Goal: Task Accomplishment & Management: Manage account settings

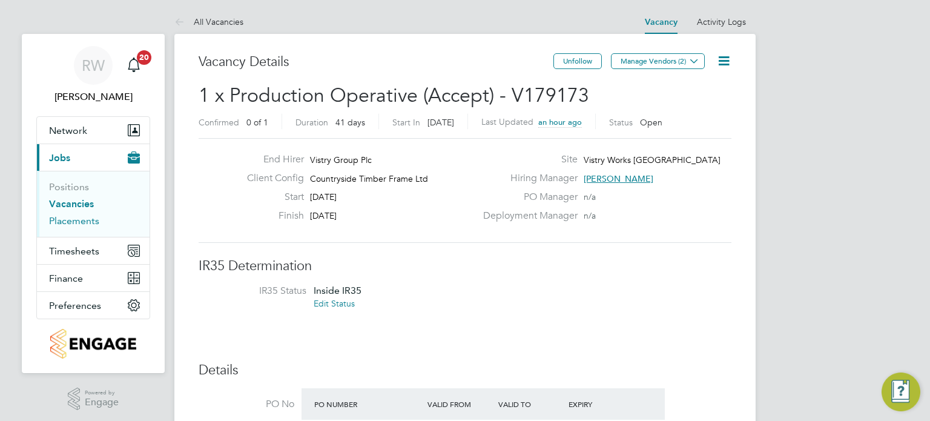
click at [70, 222] on link "Placements" at bounding box center [74, 221] width 50 height 12
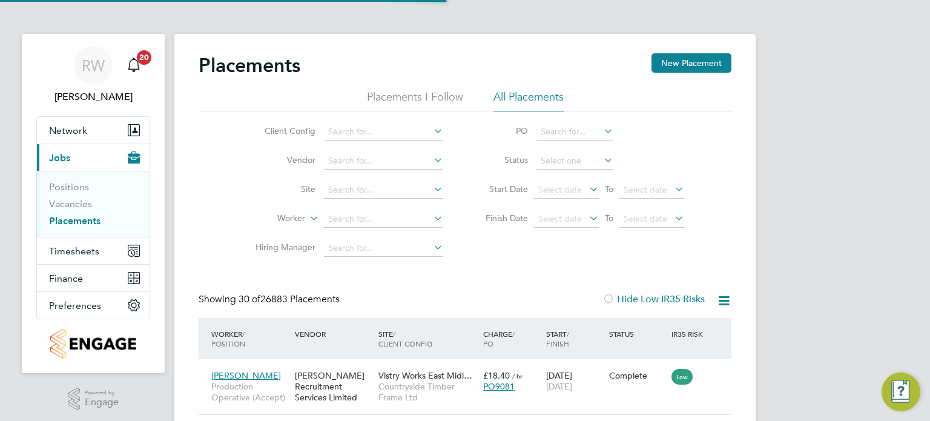
scroll to position [6, 5]
click at [75, 127] on span "Network" at bounding box center [68, 131] width 38 height 12
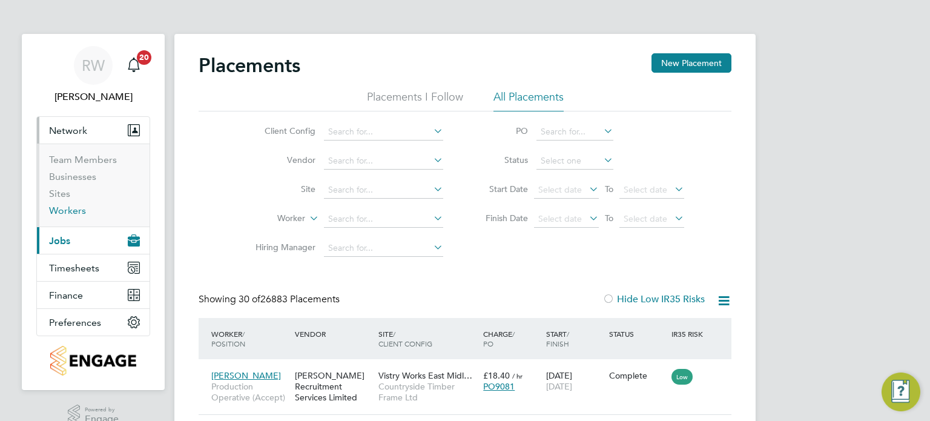
click at [68, 210] on link "Workers" at bounding box center [67, 211] width 37 height 12
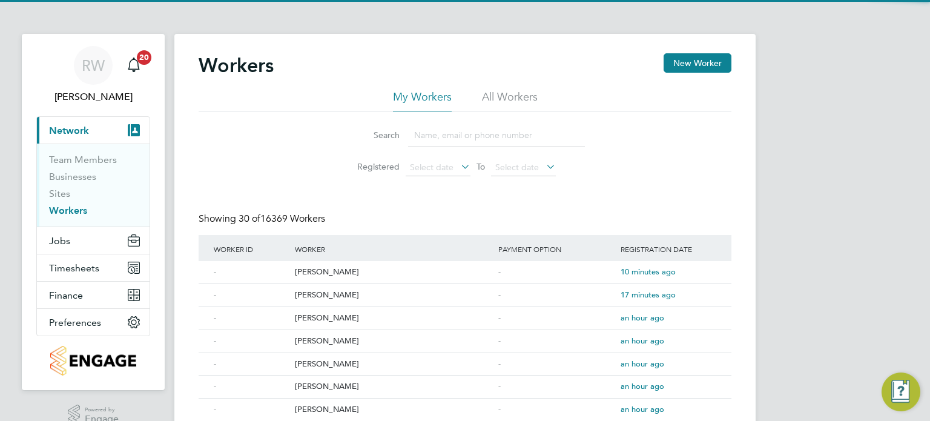
click at [514, 91] on li "All Workers" at bounding box center [510, 101] width 56 height 22
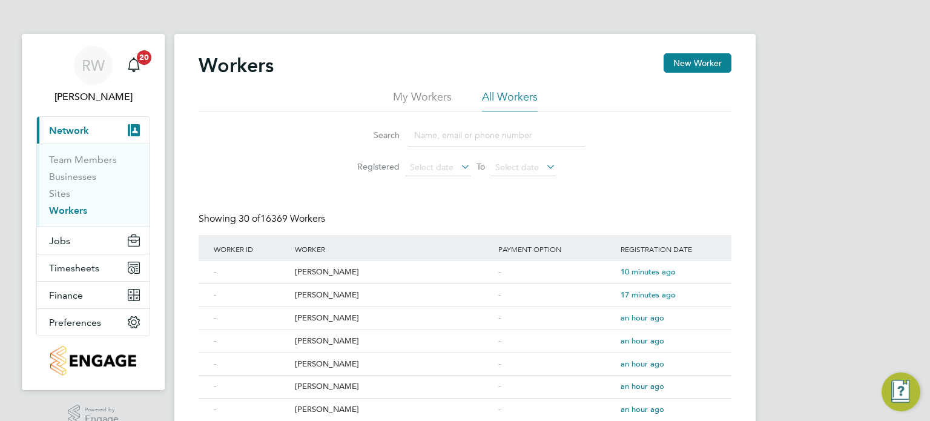
click at [423, 140] on input at bounding box center [496, 136] width 177 height 24
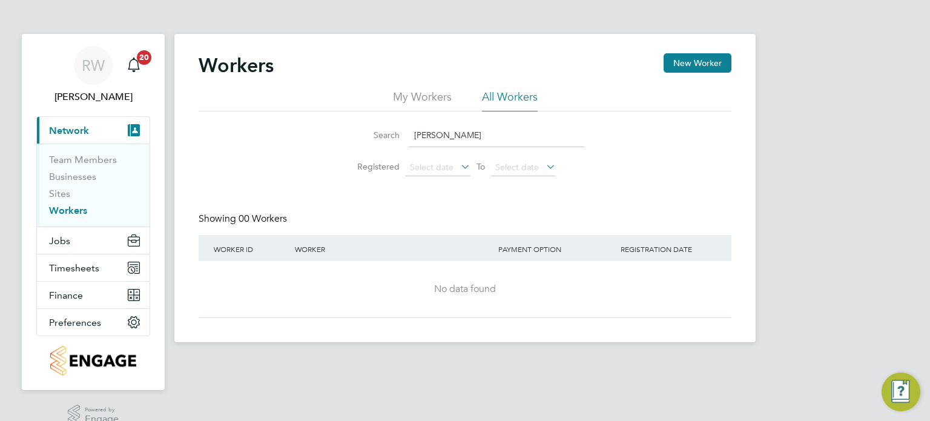
type input "michael dunn"
click at [95, 159] on link "Team Members" at bounding box center [83, 160] width 68 height 12
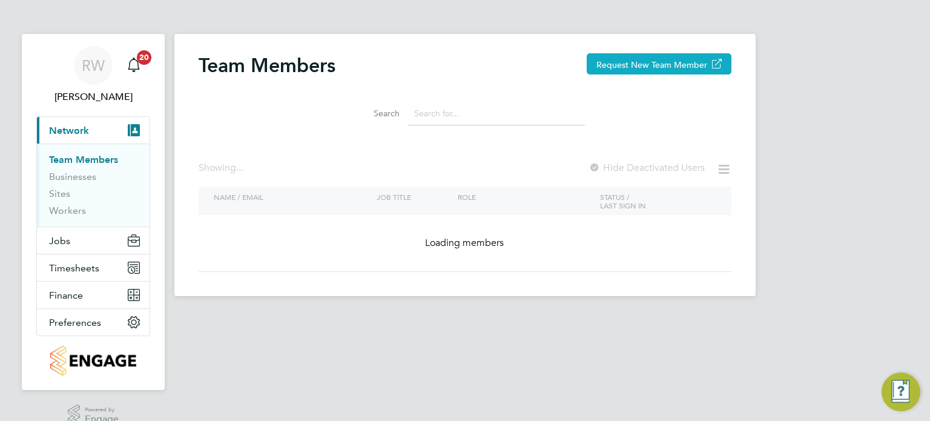
click at [646, 67] on button "Request New Team Member" at bounding box center [659, 63] width 145 height 21
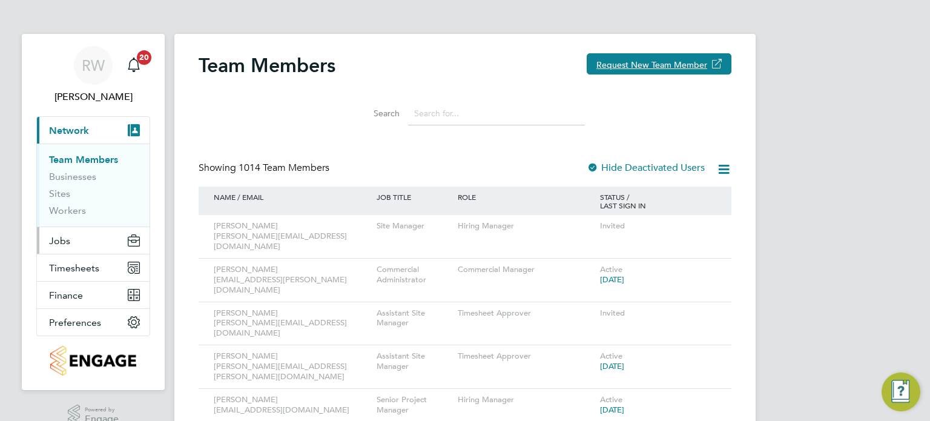
click at [68, 236] on span "Jobs" at bounding box center [59, 241] width 21 height 12
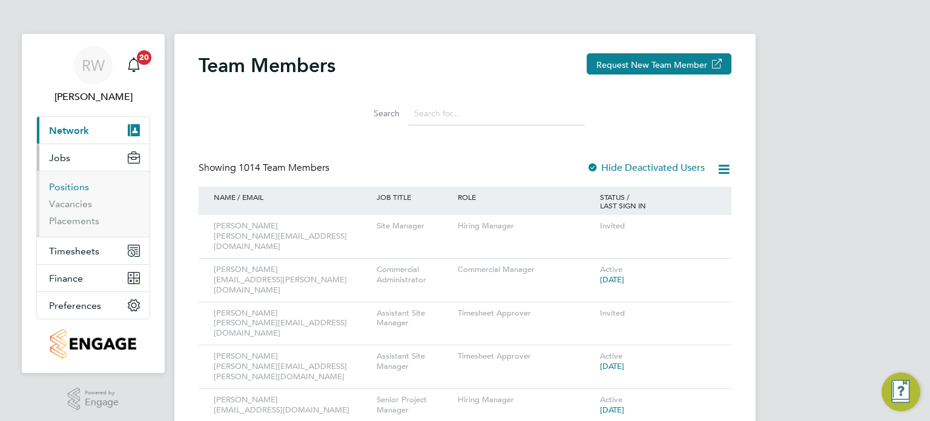
click at [78, 184] on link "Positions" at bounding box center [69, 187] width 40 height 12
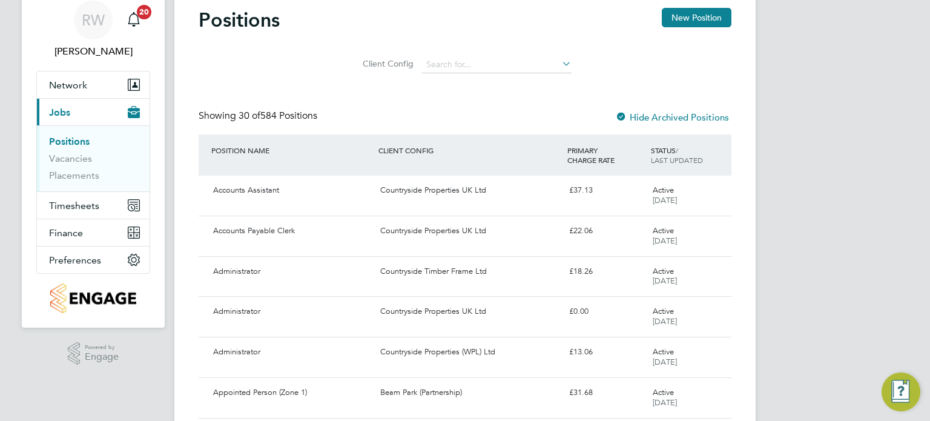
scroll to position [46, 0]
click at [470, 60] on input at bounding box center [497, 64] width 150 height 17
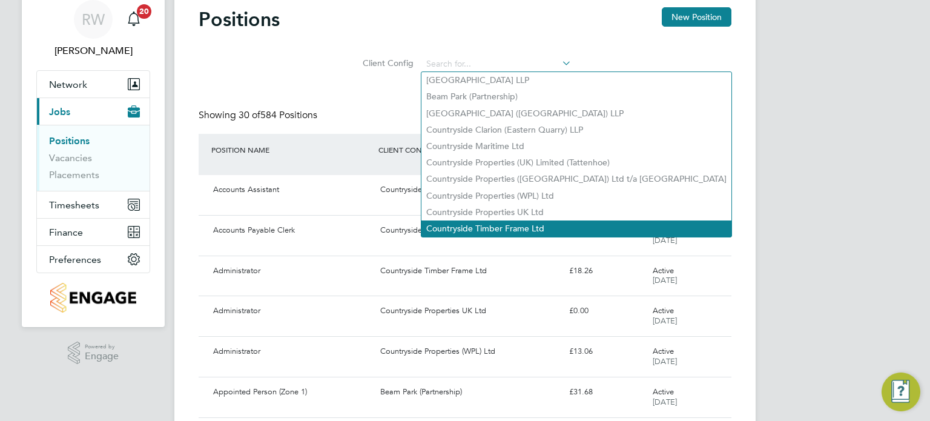
click at [479, 226] on li "Countryside Timber Frame Ltd" at bounding box center [577, 229] width 310 height 16
type input "Countryside Timber Frame Ltd"
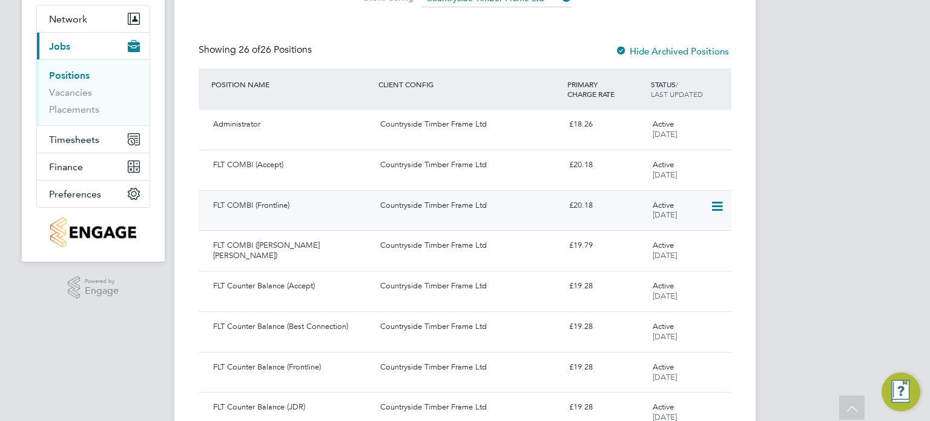
scroll to position [136, 0]
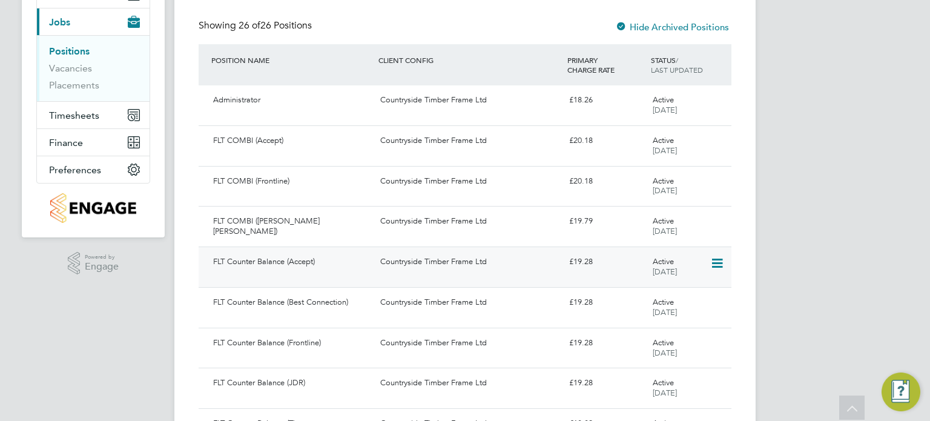
click at [410, 272] on div "FLT Counter Balance (Accept) Countryside Timber Frame Ltd £19.28 Active 07 Apr …" at bounding box center [465, 267] width 533 height 41
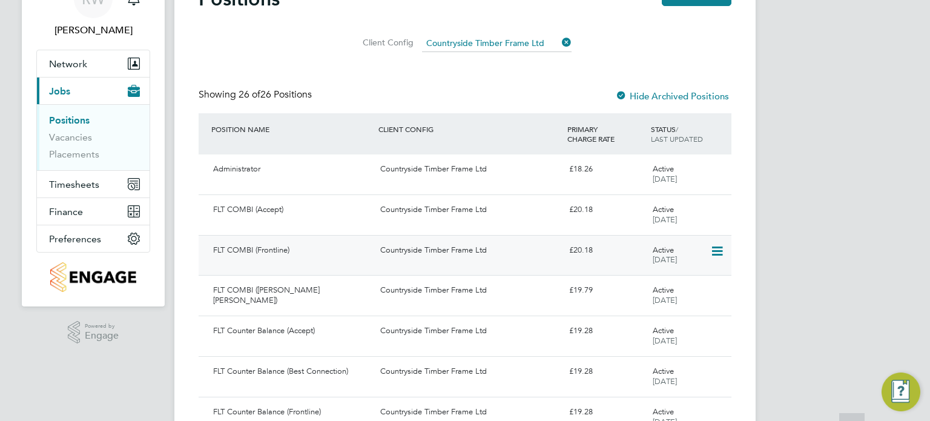
scroll to position [70, 0]
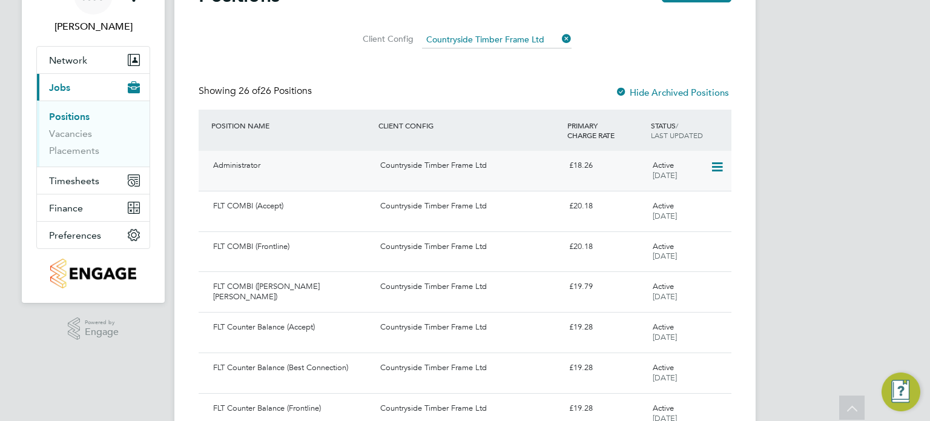
click at [439, 171] on div "Countryside Timber Frame Ltd" at bounding box center [470, 166] width 188 height 20
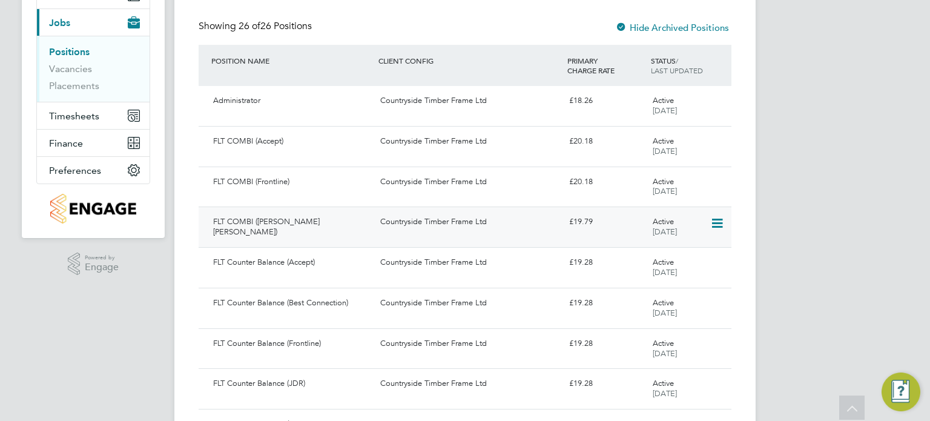
scroll to position [141, 0]
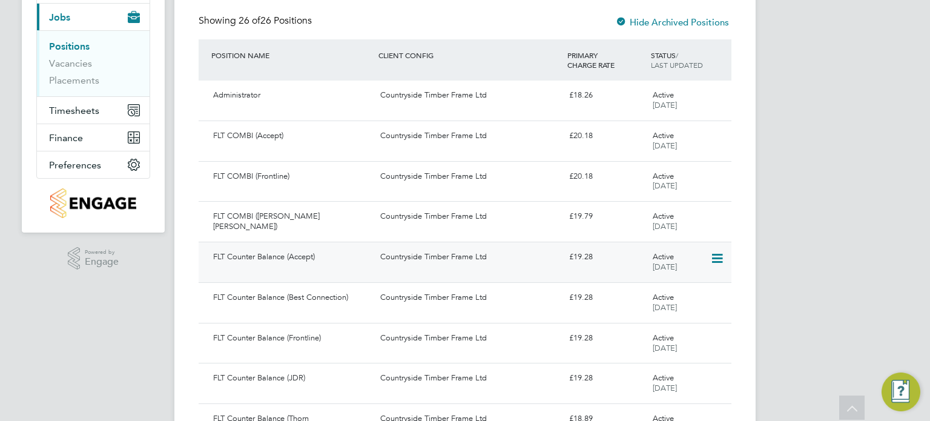
click at [400, 254] on div "Countryside Timber Frame Ltd" at bounding box center [470, 257] width 188 height 20
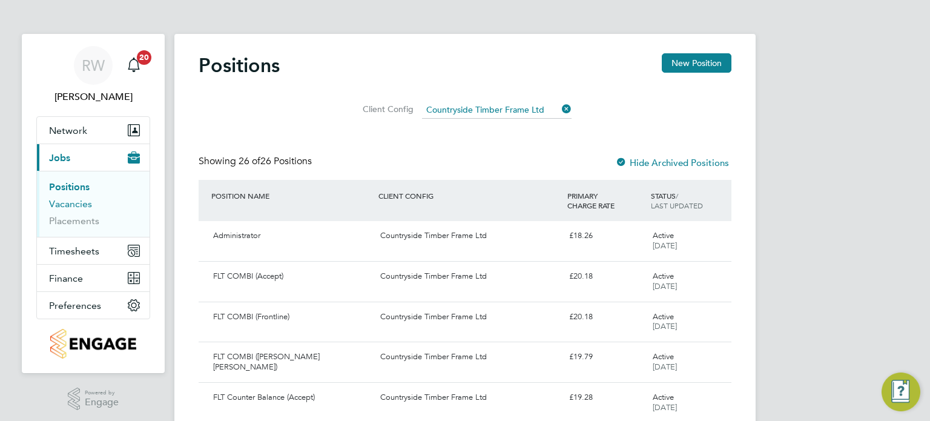
click at [70, 200] on link "Vacancies" at bounding box center [70, 204] width 43 height 12
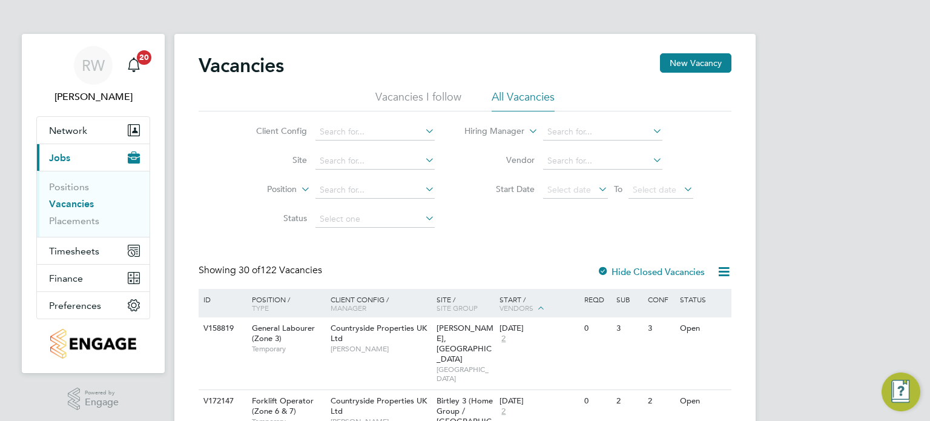
click at [706, 56] on button "New Vacancy" at bounding box center [695, 62] width 71 height 19
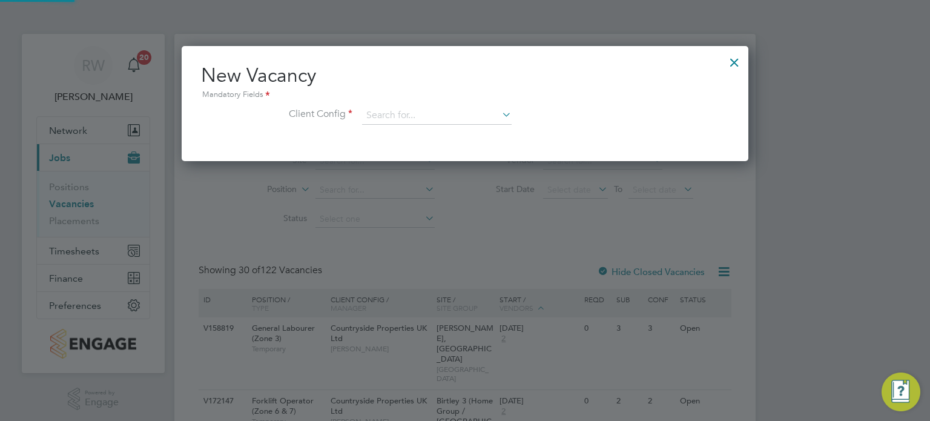
scroll to position [114, 568]
click at [454, 113] on input at bounding box center [437, 116] width 150 height 18
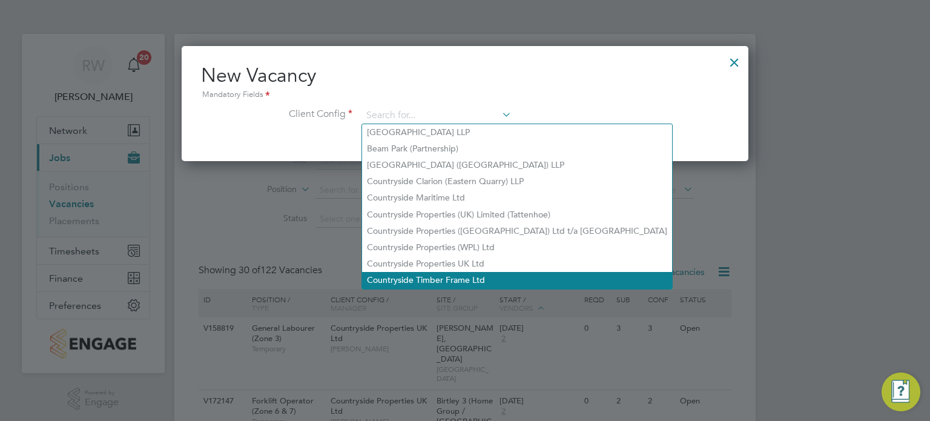
click at [468, 276] on li "Countryside Timber Frame Ltd" at bounding box center [517, 280] width 310 height 16
type input "Countryside Timber Frame Ltd"
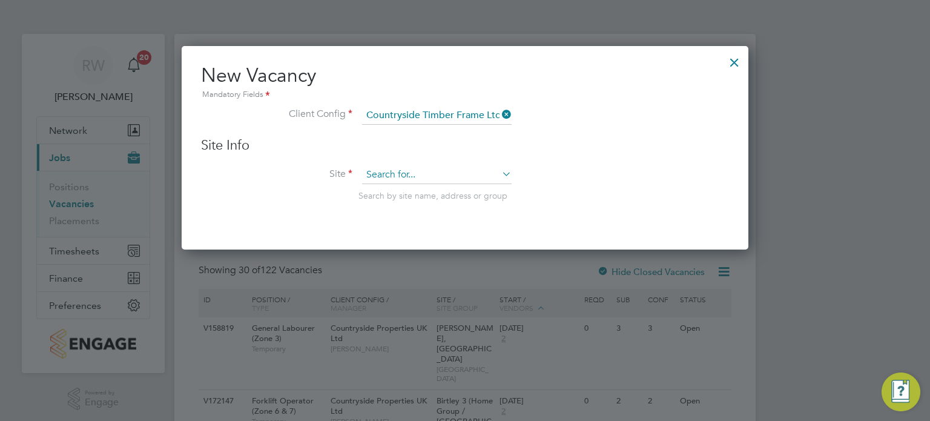
click at [446, 169] on input at bounding box center [437, 175] width 150 height 18
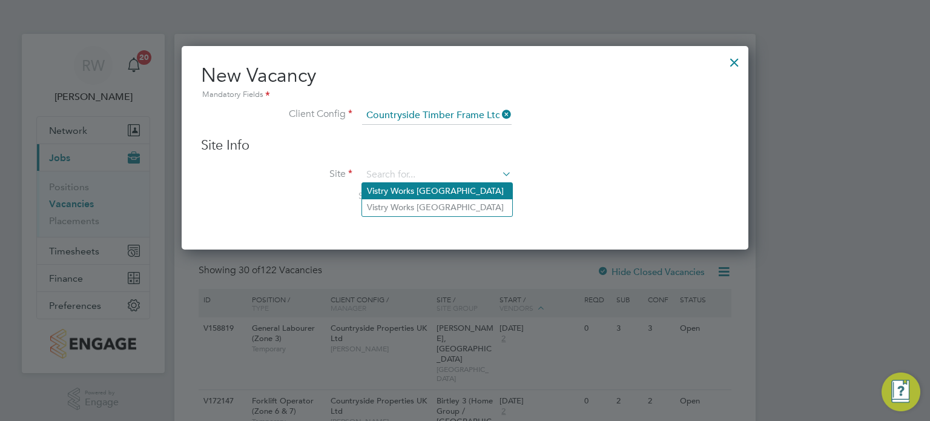
click at [444, 196] on li "Vistry Works East Midlands" at bounding box center [437, 191] width 150 height 16
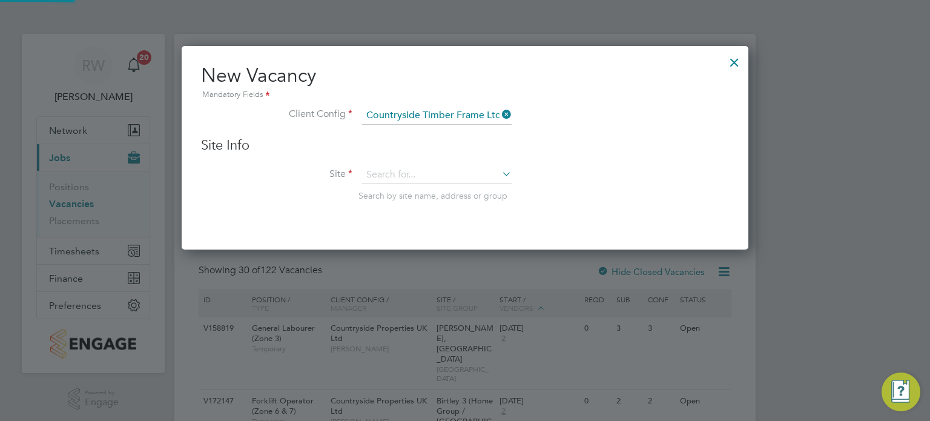
type input "Vistry Works East Midlands"
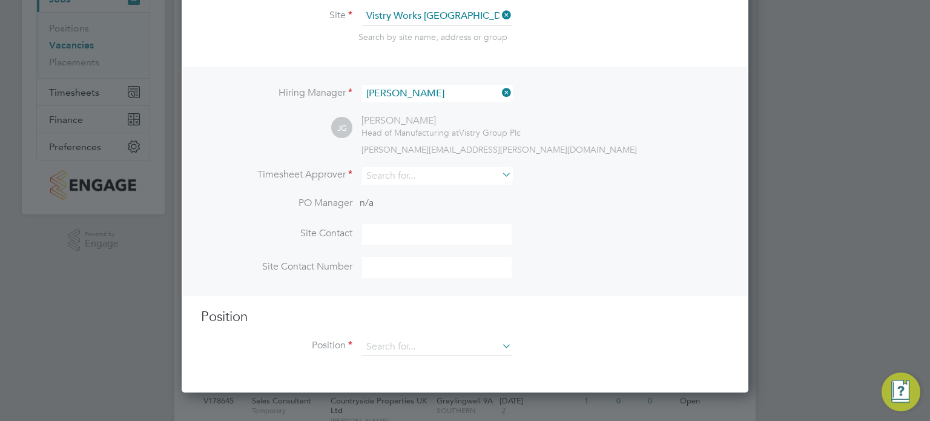
scroll to position [159, 0]
click at [425, 174] on input at bounding box center [437, 176] width 150 height 18
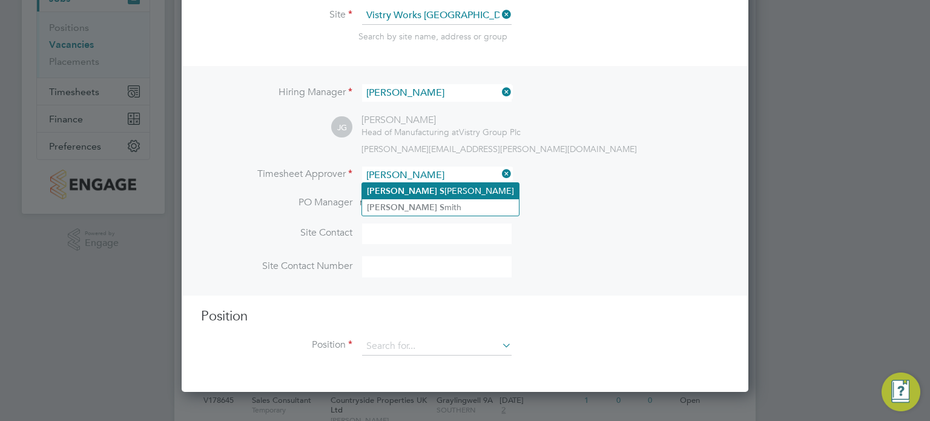
click at [411, 197] on li "Dave S piller" at bounding box center [440, 191] width 157 height 16
type input "[PERSON_NAME]"
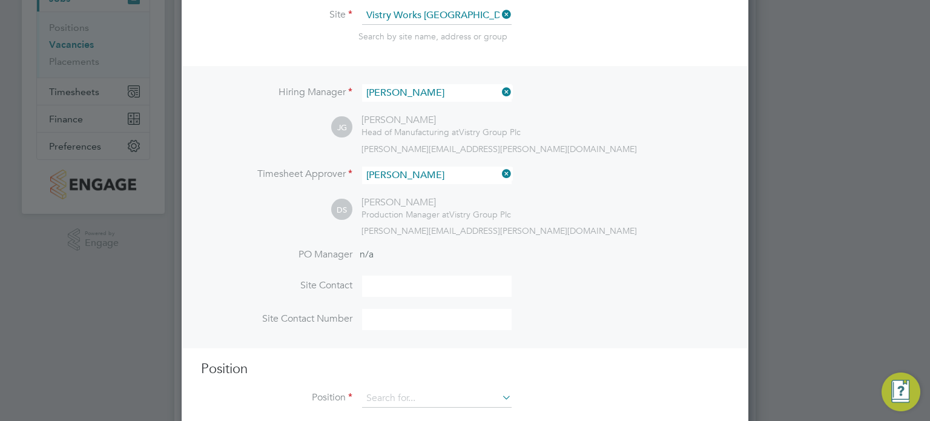
scroll to position [334, 0]
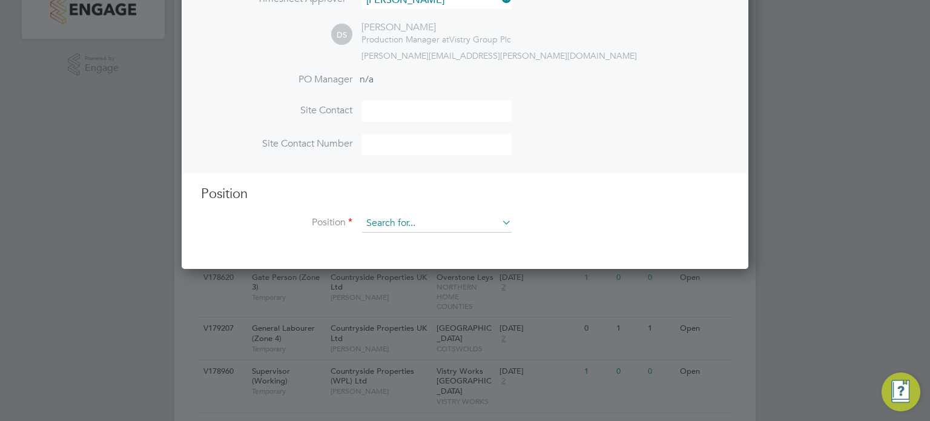
click at [423, 225] on input at bounding box center [437, 223] width 150 height 18
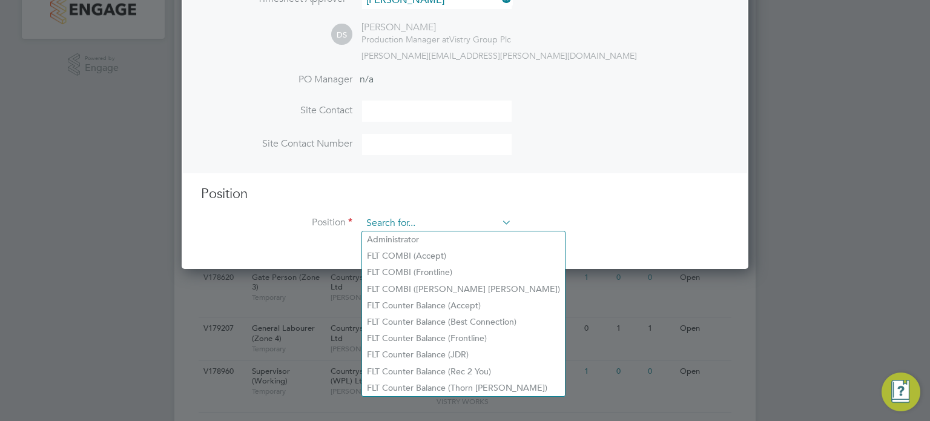
type input "d"
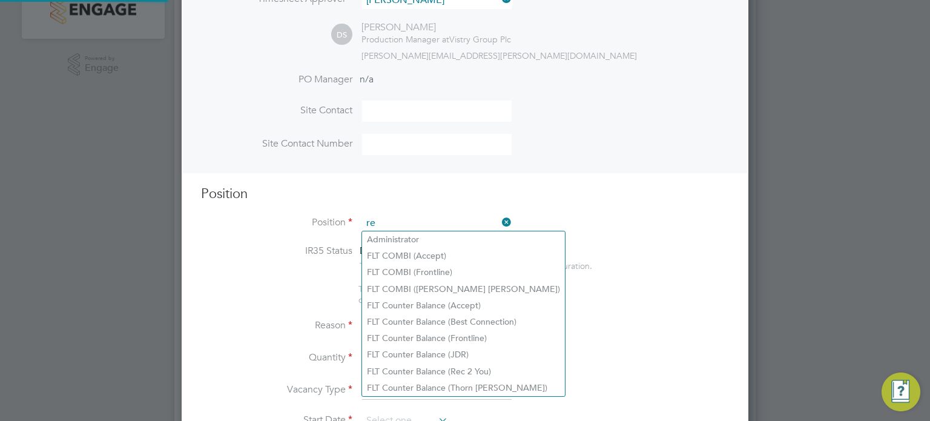
scroll to position [1739, 568]
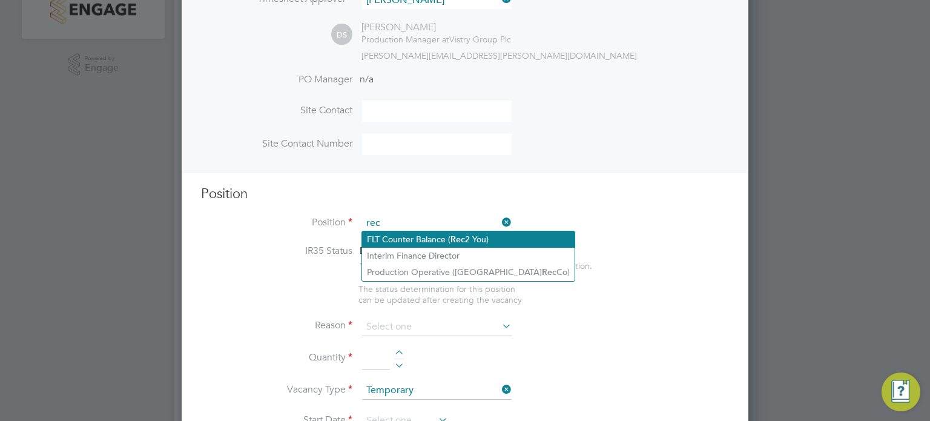
click at [432, 238] on li "FLT Counter Balance ( Rec 2 You)" at bounding box center [468, 239] width 213 height 16
type input "FLT Counter Balance (Rec 2 You)"
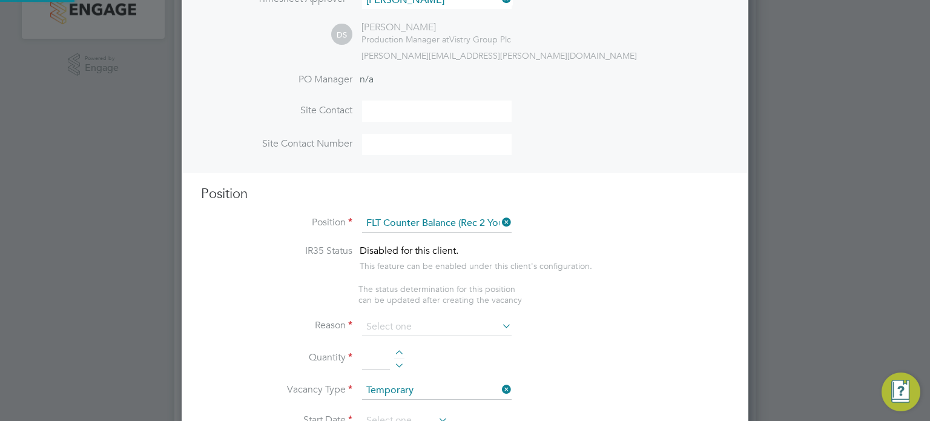
type textarea "Unloading vehicles carrying inbound goods.Locating goods into cantilever rackin…"
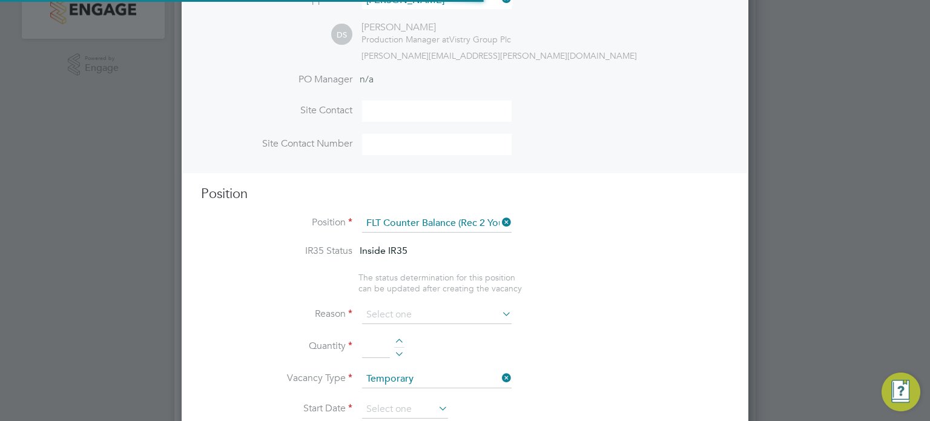
scroll to position [36, 63]
click at [419, 313] on input at bounding box center [437, 315] width 150 height 18
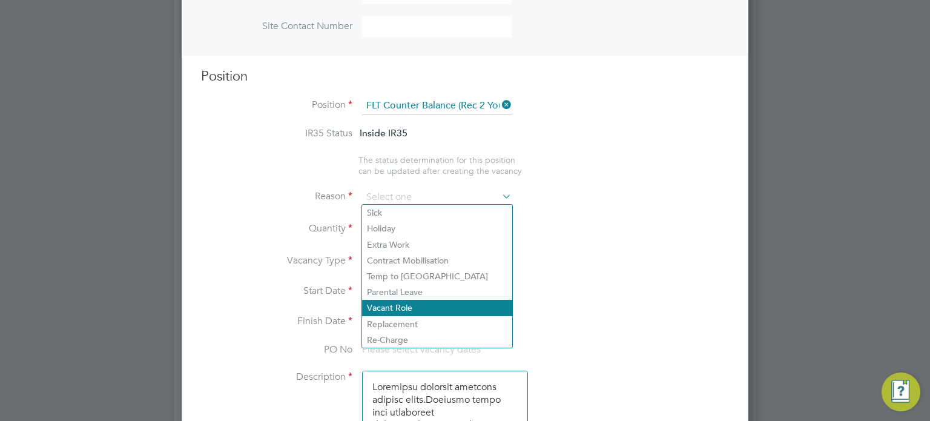
click at [408, 313] on li "Vacant Role" at bounding box center [437, 308] width 150 height 16
type input "Vacant Role"
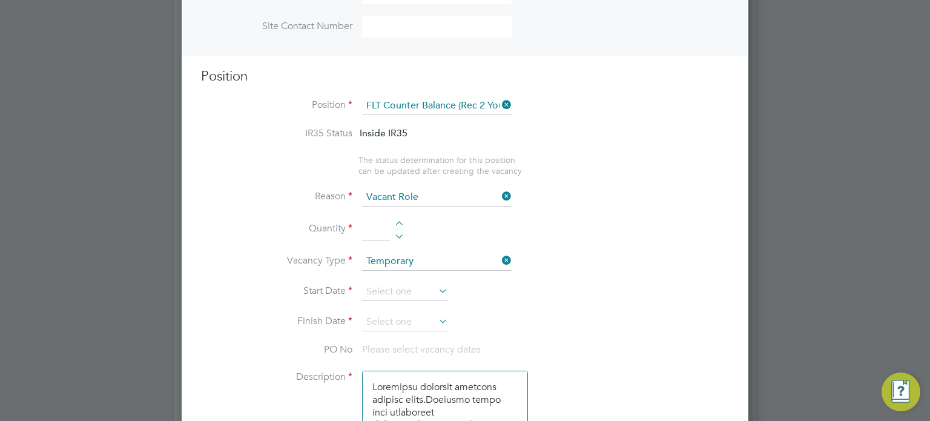
click at [399, 225] on div at bounding box center [399, 225] width 10 height 8
type input "1"
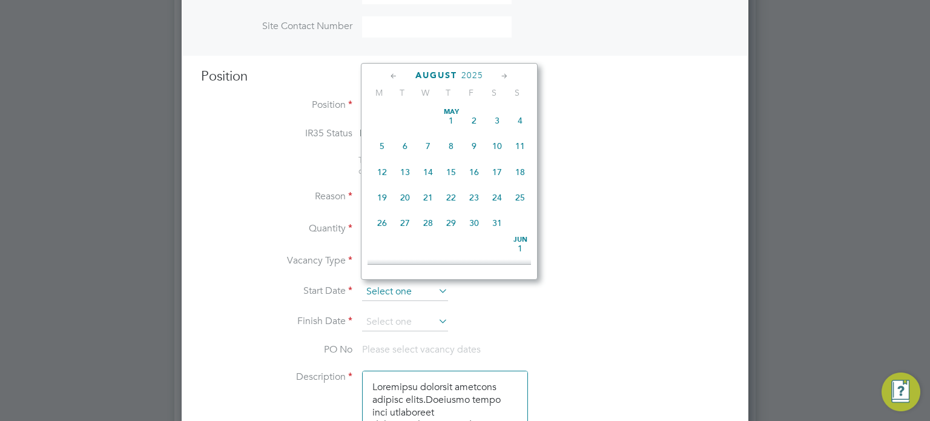
click at [388, 283] on input at bounding box center [405, 292] width 86 height 18
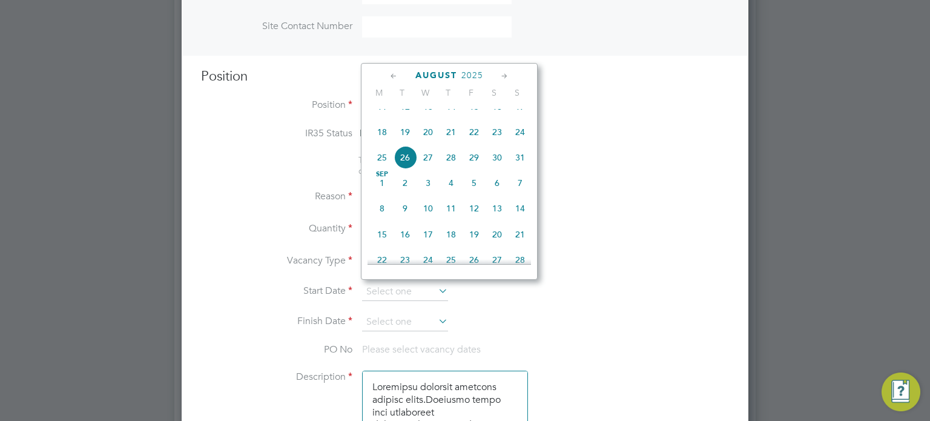
click at [405, 169] on span "26" at bounding box center [405, 157] width 23 height 23
type input "26 Aug 2025"
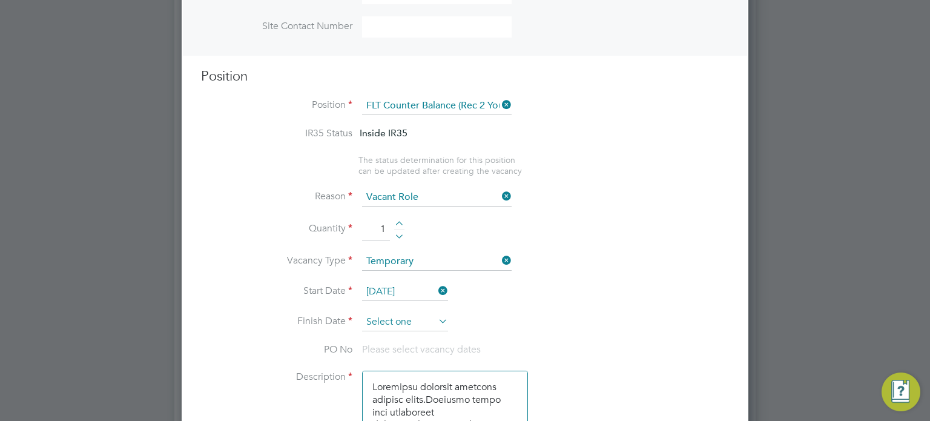
click at [410, 317] on input at bounding box center [405, 322] width 86 height 18
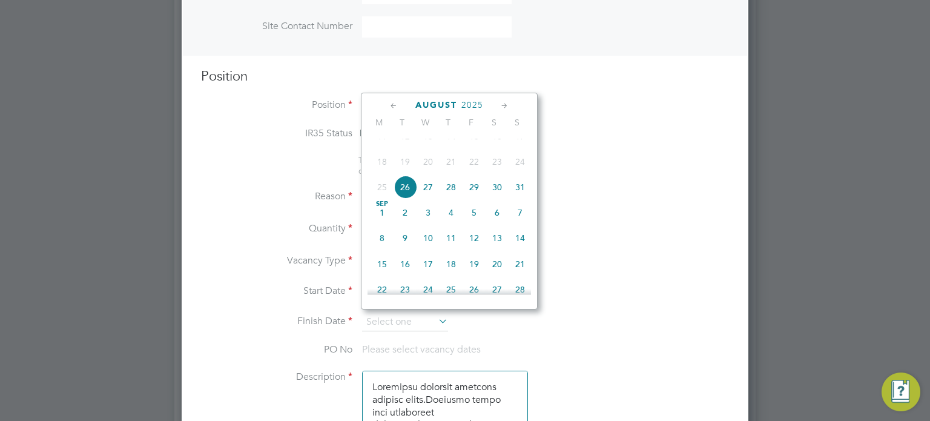
click at [508, 101] on icon at bounding box center [505, 105] width 12 height 13
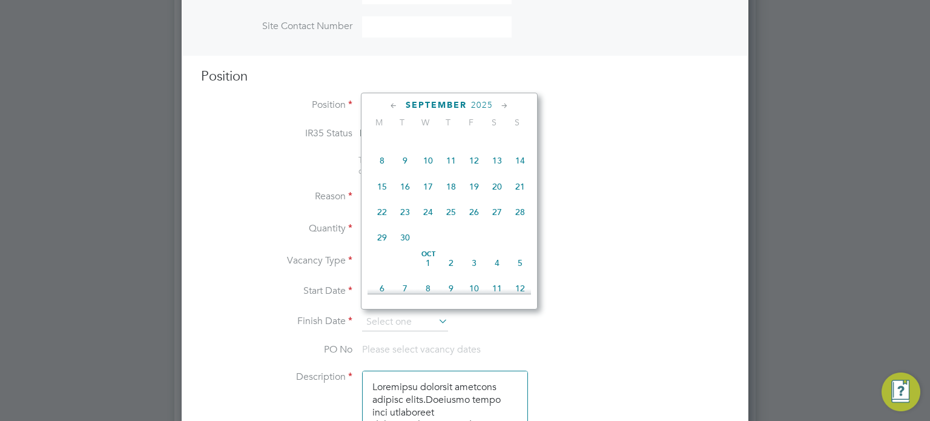
click at [501, 102] on icon at bounding box center [505, 105] width 12 height 13
click at [522, 142] on span "5" at bounding box center [520, 131] width 23 height 23
type input "05 Oct 2025"
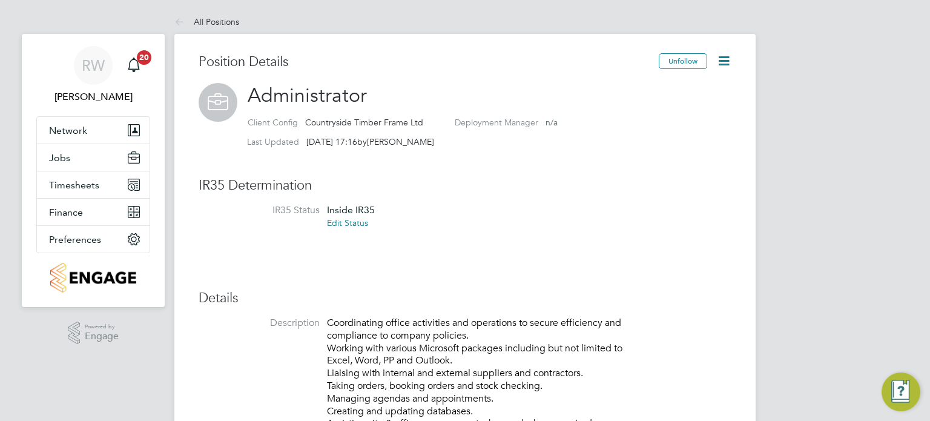
click at [729, 61] on icon at bounding box center [724, 60] width 15 height 15
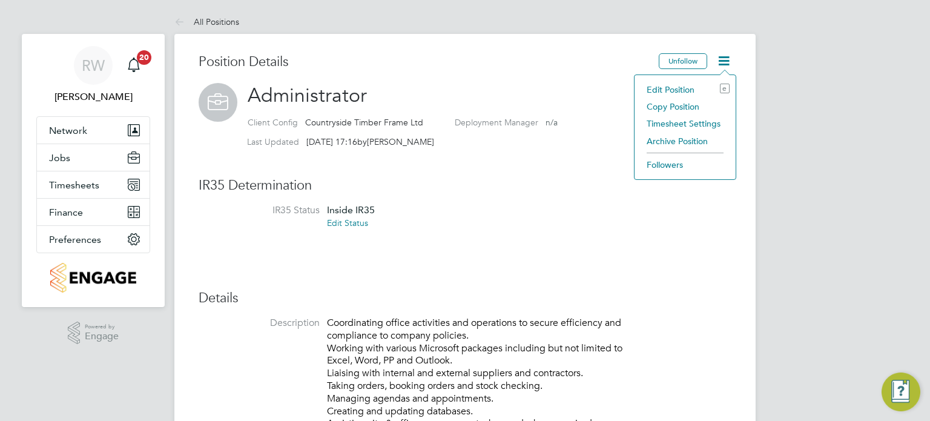
click at [678, 107] on li "Copy Position" at bounding box center [685, 106] width 89 height 17
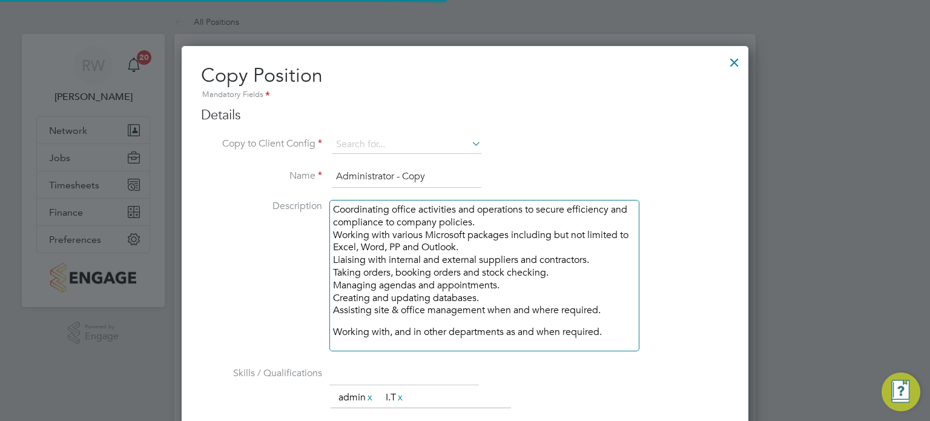
scroll to position [932, 568]
click at [378, 142] on input at bounding box center [407, 145] width 150 height 18
click at [414, 306] on li "Countryside Timber Frame Ltd" at bounding box center [487, 310] width 310 height 16
type input "Countryside Timber Frame Ltd"
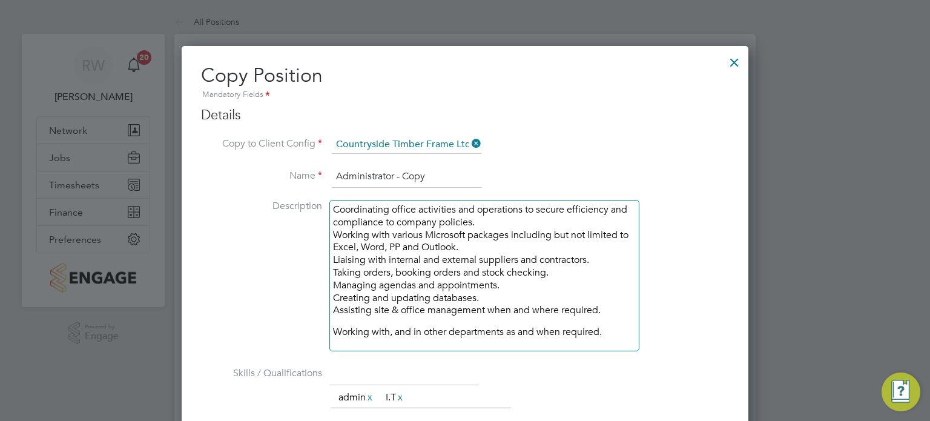
click at [340, 172] on input "Administrator - Copy" at bounding box center [407, 177] width 150 height 22
click at [463, 170] on input "Stock Administrator - Copy" at bounding box center [407, 177] width 150 height 22
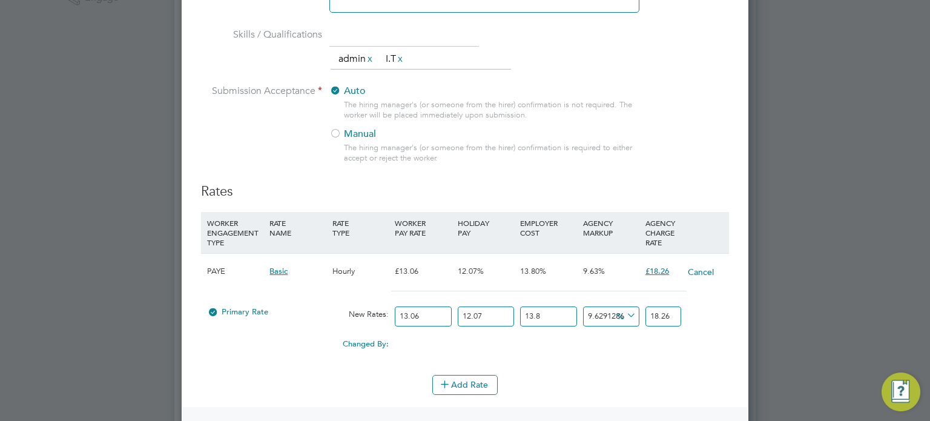
scroll to position [339, 0]
type input "Stock Administrator"
click at [679, 312] on input "18.26" at bounding box center [664, 316] width 36 height 20
type input "9.268901498904897"
type input "18.2"
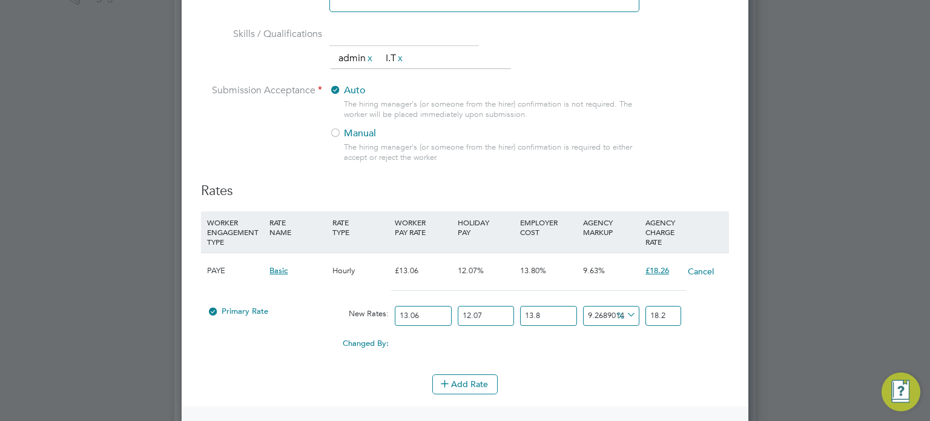
type input "8.068144339576273"
type input "18"
type input "-93.99621420335687"
type input "1"
type input "-87.99242840671374"
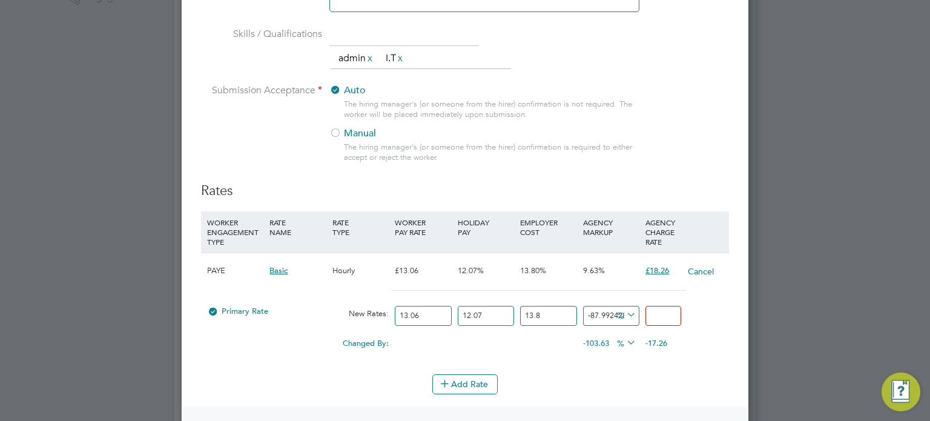
type input "2"
type input "32.08328752614878"
type input "22"
type input "35.08518042447034"
type input "22.5"
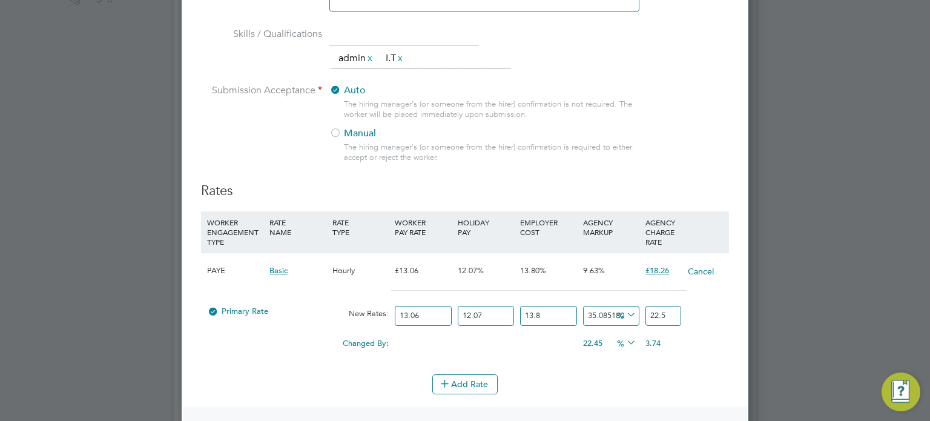
type input "35.44540757226893"
type input "22.56"
click at [428, 317] on input "13.06" at bounding box center [423, 316] width 56 height 20
type input "13.0"
type input "22.45635528330781"
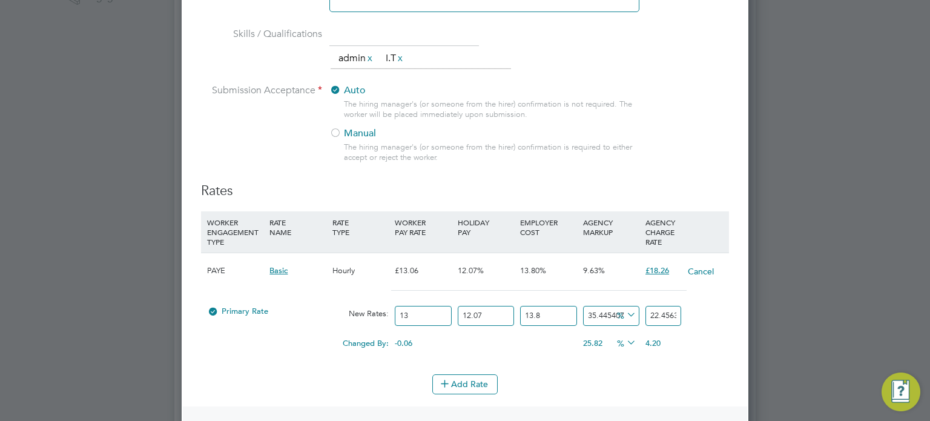
type input "1"
type input "1.7274119448698315"
type input "16"
type input "27.638591117917304"
type input "16.1"
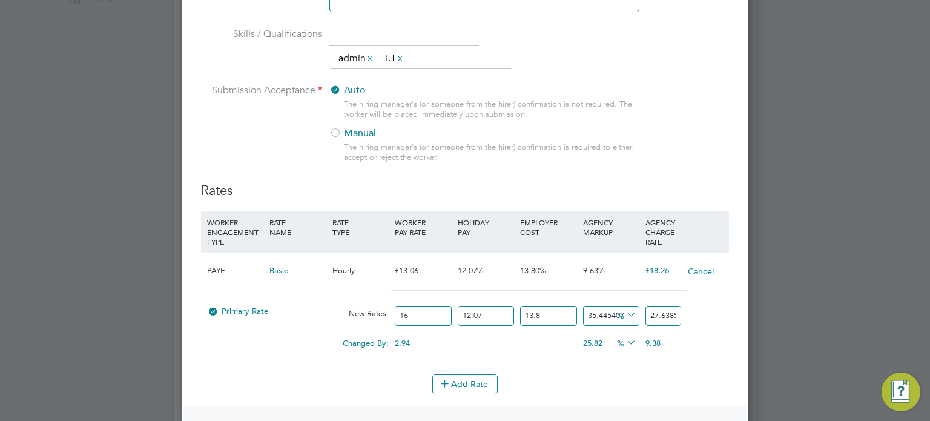
type input "27.81133231240429"
type input "16.15"
type input "27.89770290964778"
type input "16.15"
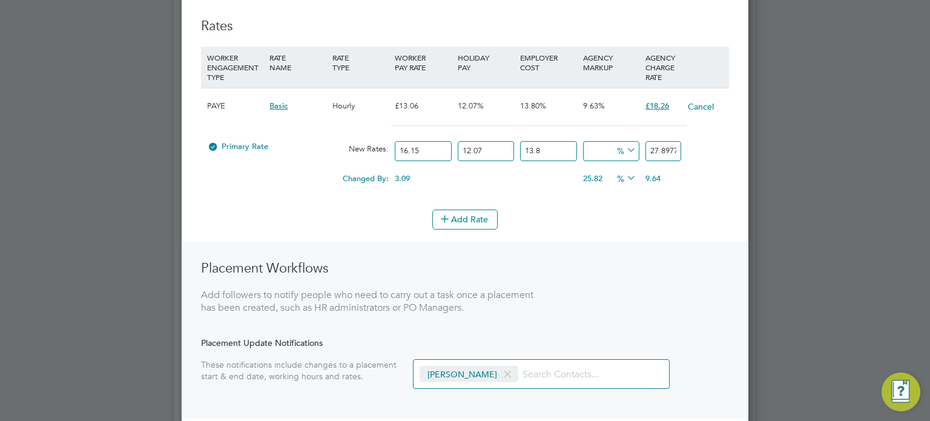
scroll to position [0, 0]
type input "0"
type input "20.59700909"
type input "-90.28985232146636"
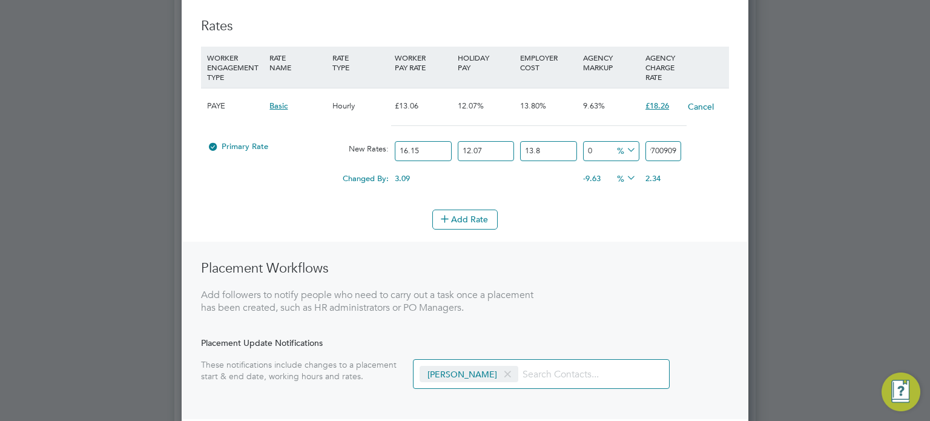
type input "2"
type input "6.811624463870157"
type input "22"
type input "9.23916138350357"
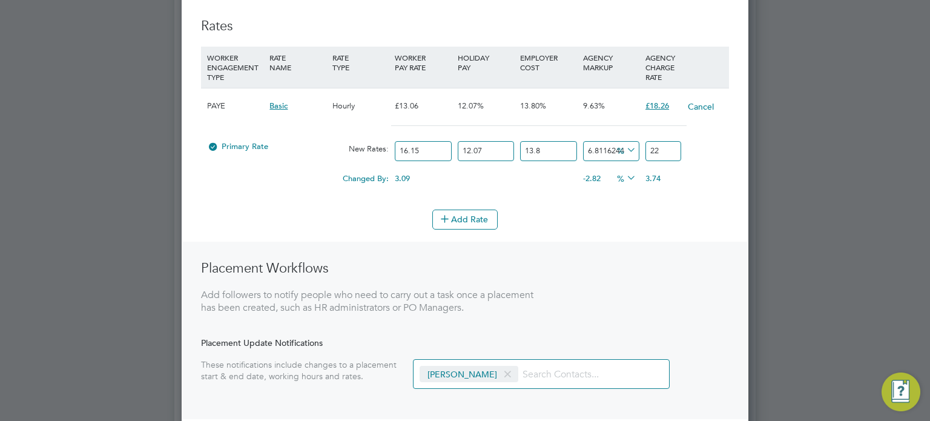
type input "22.5"
type input "9.530465813859578"
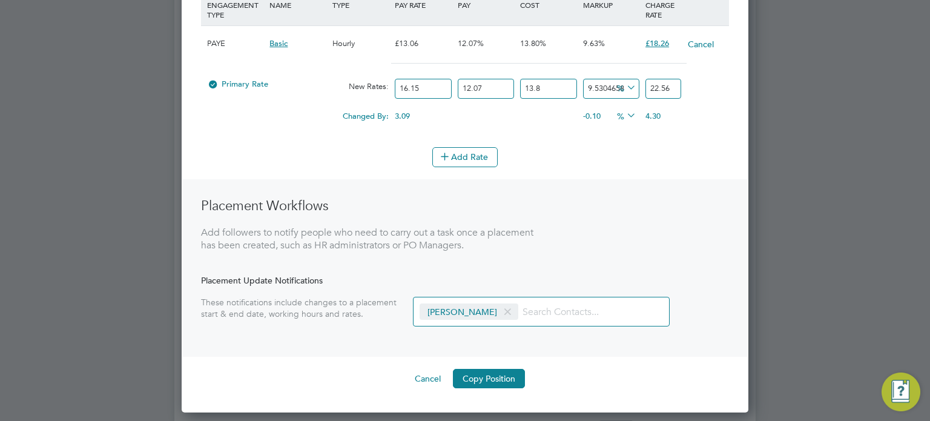
scroll to position [646, 0]
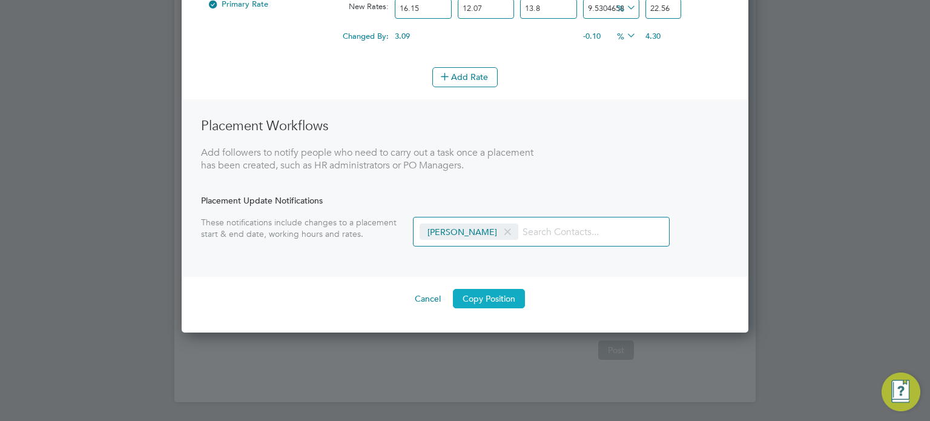
type input "22.56"
click at [486, 302] on button "Copy Position" at bounding box center [489, 298] width 72 height 19
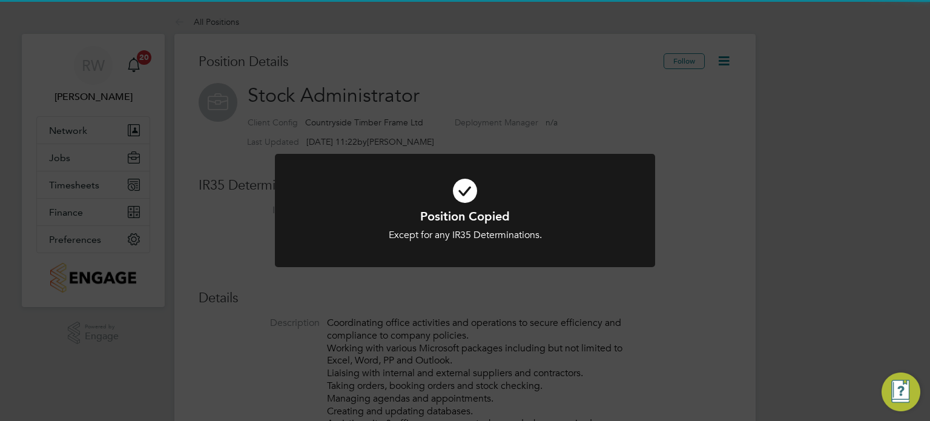
click at [612, 280] on div "Position Copied Except for any IR35 Determinations. Cancel Okay" at bounding box center [465, 218] width 380 height 128
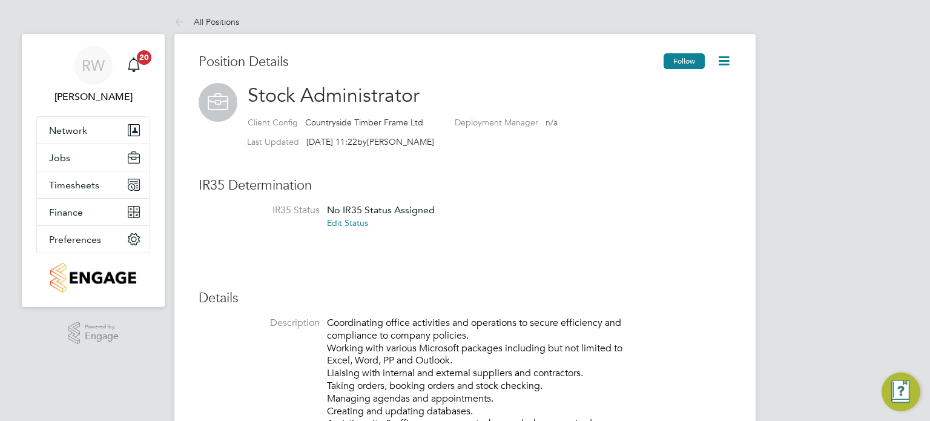
click at [675, 61] on button "Follow" at bounding box center [684, 61] width 41 height 16
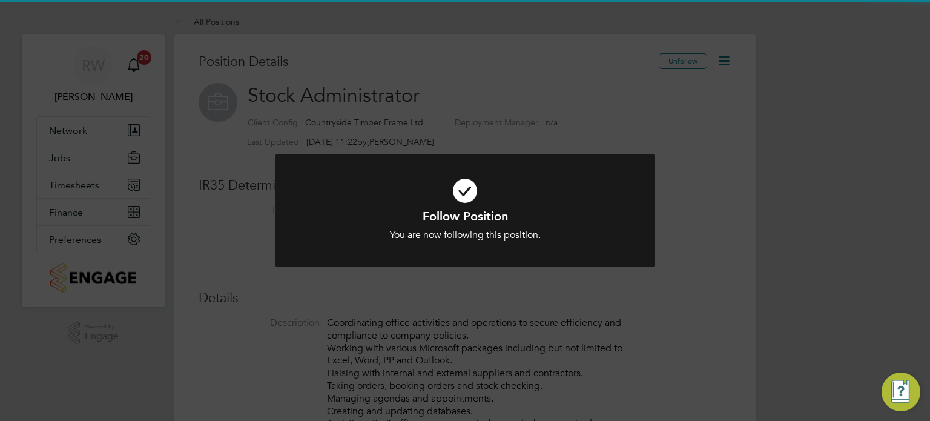
click at [586, 273] on div "Follow Position You are now following this position. Cancel Okay" at bounding box center [465, 218] width 380 height 128
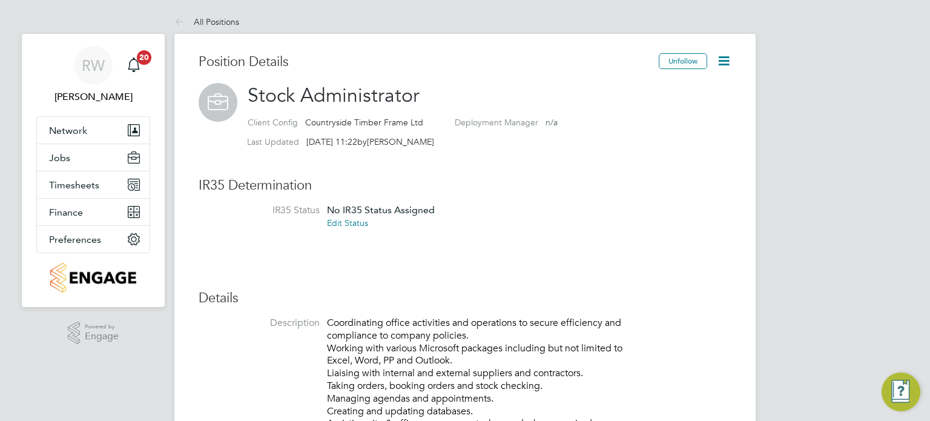
click at [359, 225] on link "Edit Status" at bounding box center [347, 222] width 41 height 11
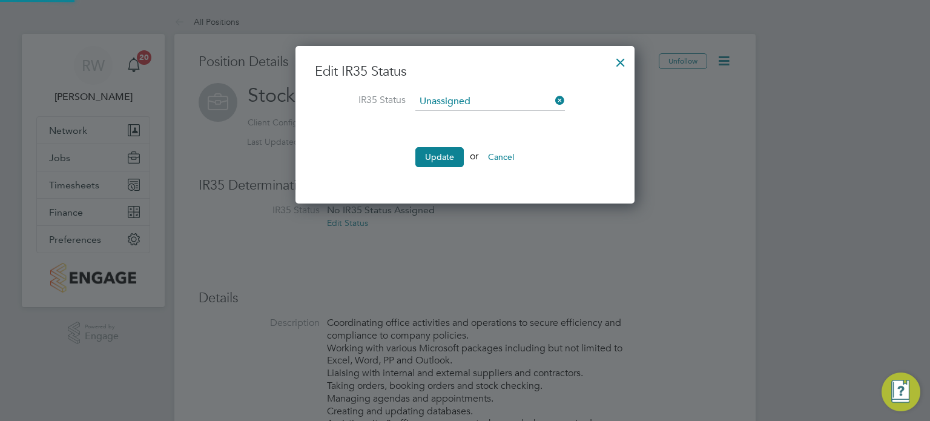
scroll to position [157, 340]
click at [487, 101] on input at bounding box center [491, 102] width 150 height 18
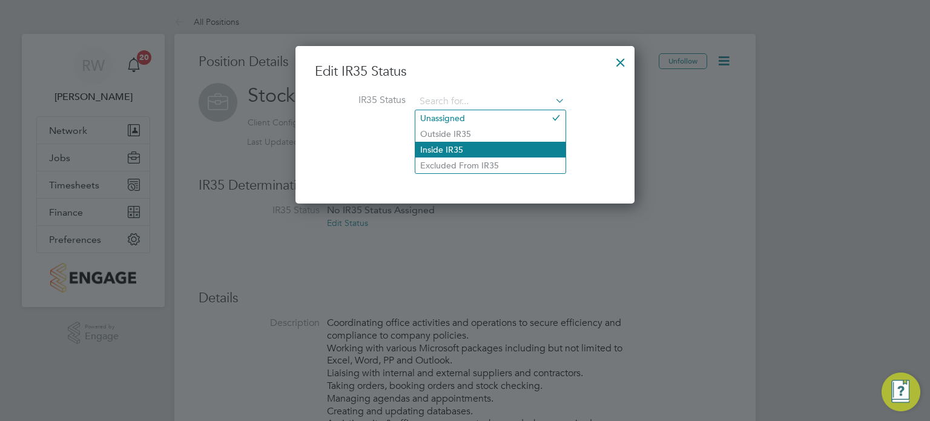
click at [457, 147] on li "Inside IR35" at bounding box center [491, 150] width 150 height 16
type input "Inside IR35"
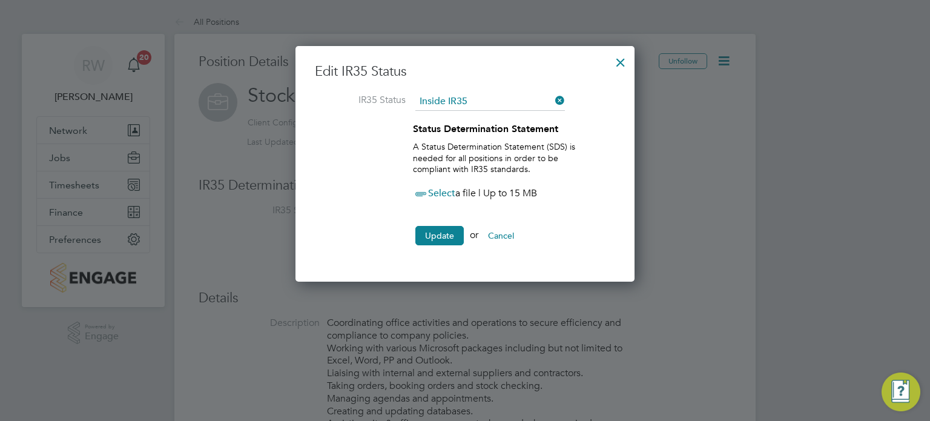
scroll to position [236, 340]
click at [426, 233] on button "Update" at bounding box center [440, 235] width 48 height 19
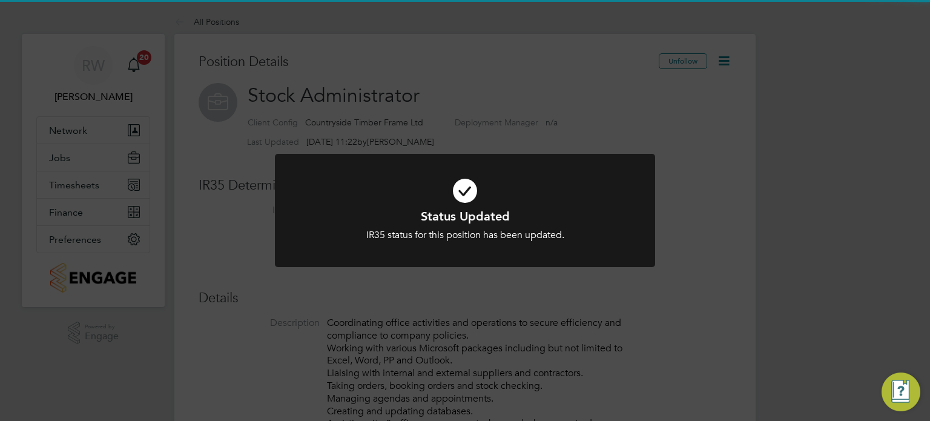
click at [615, 278] on div "Status Updated IR35 status for this position has been updated. Cancel Okay" at bounding box center [465, 218] width 380 height 128
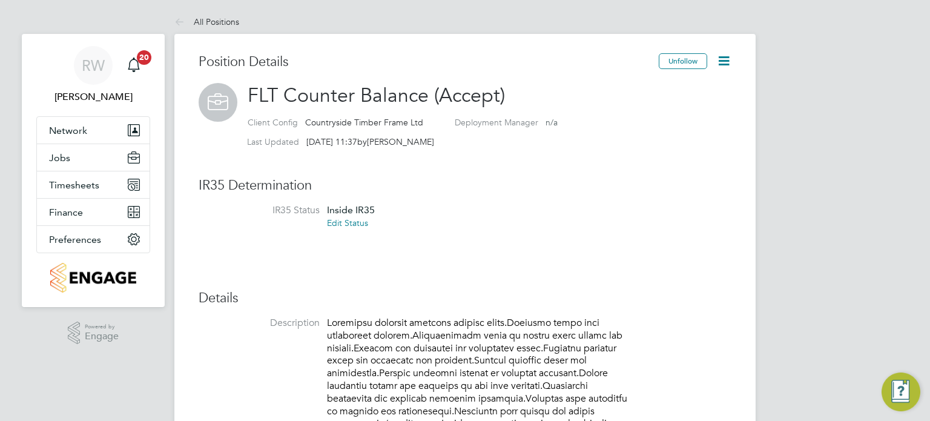
click at [725, 64] on icon at bounding box center [724, 60] width 15 height 15
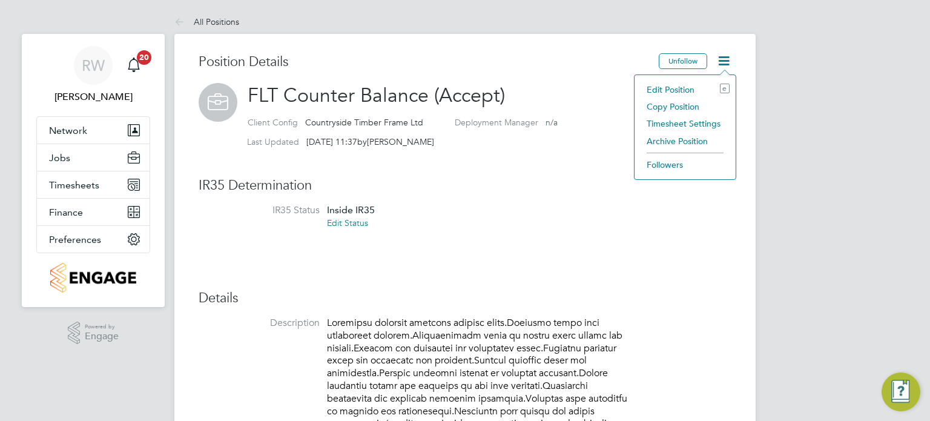
click at [677, 102] on li "Copy Position" at bounding box center [685, 106] width 89 height 17
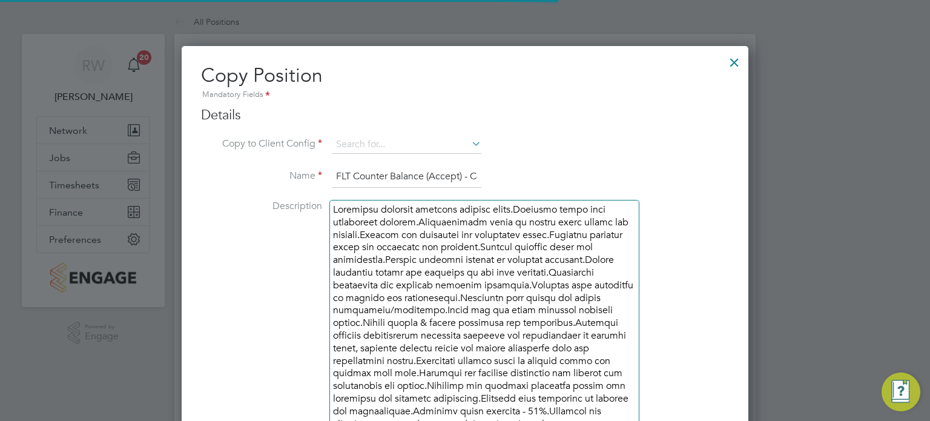
scroll to position [36, 63]
click at [406, 142] on input at bounding box center [407, 145] width 150 height 18
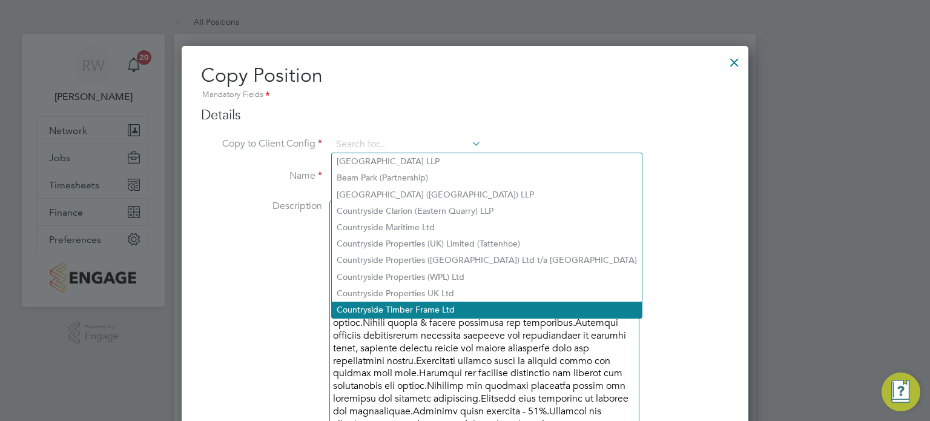
click at [429, 310] on li "Countryside Timber Frame Ltd" at bounding box center [487, 310] width 310 height 16
type input "Countryside Timber Frame Ltd"
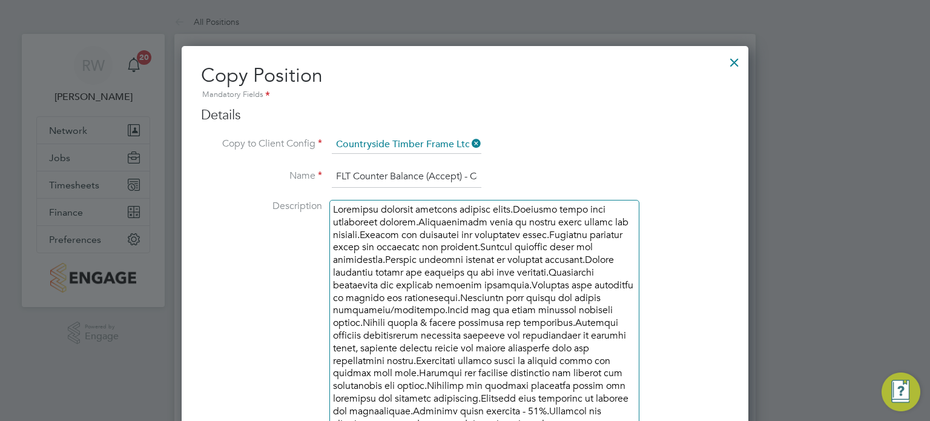
click at [467, 170] on input "FLT Counter Balance (Accept) - Copy" at bounding box center [407, 177] width 150 height 22
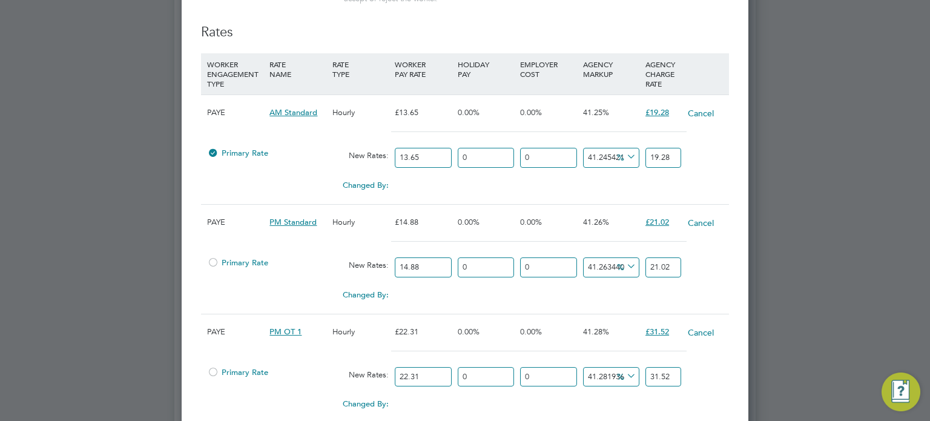
type input "FLT Counter Balance (Rec 2 You)"
click at [672, 168] on input "19.28" at bounding box center [664, 158] width 36 height 20
type input "40.65934065934066"
type input "19.2"
type input "39.1941391941392"
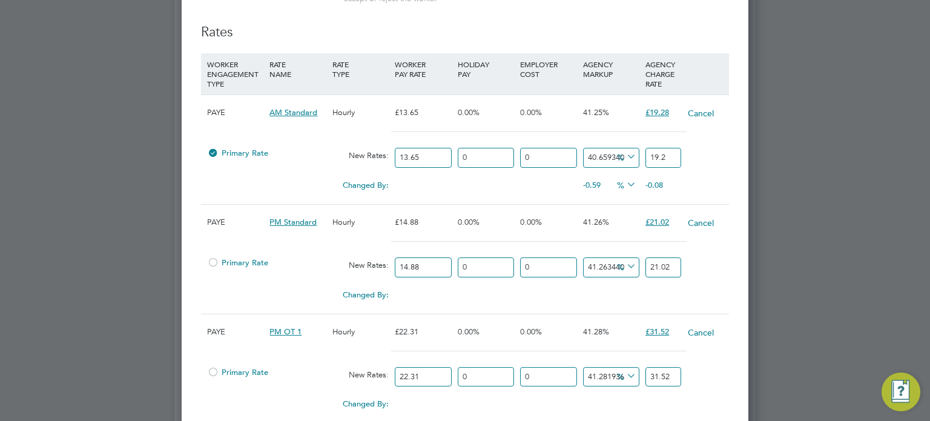
type input "19"
type input "41.391941391941394"
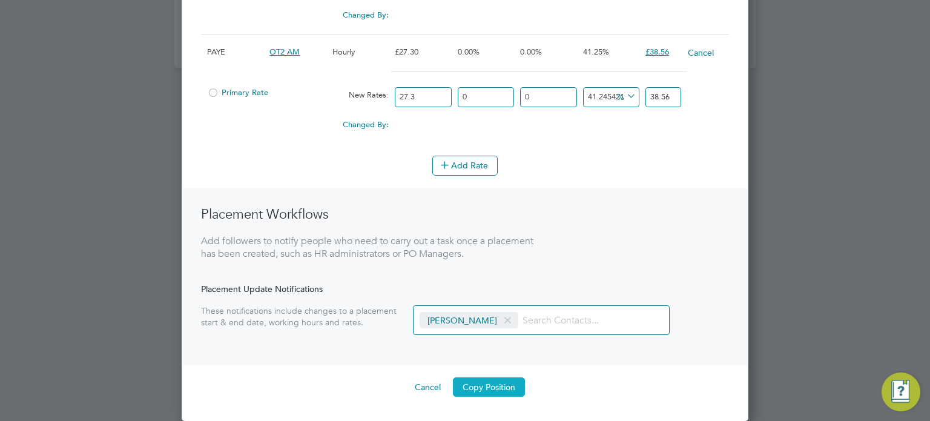
type input "19.30"
click at [507, 386] on button "Copy Position" at bounding box center [489, 386] width 72 height 19
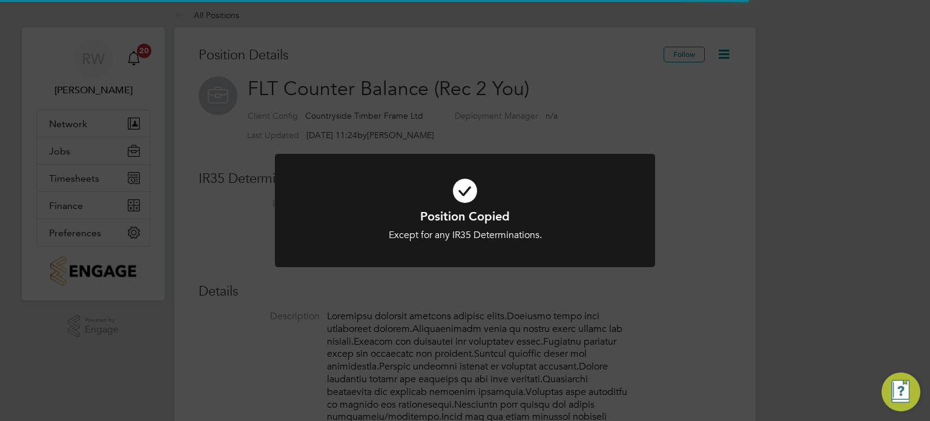
scroll to position [36, 81]
click at [702, 319] on div "Position Copied Except for any IR35 Determinations. Cancel Okay" at bounding box center [465, 210] width 930 height 421
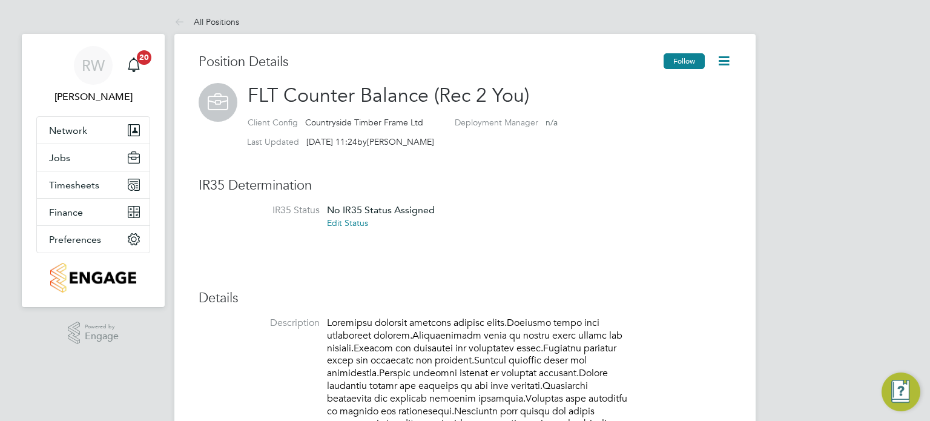
click at [674, 60] on button "Follow" at bounding box center [684, 61] width 41 height 16
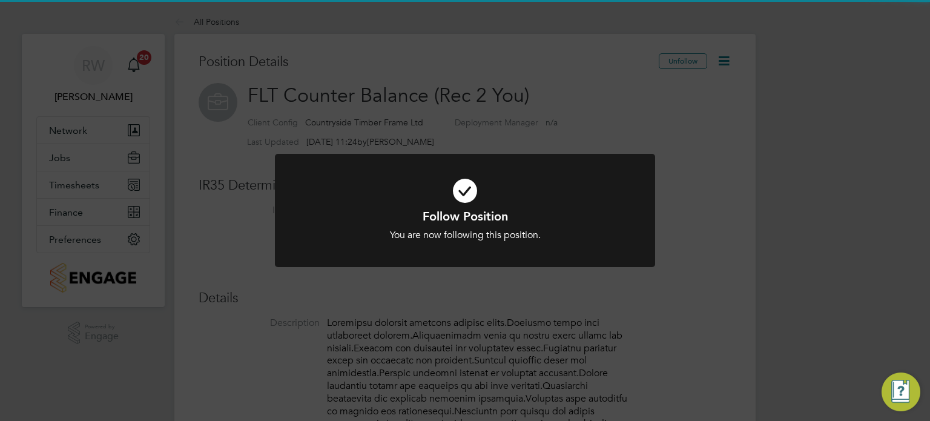
click at [606, 244] on div at bounding box center [465, 210] width 380 height 113
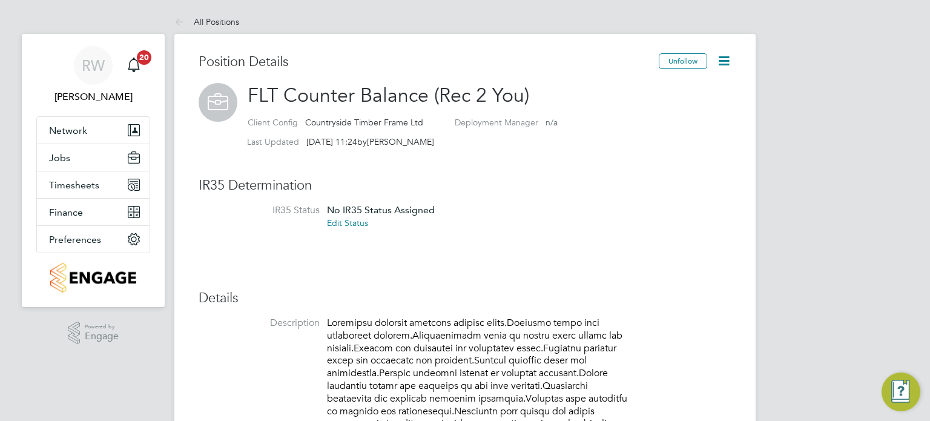
click at [353, 225] on link "Edit Status" at bounding box center [347, 222] width 41 height 11
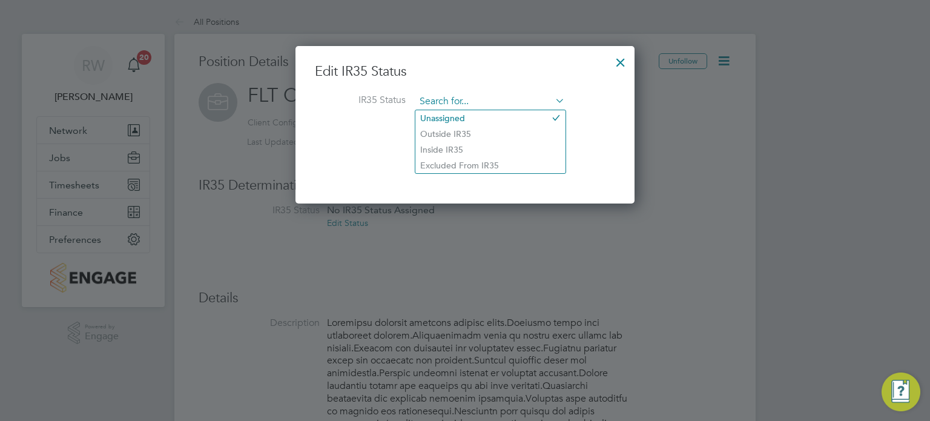
click at [486, 101] on input at bounding box center [491, 102] width 150 height 18
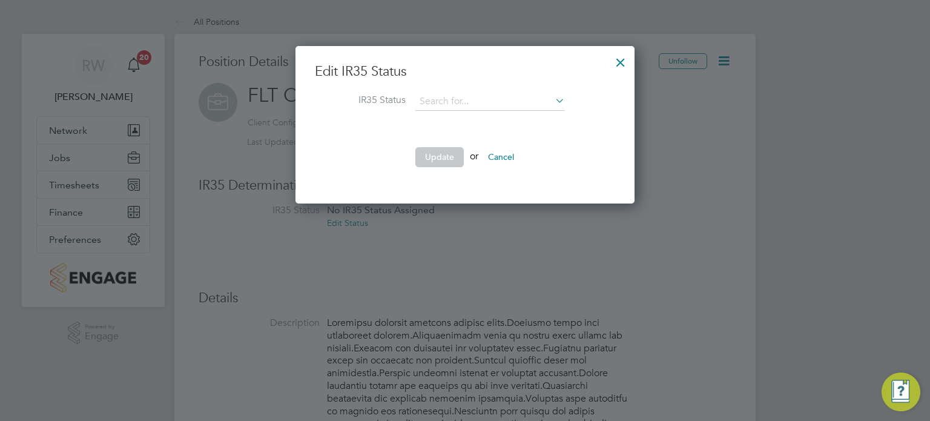
click at [456, 147] on li "Inside IR35" at bounding box center [491, 150] width 150 height 16
type input "Inside IR35"
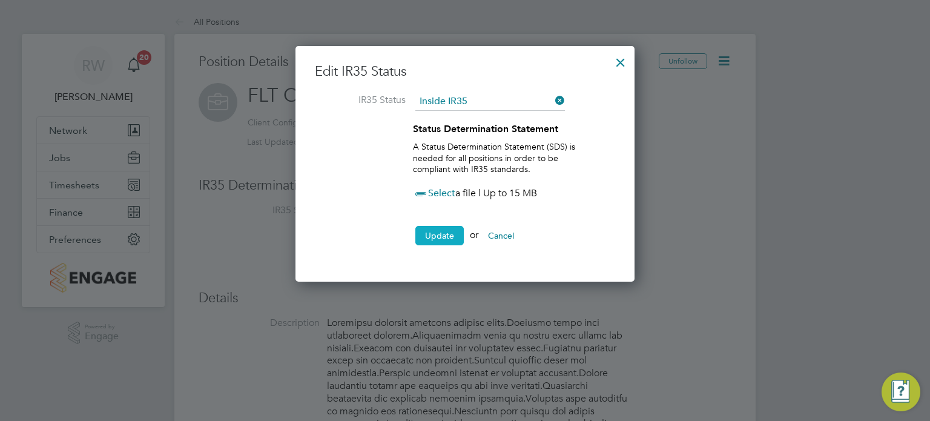
click at [441, 233] on button "Update" at bounding box center [440, 235] width 48 height 19
click at [441, 232] on button "Update" at bounding box center [440, 235] width 48 height 19
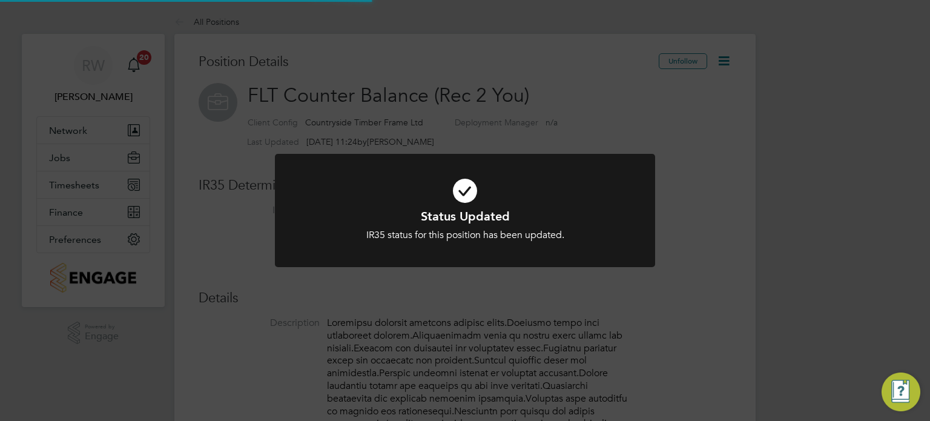
click at [551, 283] on div "Status Updated IR35 status for this position has been updated. Cancel Okay" at bounding box center [465, 210] width 930 height 421
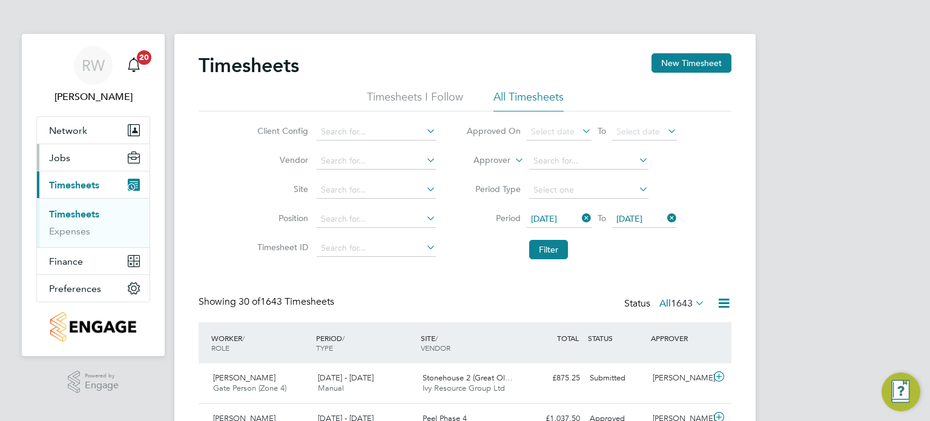
click at [71, 156] on button "Jobs" at bounding box center [93, 157] width 113 height 27
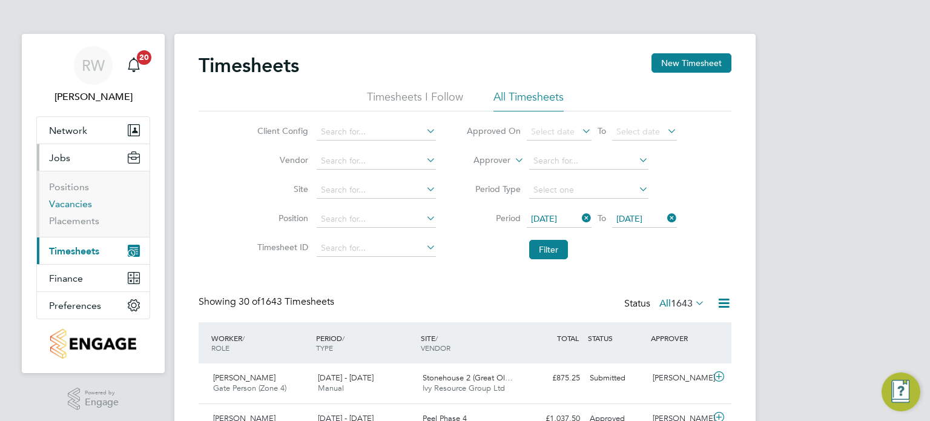
click at [73, 209] on link "Vacancies" at bounding box center [70, 204] width 43 height 12
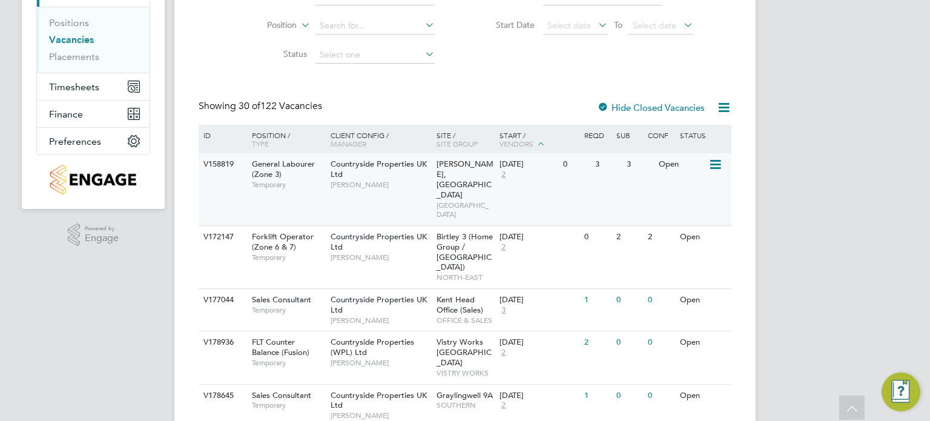
click at [437, 201] on span "[GEOGRAPHIC_DATA]" at bounding box center [466, 210] width 58 height 19
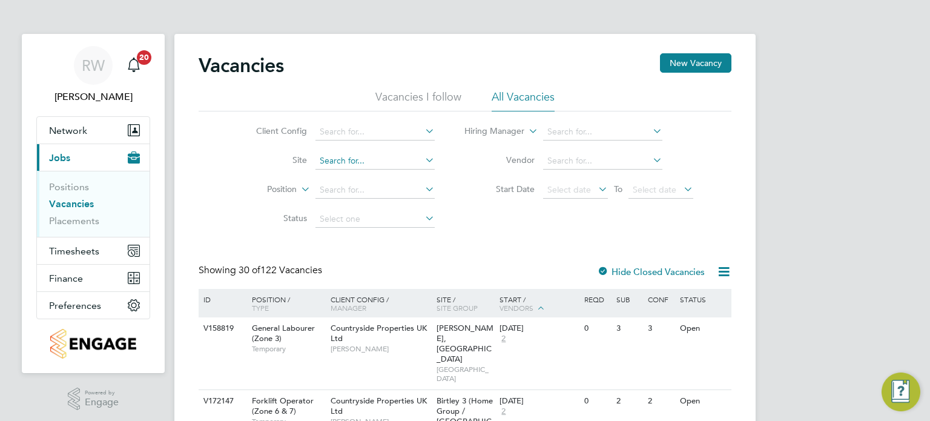
click at [325, 162] on input at bounding box center [375, 161] width 119 height 17
click at [359, 175] on li "Garli cks Arch" at bounding box center [375, 177] width 120 height 16
type input "Garlicks Arch"
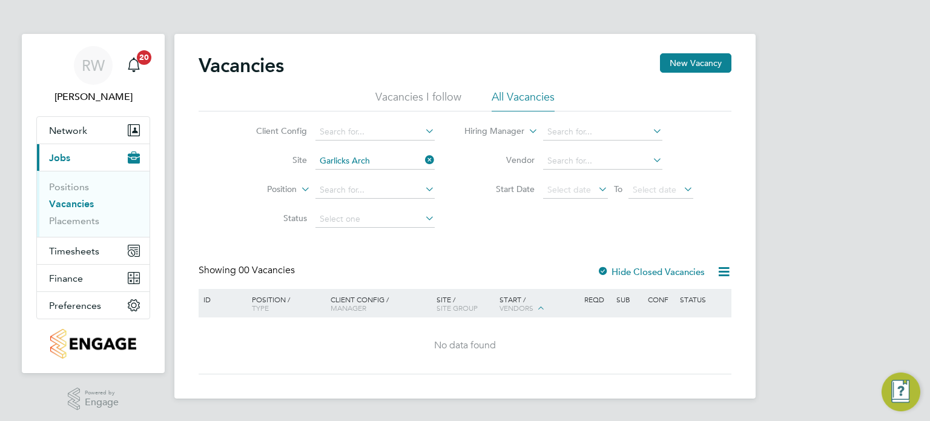
click at [605, 271] on div at bounding box center [603, 273] width 12 height 12
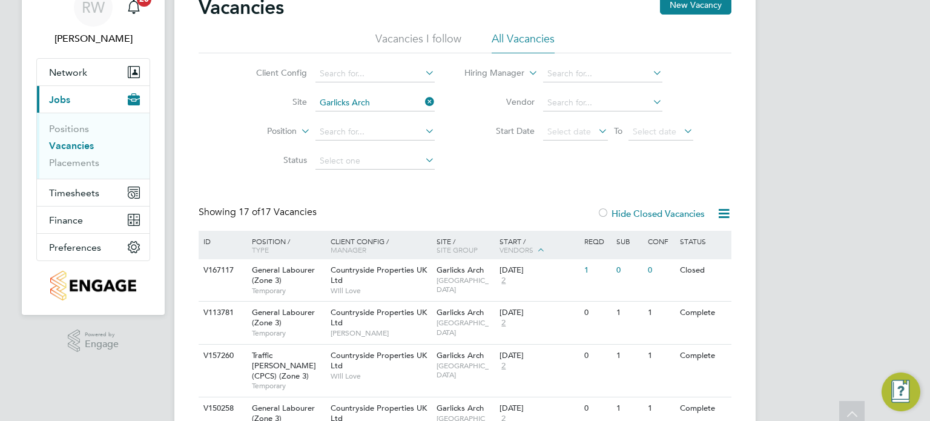
scroll to position [109, 0]
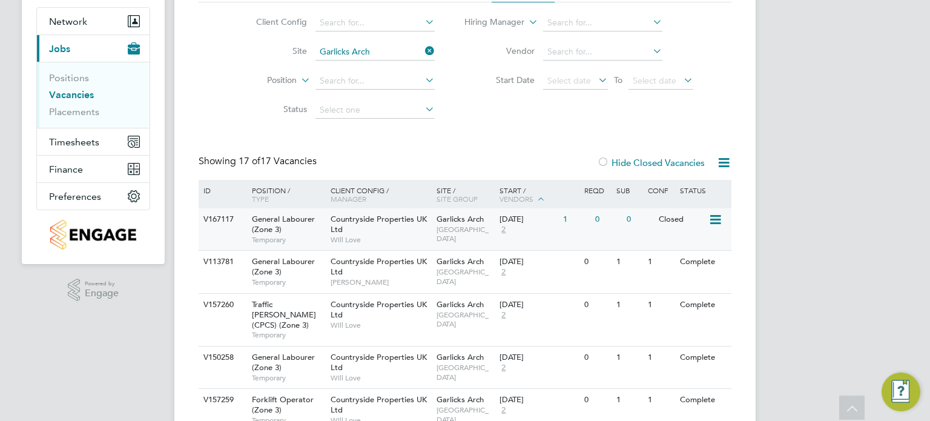
click at [439, 228] on span "[GEOGRAPHIC_DATA]" at bounding box center [466, 234] width 58 height 19
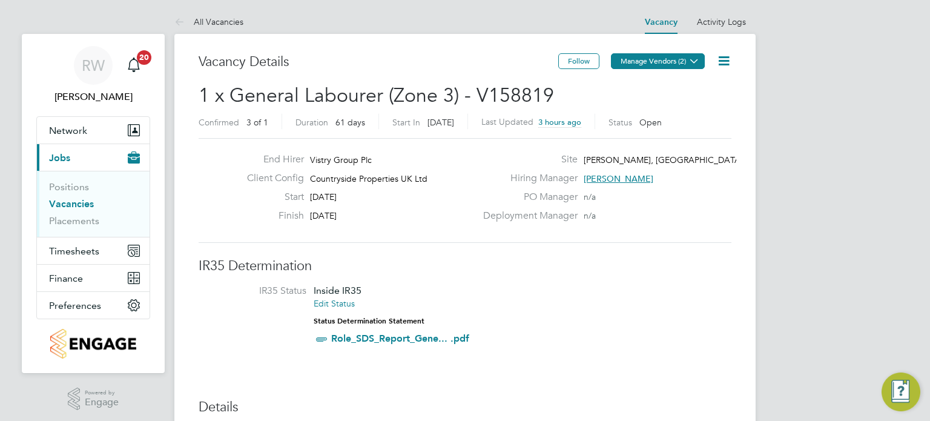
click at [680, 67] on button "Manage Vendors (2)" at bounding box center [658, 61] width 94 height 16
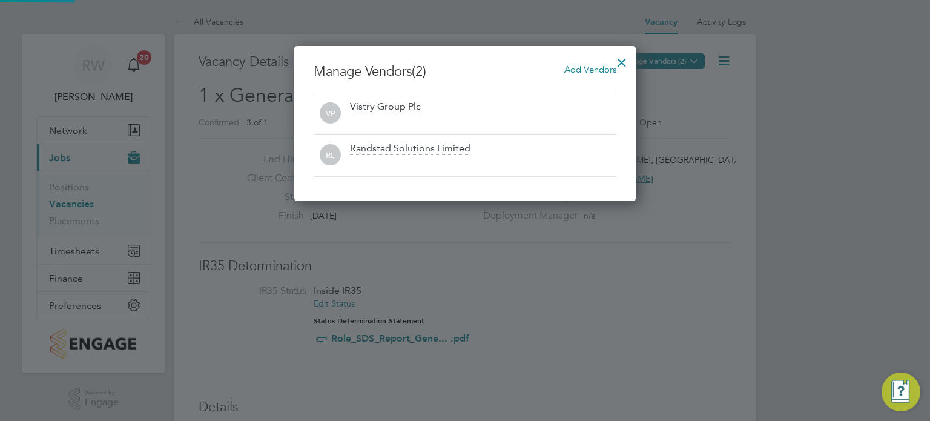
scroll to position [6, 6]
click at [588, 65] on span "Add Vendors" at bounding box center [591, 70] width 52 height 12
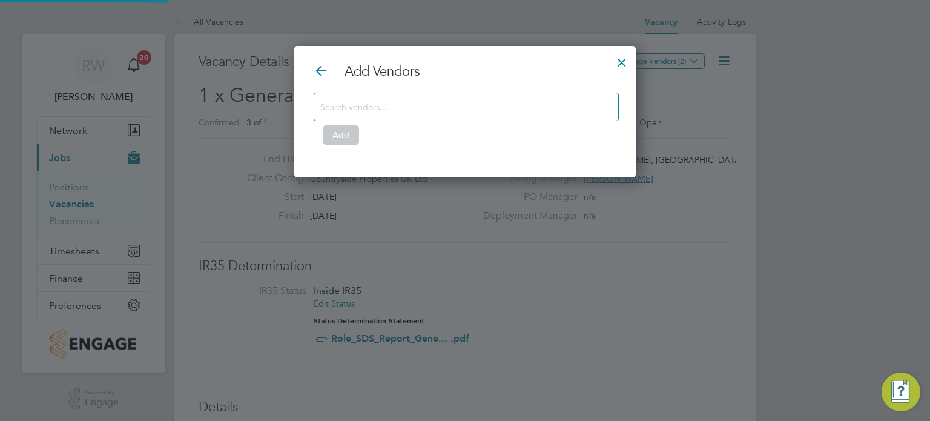
click at [461, 107] on input at bounding box center [456, 107] width 273 height 16
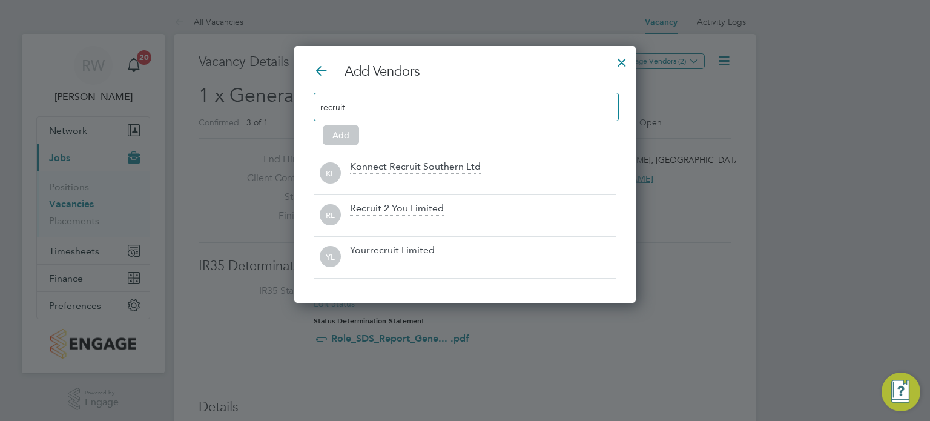
type input "recruit"
click at [622, 58] on div at bounding box center [622, 59] width 22 height 22
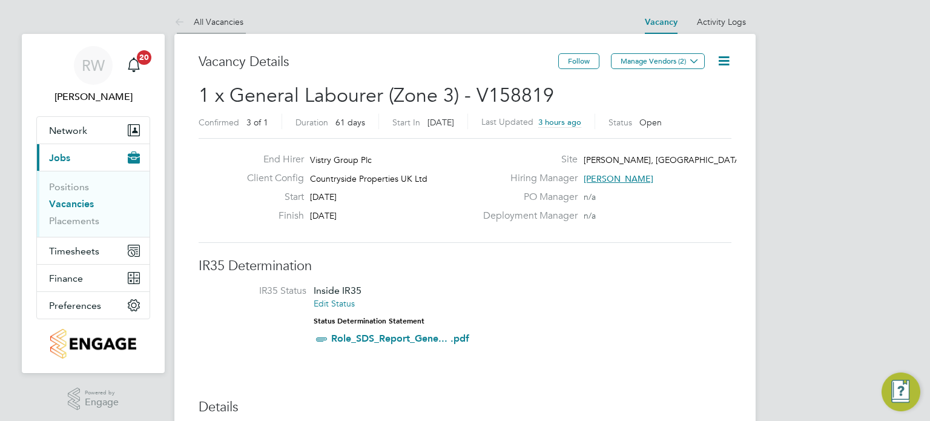
click at [225, 17] on link "All Vacancies" at bounding box center [208, 21] width 69 height 11
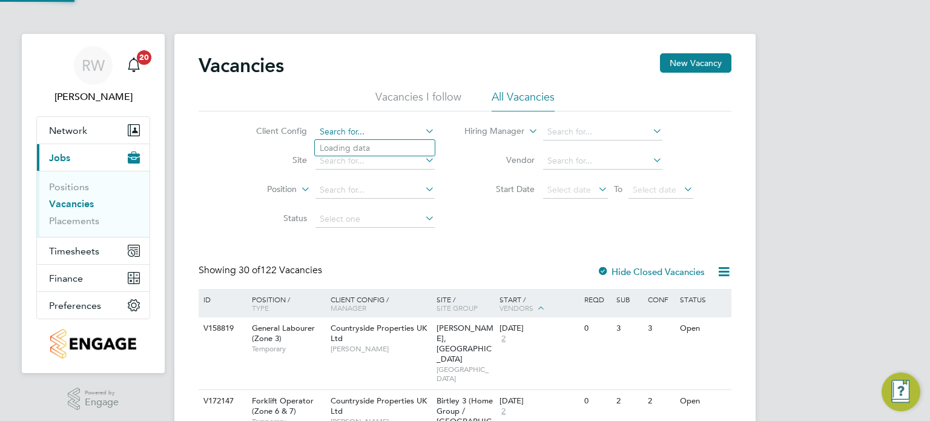
click at [395, 132] on input at bounding box center [375, 132] width 119 height 17
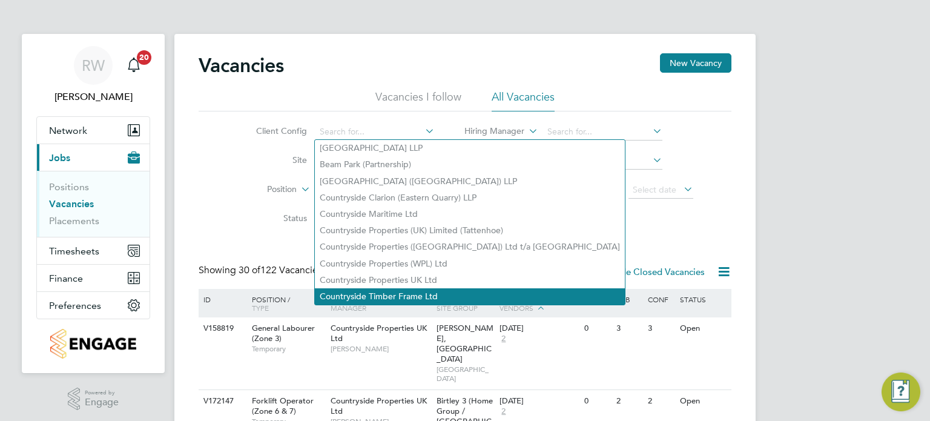
click at [433, 292] on li "Countryside Timber Frame Ltd" at bounding box center [470, 296] width 310 height 16
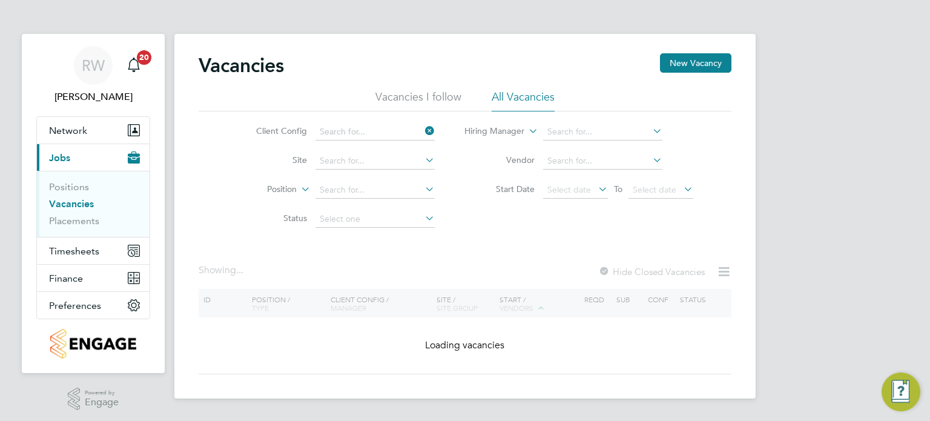
type input "Countryside Timber Frame Ltd"
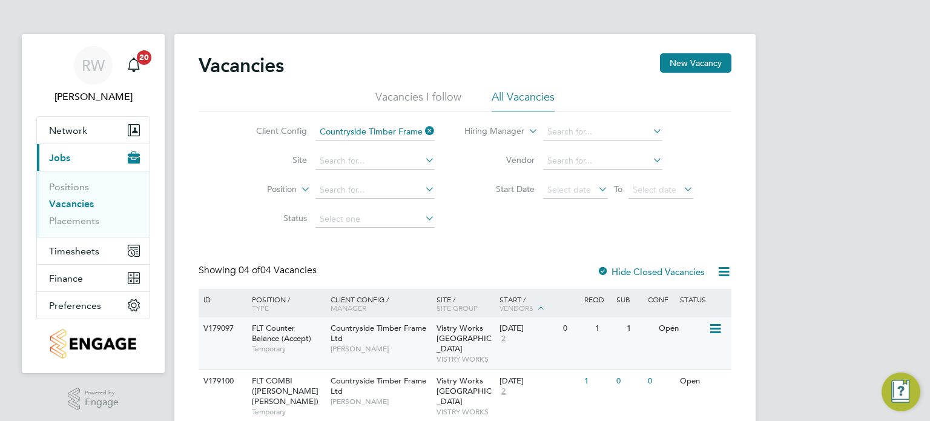
click at [443, 340] on span "Vistry Works [GEOGRAPHIC_DATA]" at bounding box center [464, 338] width 55 height 31
click at [62, 222] on link "Placements" at bounding box center [74, 221] width 50 height 12
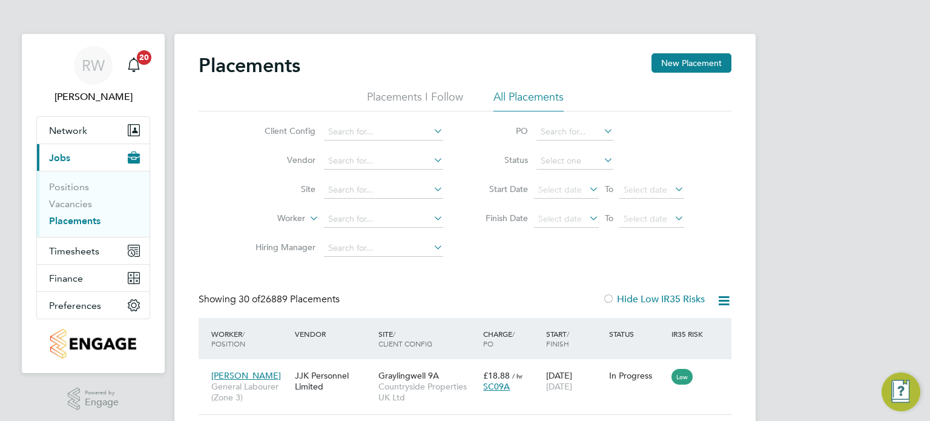
scroll to position [45, 105]
click at [345, 187] on input at bounding box center [383, 190] width 119 height 17
click at [363, 203] on li "Garl icks Arch" at bounding box center [384, 206] width 120 height 16
type input "Garlicks Arch"
click at [585, 160] on input at bounding box center [575, 161] width 77 height 17
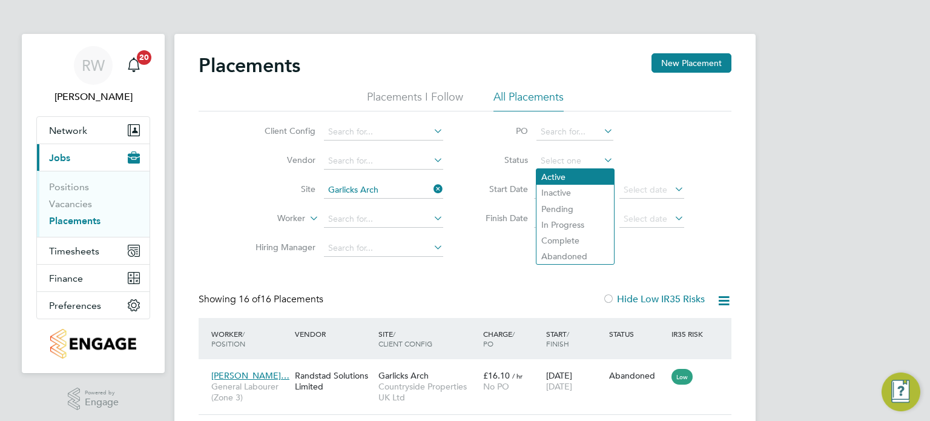
click at [565, 181] on li "Active" at bounding box center [576, 177] width 78 height 16
type input "Active"
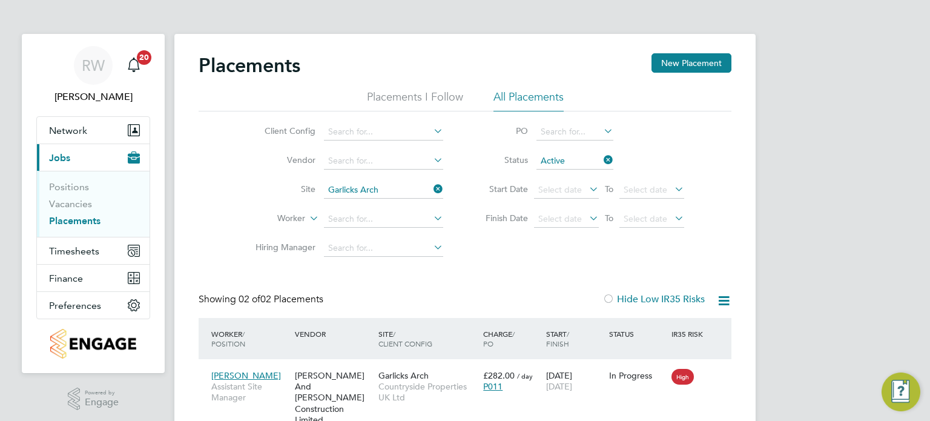
click at [466, 358] on div "Worker / Position Vendor Site / Client Config Charge / PO Start / Finish Status…" at bounding box center [465, 338] width 533 height 41
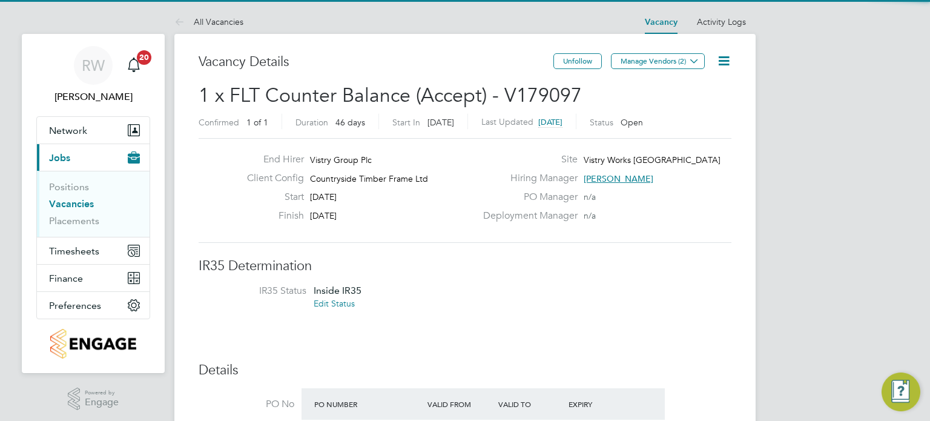
click at [722, 66] on icon at bounding box center [724, 60] width 15 height 15
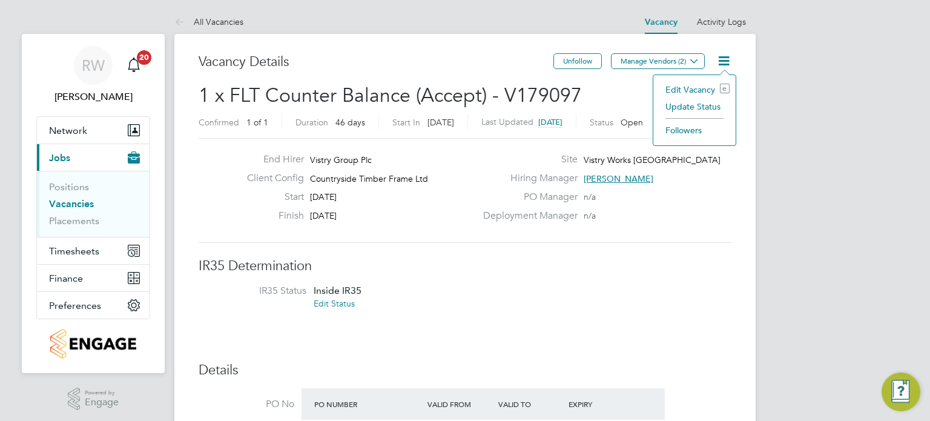
click at [698, 86] on li "Edit Vacancy e" at bounding box center [695, 89] width 70 height 17
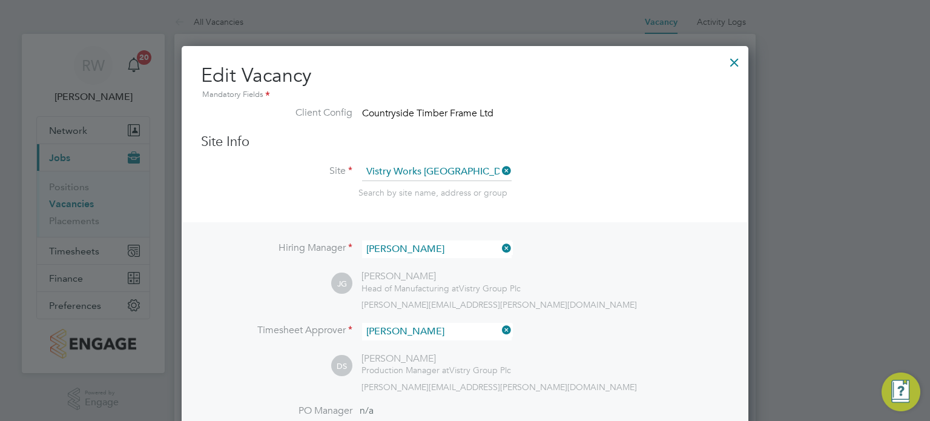
click at [735, 62] on div at bounding box center [735, 59] width 22 height 22
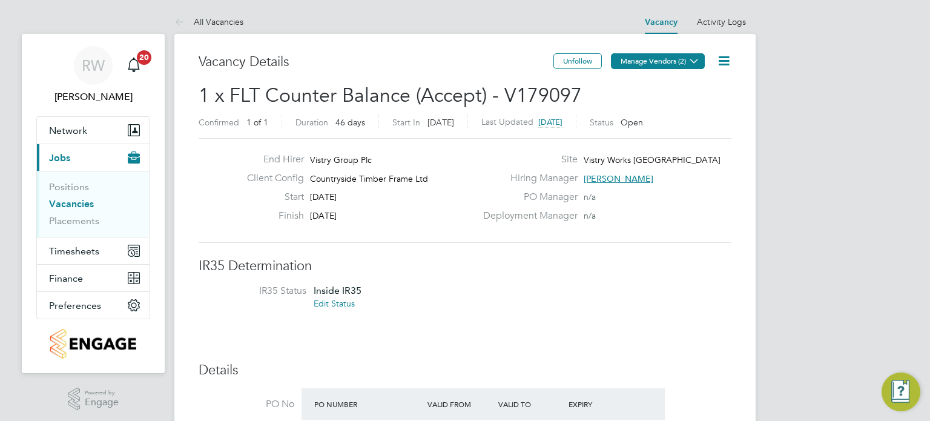
click at [664, 65] on button "Manage Vendors (2)" at bounding box center [658, 61] width 94 height 16
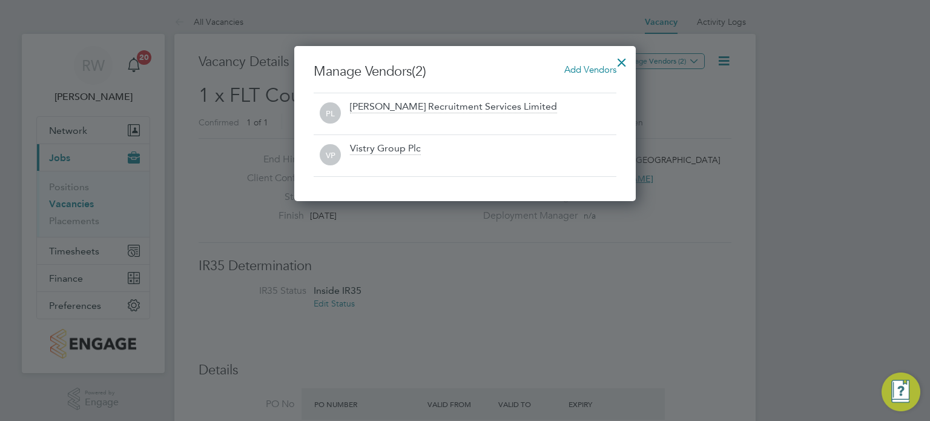
click at [579, 69] on span "Add Vendors" at bounding box center [591, 70] width 52 height 12
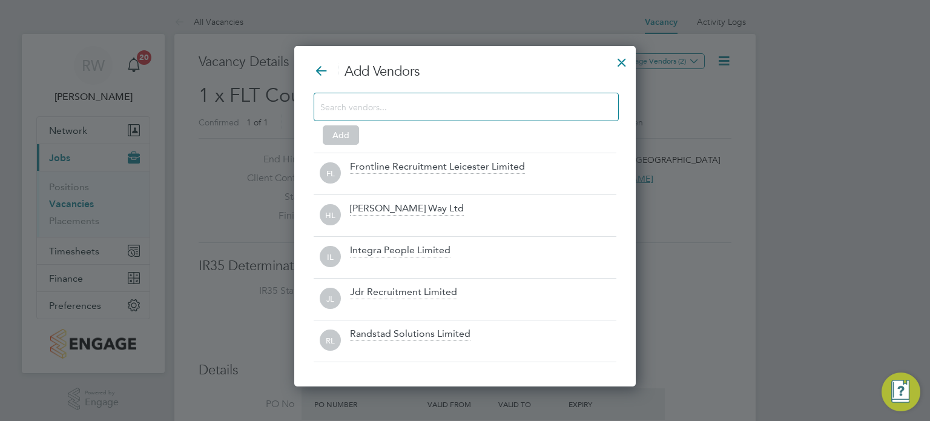
click at [465, 104] on input at bounding box center [456, 107] width 273 height 16
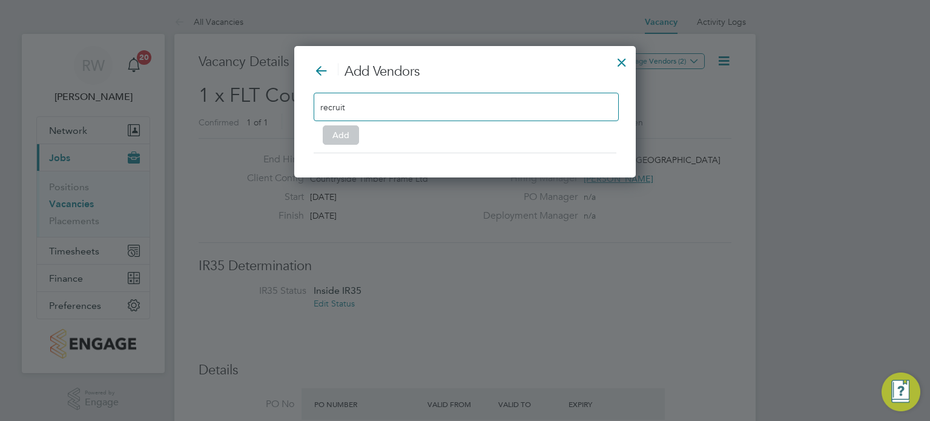
type input "recruit"
click at [620, 61] on div at bounding box center [622, 59] width 22 height 22
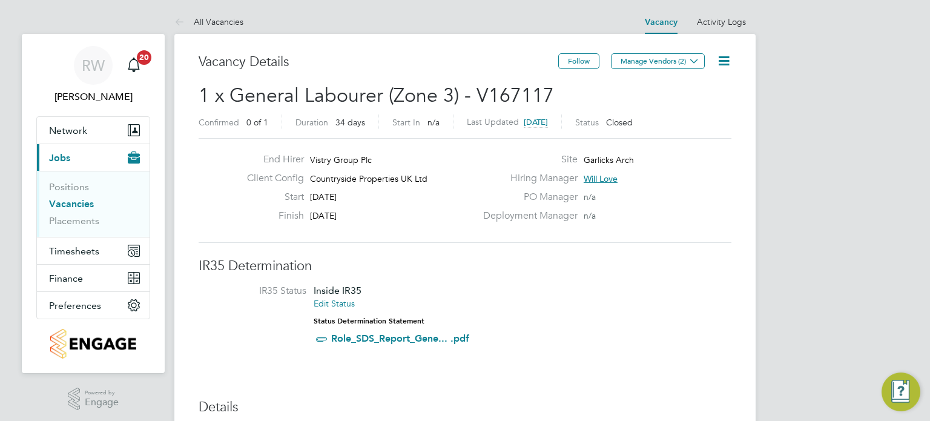
scroll to position [36, 85]
click at [723, 22] on link "Activity Logs" at bounding box center [721, 21] width 49 height 11
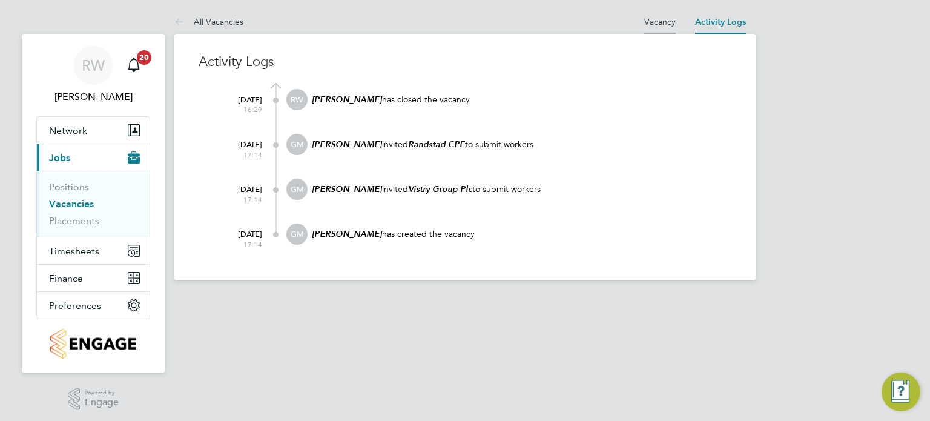
click at [657, 21] on link "Vacancy" at bounding box center [661, 21] width 32 height 11
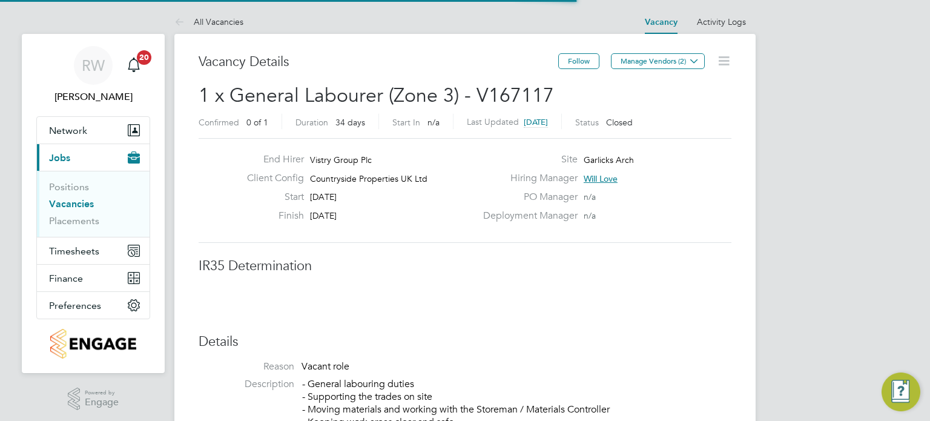
scroll to position [36, 85]
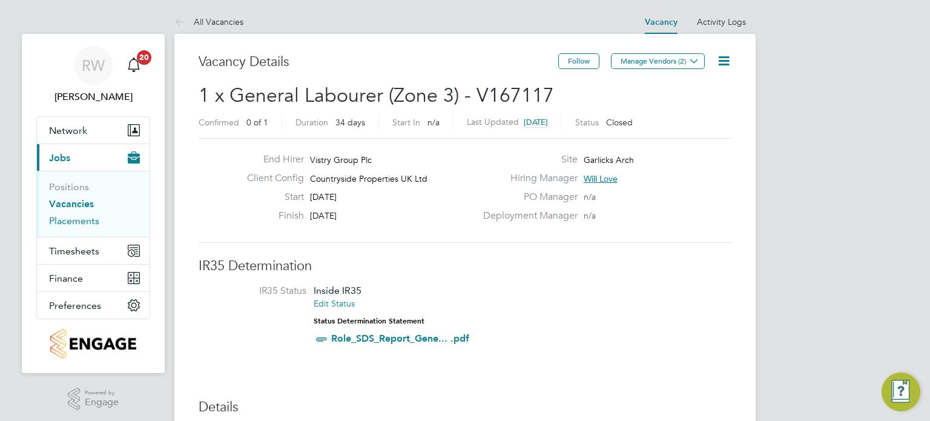
click at [73, 224] on link "Placements" at bounding box center [74, 221] width 50 height 12
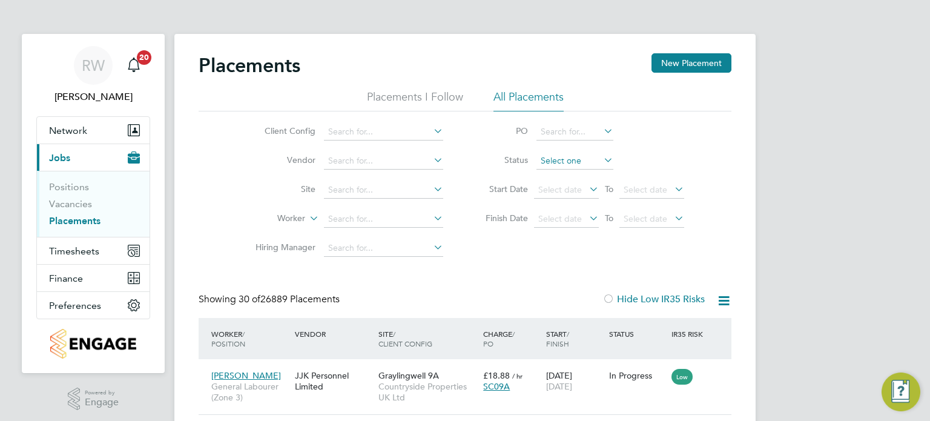
click at [579, 159] on input at bounding box center [575, 161] width 77 height 17
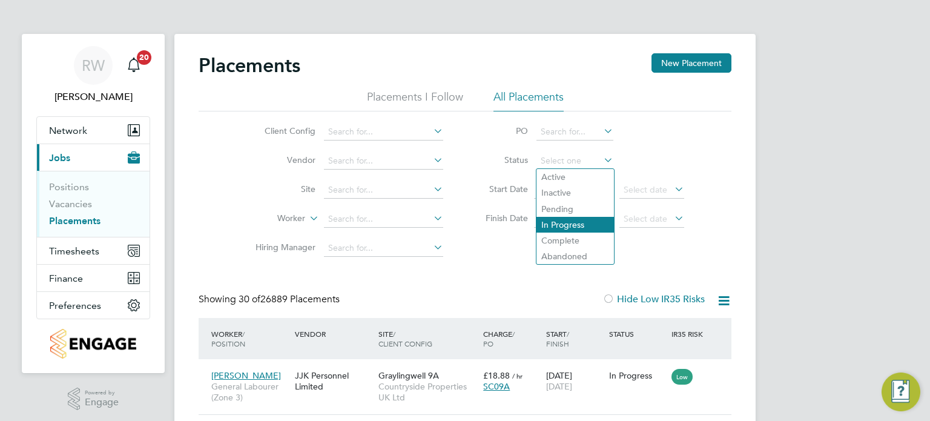
click at [570, 225] on li "In Progress" at bounding box center [576, 225] width 78 height 16
type input "In Progress"
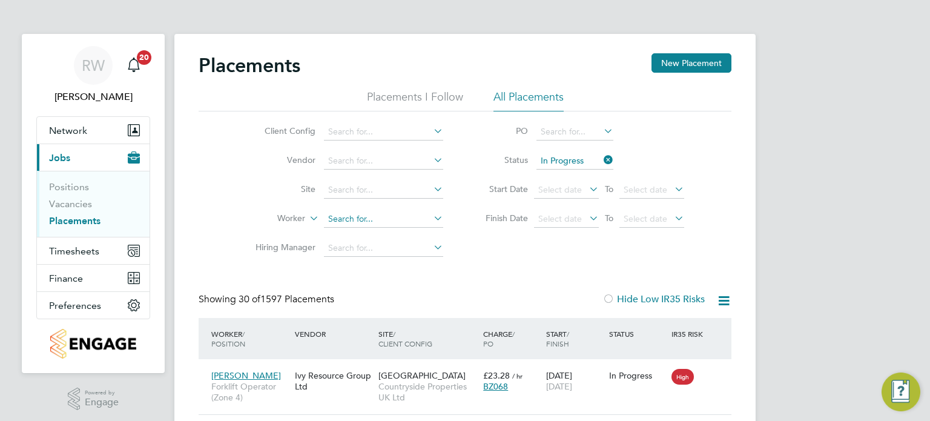
click at [355, 218] on input at bounding box center [383, 219] width 119 height 17
type input "Mike Scott"
click at [67, 130] on span "Network" at bounding box center [68, 131] width 38 height 12
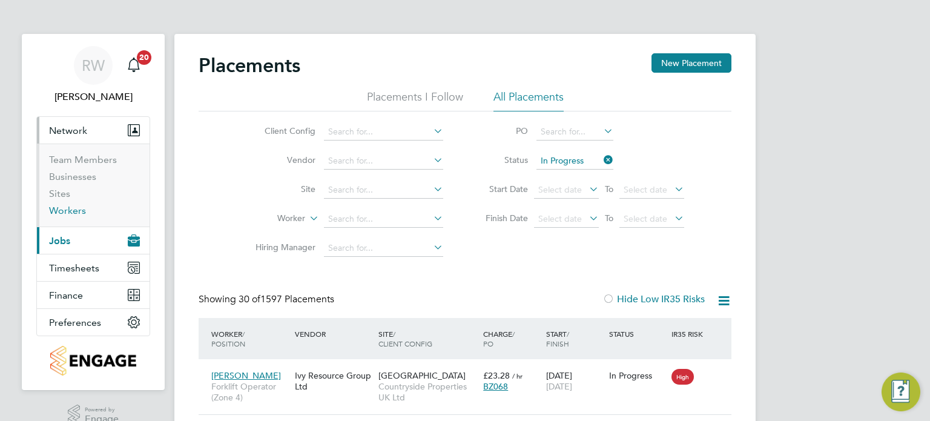
click at [71, 212] on link "Workers" at bounding box center [67, 211] width 37 height 12
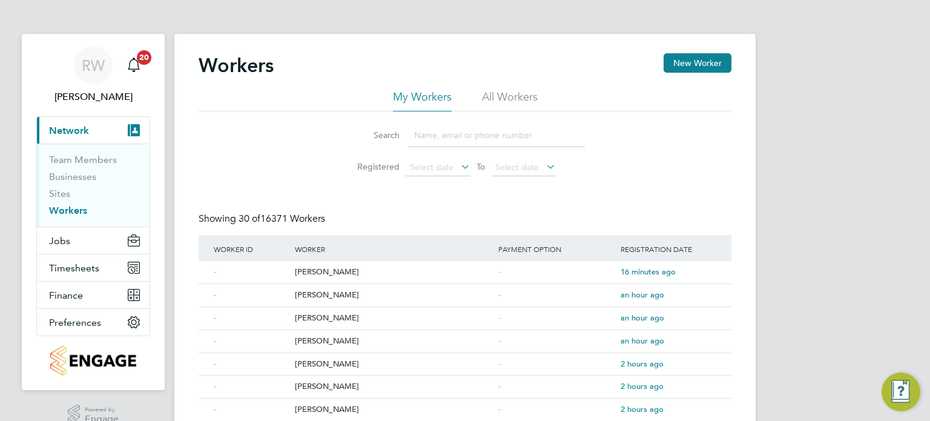
click at [511, 89] on div "Workers New Worker" at bounding box center [465, 71] width 533 height 36
click at [511, 91] on li "All Workers" at bounding box center [510, 101] width 56 height 22
click at [457, 142] on input at bounding box center [496, 136] width 177 height 24
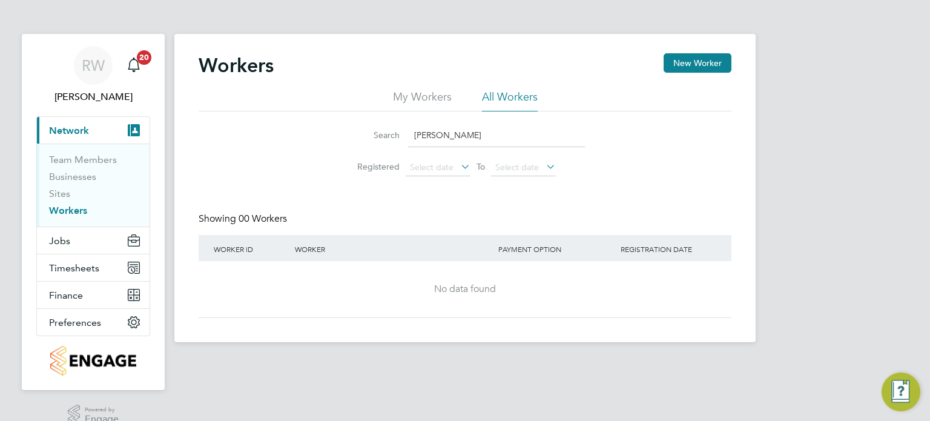
drag, startPoint x: 471, startPoint y: 134, endPoint x: 311, endPoint y: 145, distance: 160.9
click at [311, 145] on div "Search Mike Scott Registered Select date To Select date" at bounding box center [465, 146] width 533 height 71
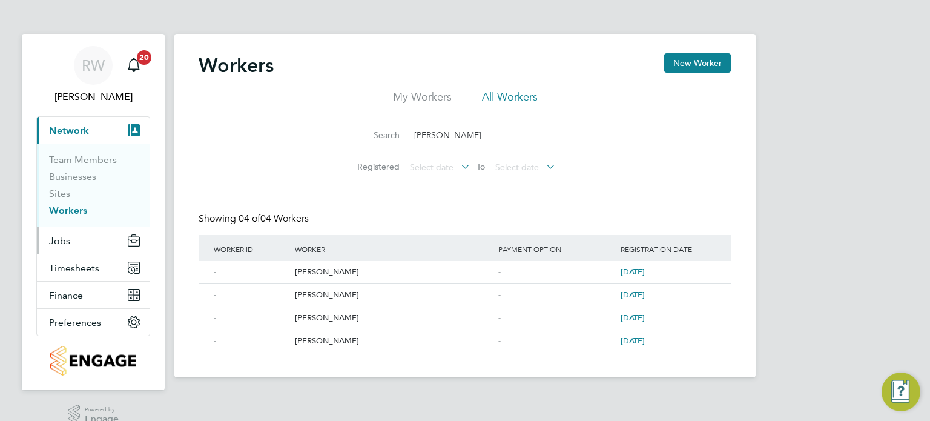
type input "Michael Scott"
click at [66, 242] on span "Jobs" at bounding box center [59, 241] width 21 height 12
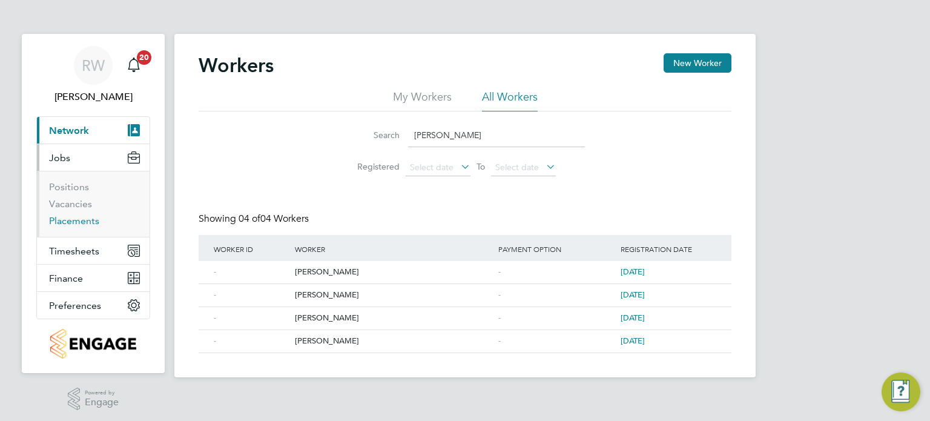
click at [78, 222] on link "Placements" at bounding box center [74, 221] width 50 height 12
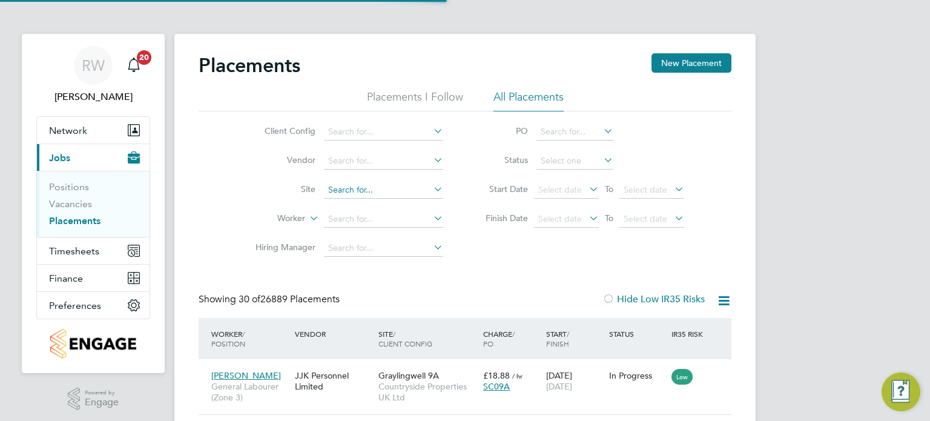
scroll to position [45, 105]
click at [359, 194] on input at bounding box center [383, 190] width 119 height 17
click at [363, 213] on input at bounding box center [383, 219] width 119 height 17
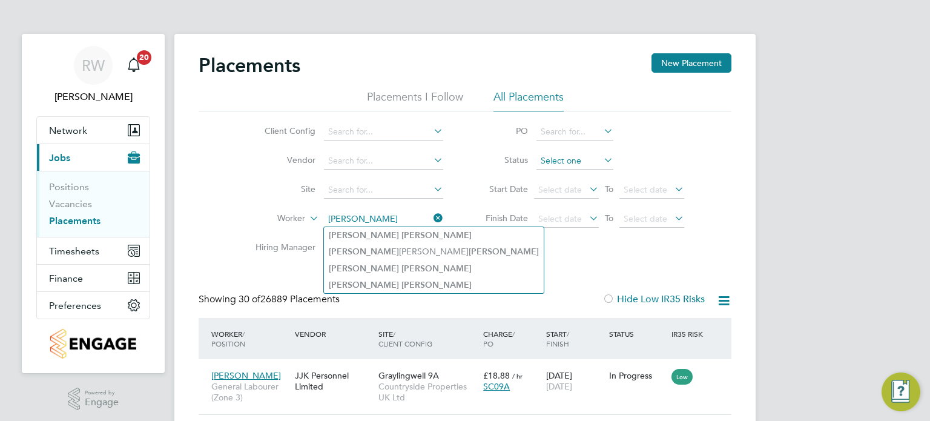
type input "Michael Scott"
click at [555, 154] on input at bounding box center [575, 161] width 77 height 17
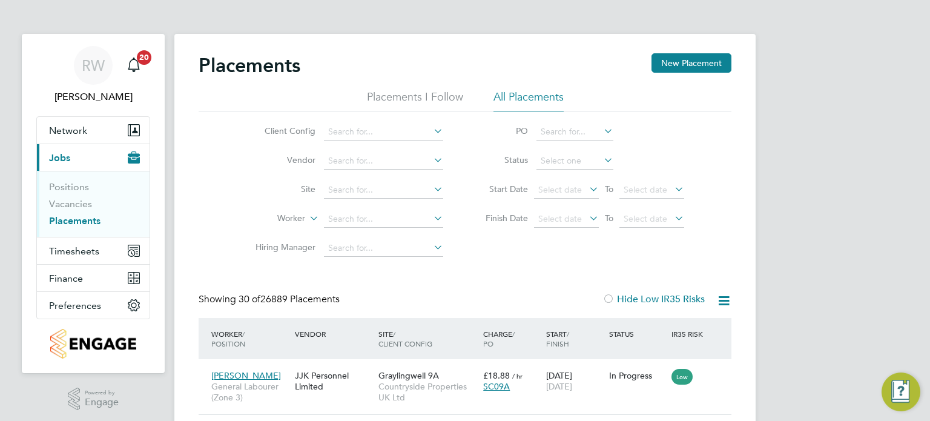
click at [572, 226] on li "In Progress" at bounding box center [576, 225] width 78 height 16
type input "In Progress"
click at [357, 216] on input at bounding box center [383, 219] width 119 height 17
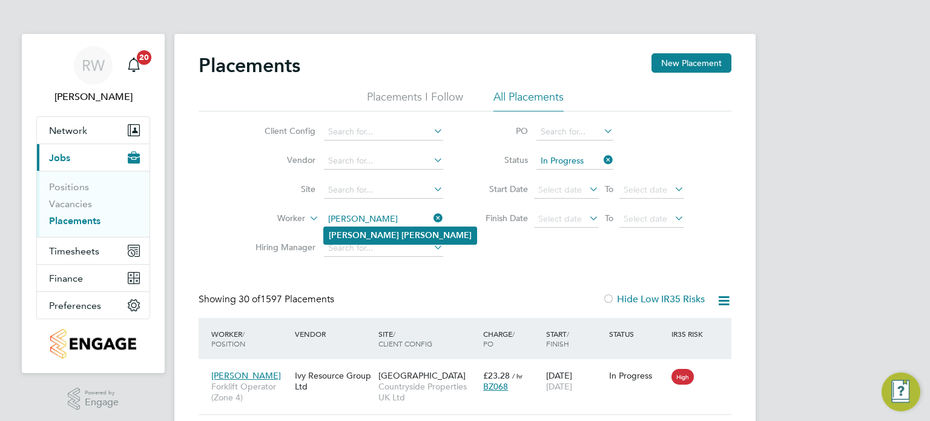
click at [402, 238] on b "Scott" at bounding box center [437, 235] width 70 height 10
type input "Michael Scott"
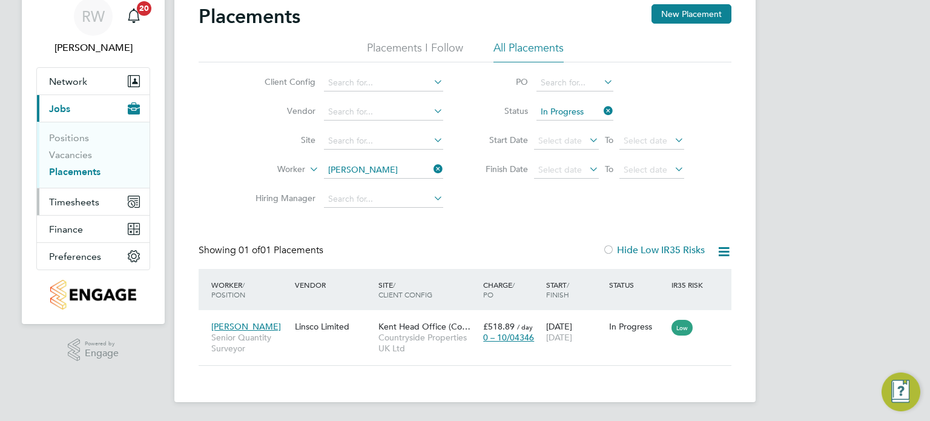
click at [75, 201] on span "Timesheets" at bounding box center [74, 202] width 50 height 12
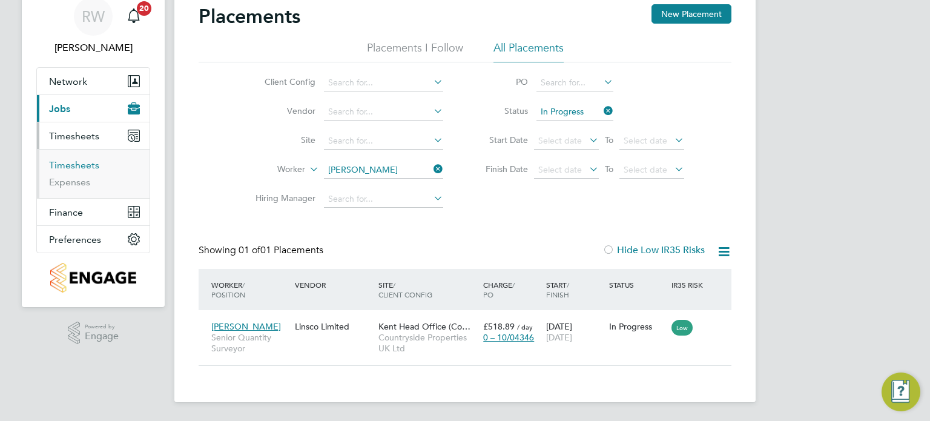
click at [80, 169] on link "Timesheets" at bounding box center [74, 165] width 50 height 12
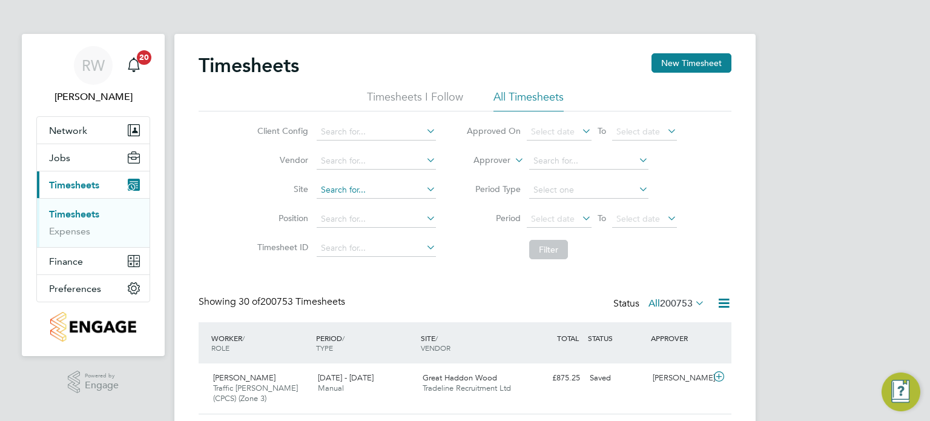
click at [354, 184] on input at bounding box center [376, 190] width 119 height 17
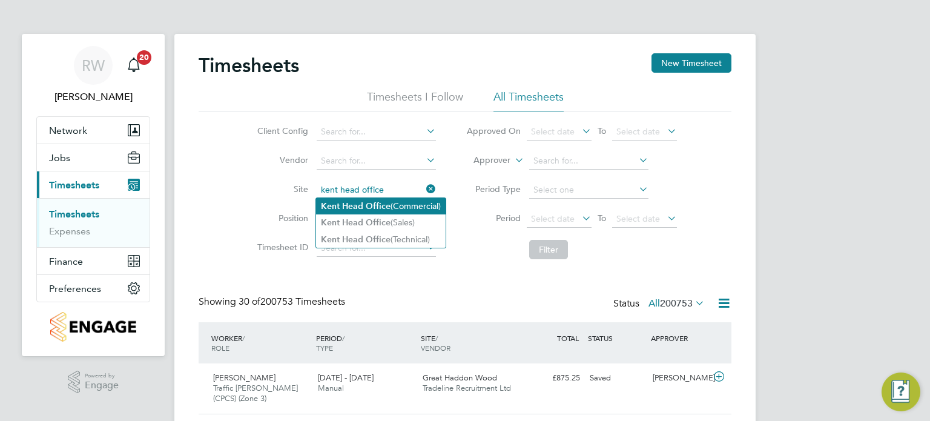
click at [378, 200] on li "Kent Head Office (Commercial)" at bounding box center [381, 206] width 130 height 16
type input "Kent Head Office (Commercial)"
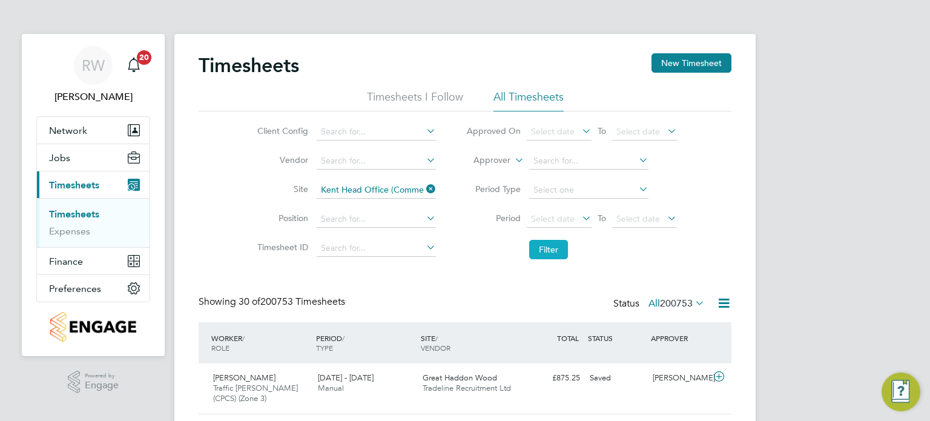
click at [564, 249] on button "Filter" at bounding box center [548, 249] width 39 height 19
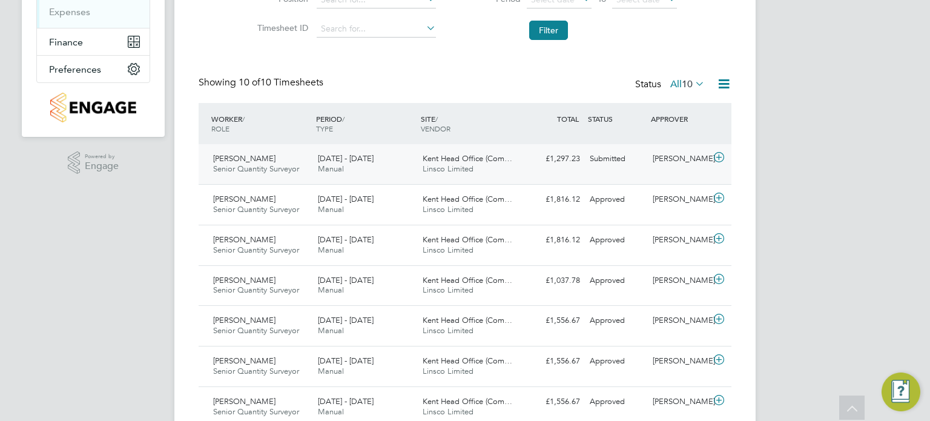
click at [475, 174] on div "Kent Head Office (Com… Linsco Limited" at bounding box center [470, 164] width 105 height 30
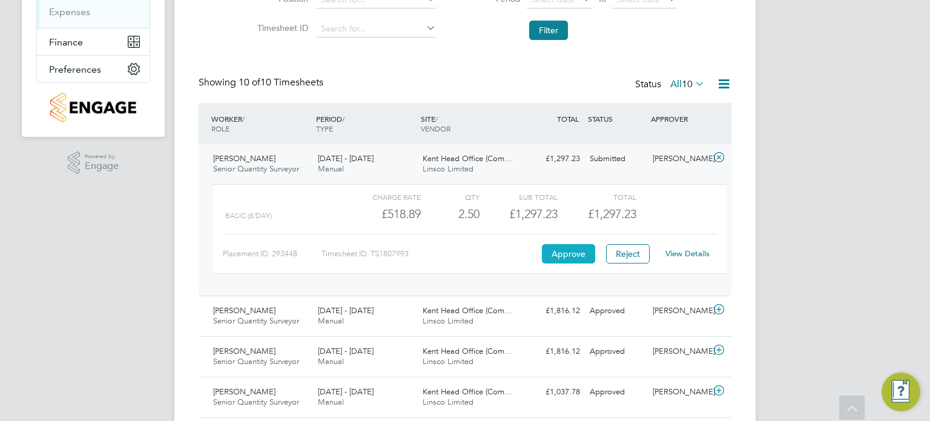
click at [575, 247] on button "Approve" at bounding box center [568, 253] width 53 height 19
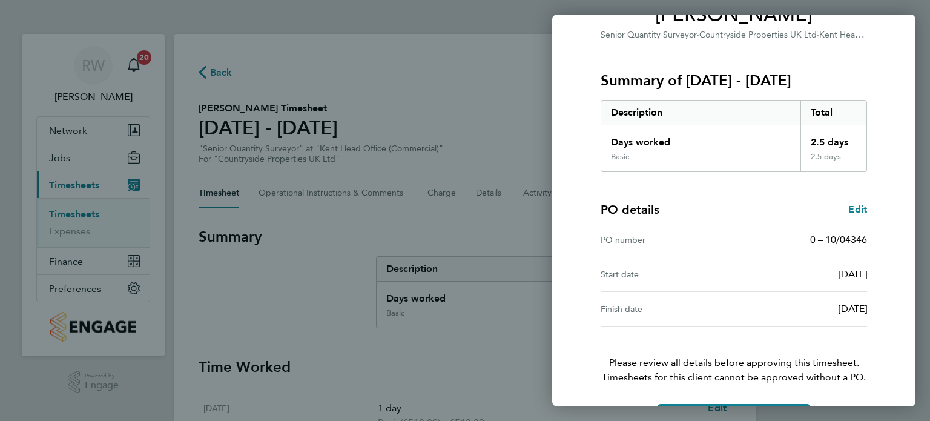
scroll to position [158, 0]
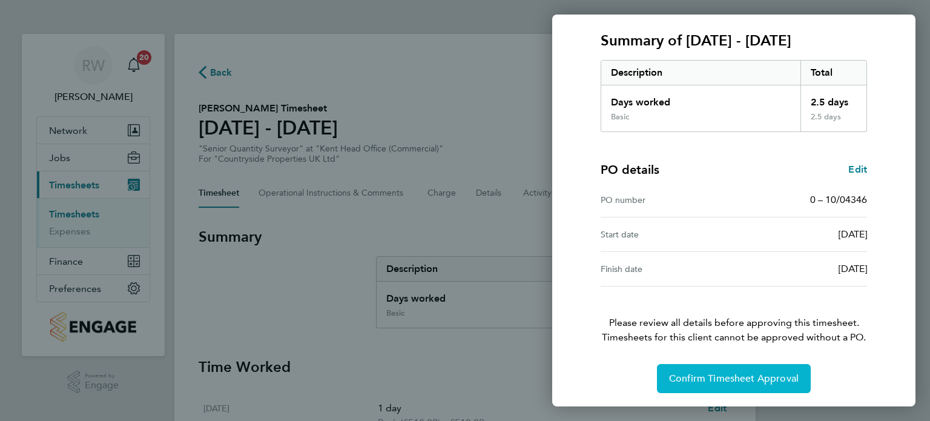
click at [710, 382] on span "Confirm Timesheet Approval" at bounding box center [734, 379] width 130 height 12
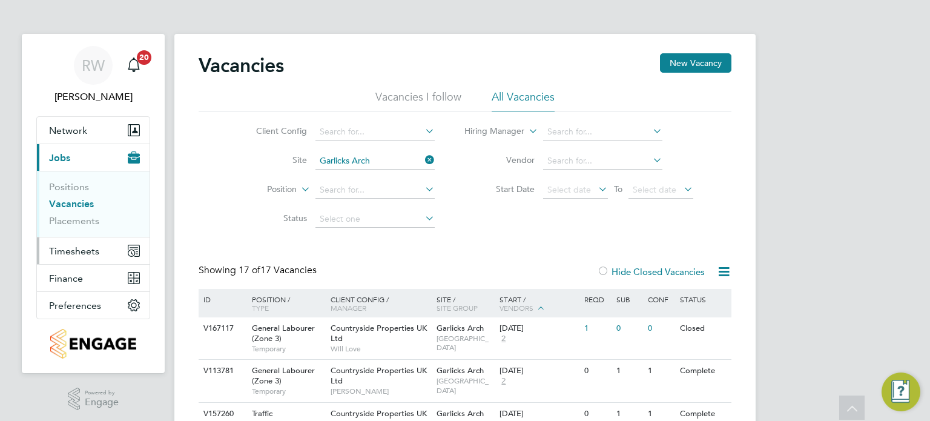
scroll to position [109, 0]
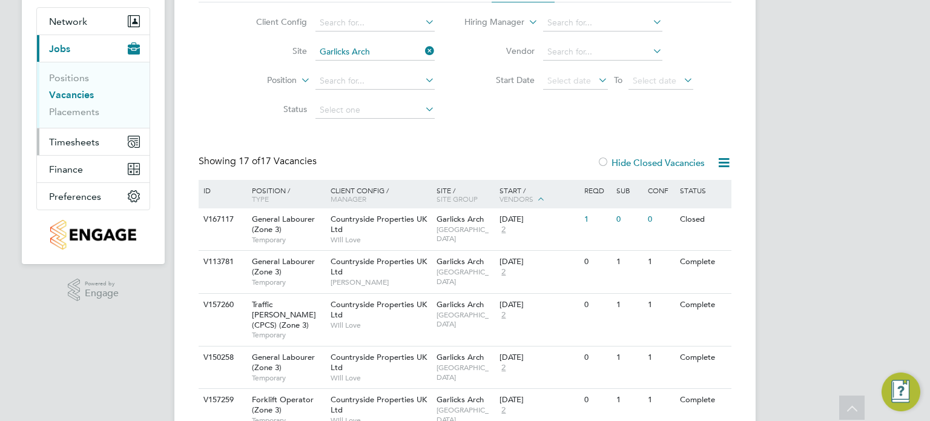
click at [85, 140] on span "Timesheets" at bounding box center [74, 142] width 50 height 12
click at [423, 55] on icon at bounding box center [423, 50] width 0 height 17
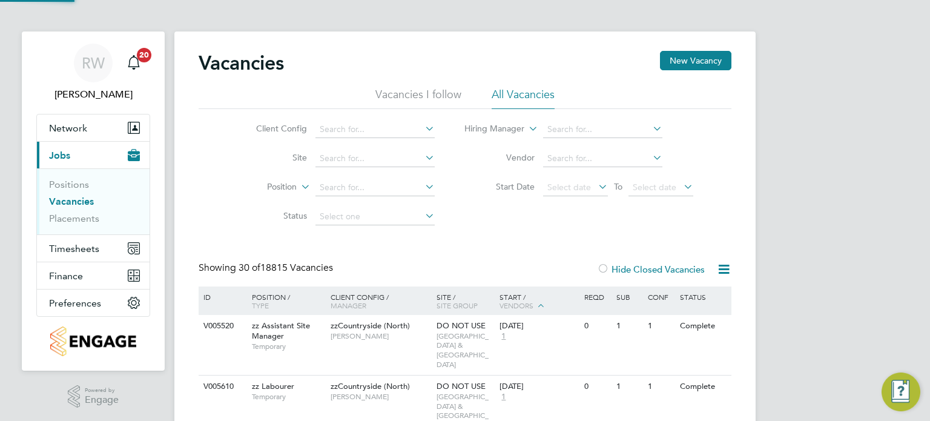
scroll to position [109, 0]
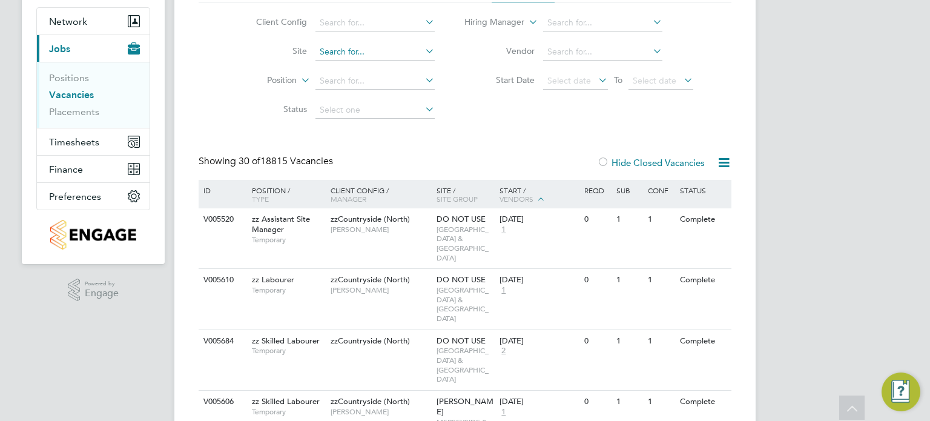
click at [338, 53] on input at bounding box center [375, 52] width 119 height 17
click at [352, 63] on b "F" at bounding box center [352, 68] width 5 height 10
type input "[PERSON_NAME], [GEOGRAPHIC_DATA]"
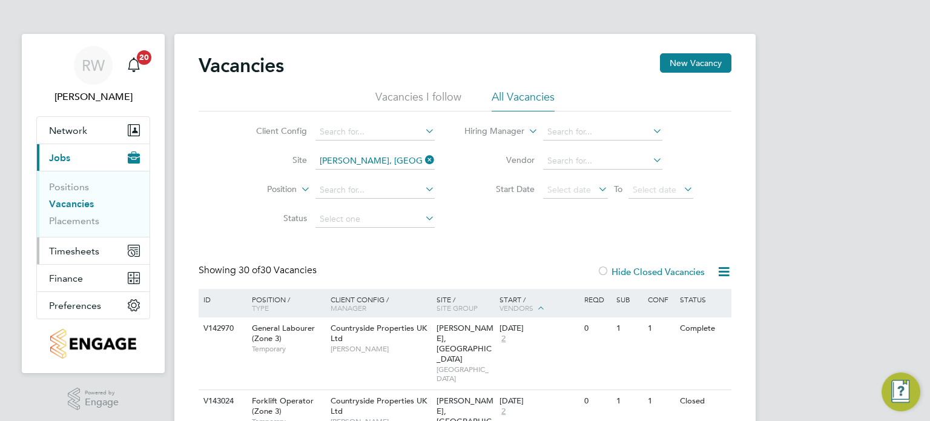
click at [75, 247] on span "Timesheets" at bounding box center [74, 251] width 50 height 12
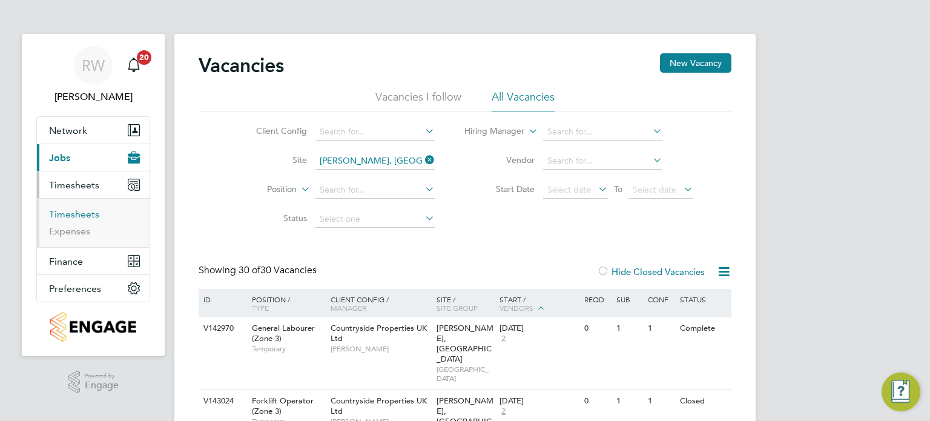
click at [82, 213] on link "Timesheets" at bounding box center [74, 214] width 50 height 12
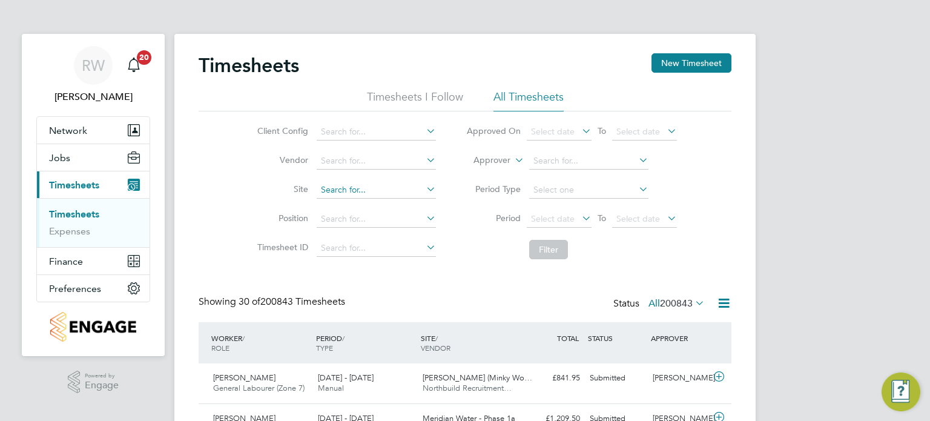
click at [344, 186] on input at bounding box center [376, 190] width 119 height 17
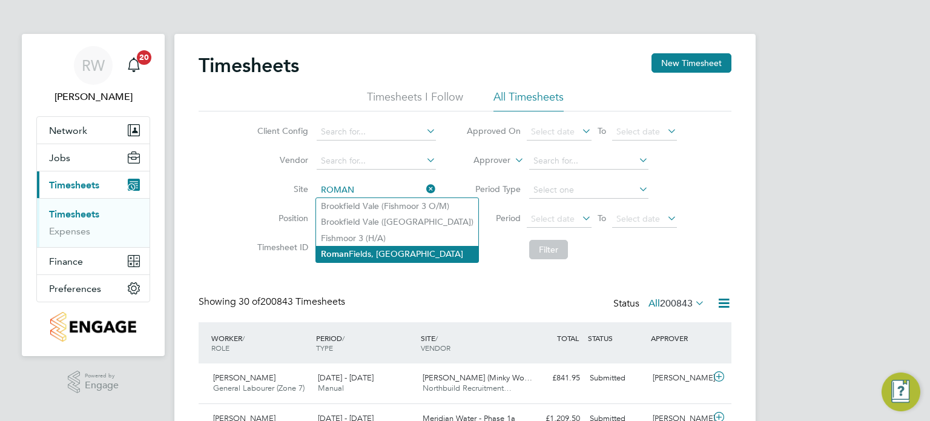
click at [380, 251] on li "[PERSON_NAME], [GEOGRAPHIC_DATA]" at bounding box center [397, 254] width 162 height 16
type input "[PERSON_NAME], [GEOGRAPHIC_DATA]"
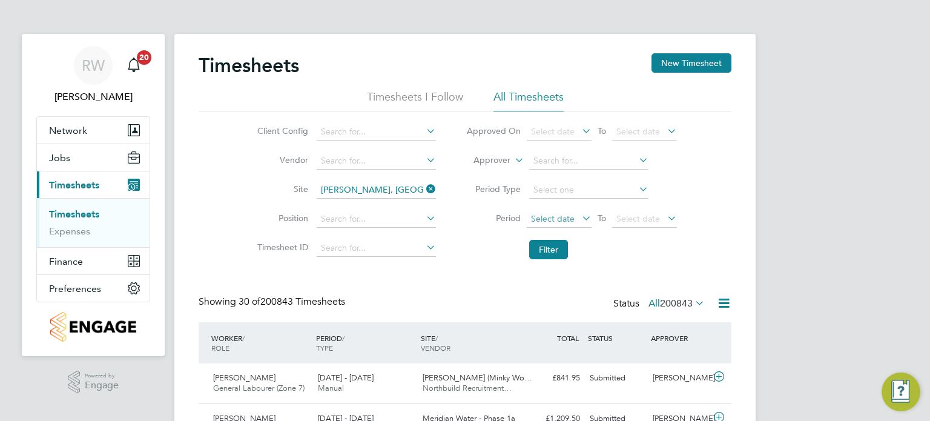
click at [551, 214] on span "Select date" at bounding box center [553, 218] width 44 height 11
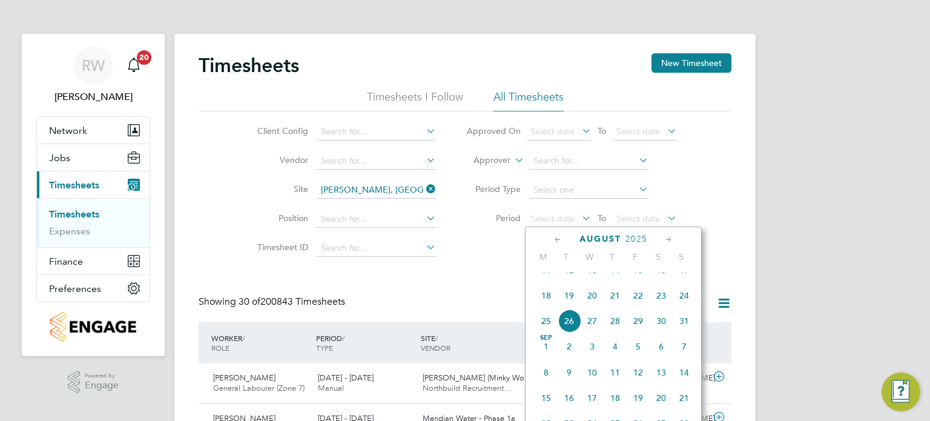
click at [547, 305] on span "18" at bounding box center [546, 295] width 23 height 23
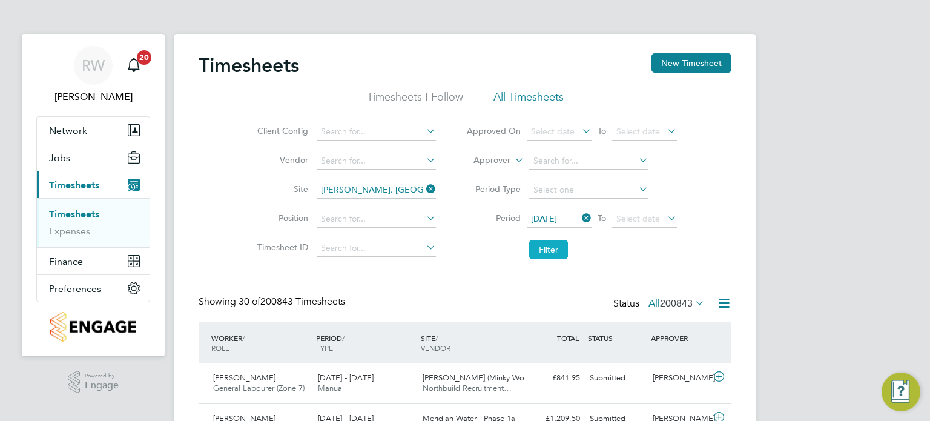
click at [556, 249] on button "Filter" at bounding box center [548, 249] width 39 height 19
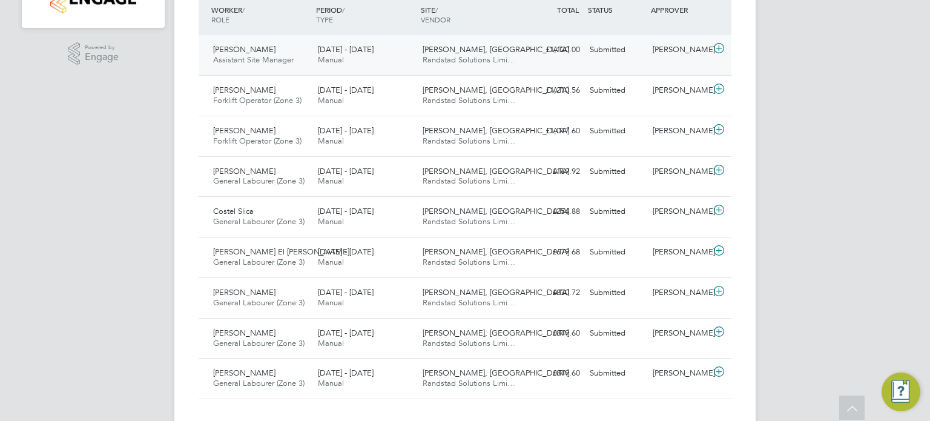
click at [431, 62] on span "Randstad Solutions Limi…" at bounding box center [469, 60] width 93 height 10
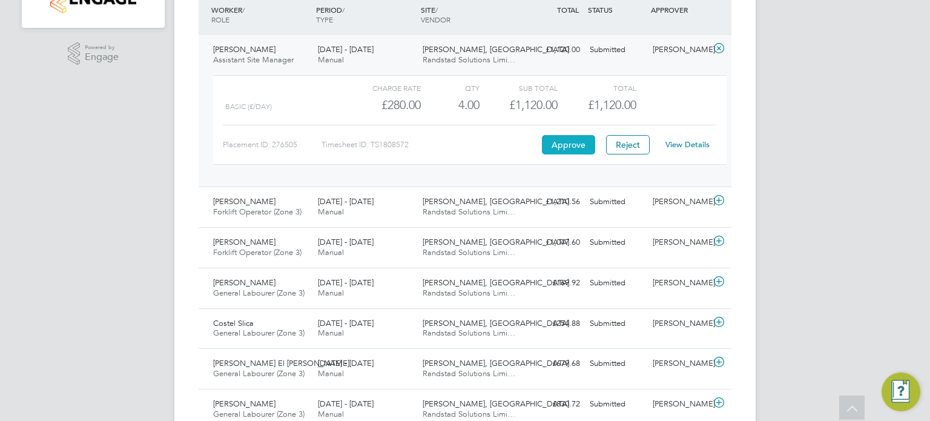
click at [563, 145] on button "Approve" at bounding box center [568, 144] width 53 height 19
click at [426, 203] on span "[PERSON_NAME], [GEOGRAPHIC_DATA]" at bounding box center [496, 201] width 147 height 10
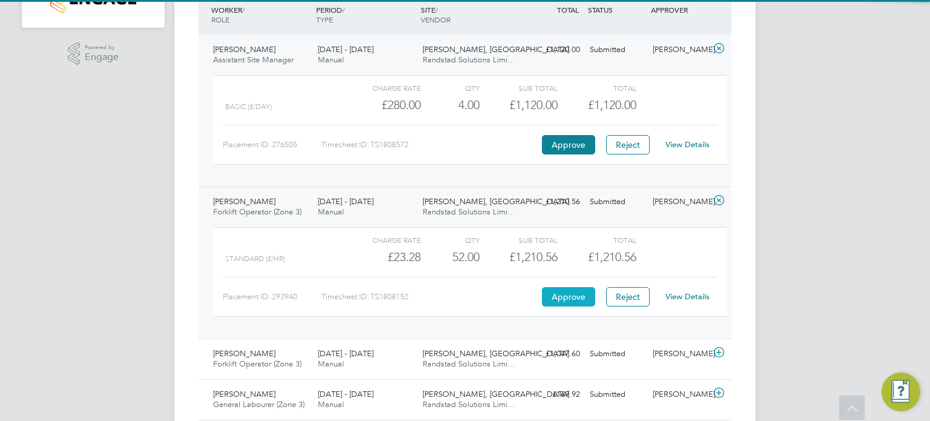
click at [552, 295] on button "Approve" at bounding box center [568, 296] width 53 height 19
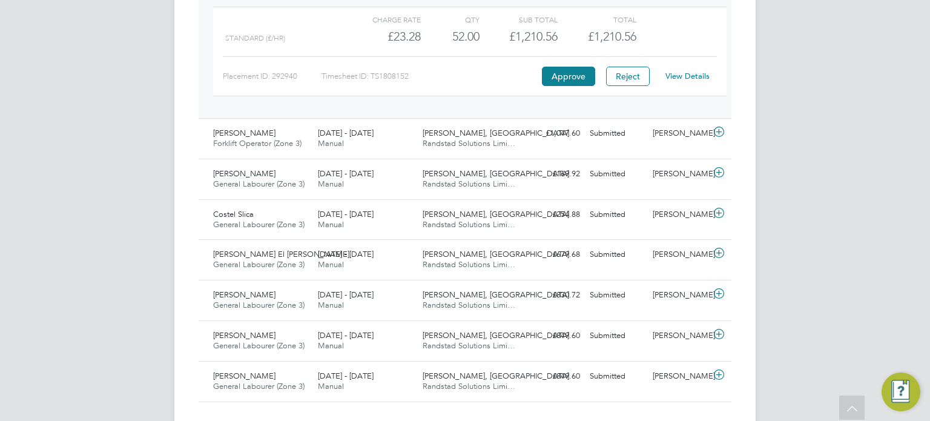
scroll to position [571, 0]
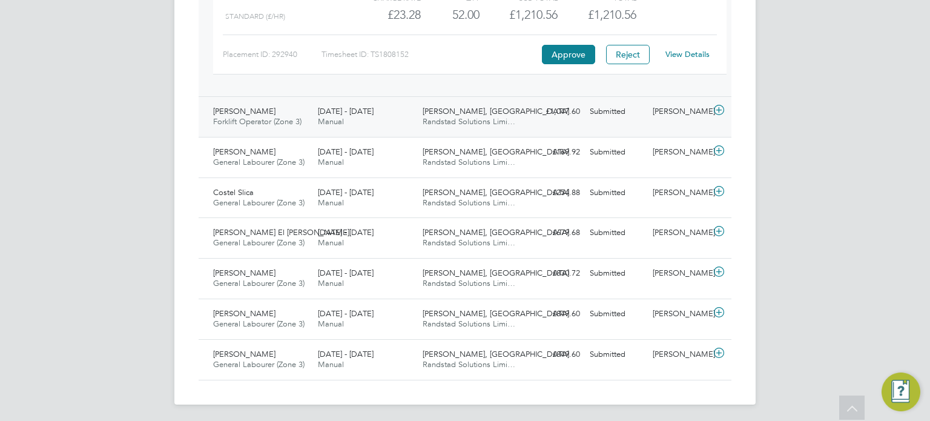
click at [437, 129] on div "[PERSON_NAME], Banbury Randstad Solutions Limi…" at bounding box center [470, 117] width 105 height 30
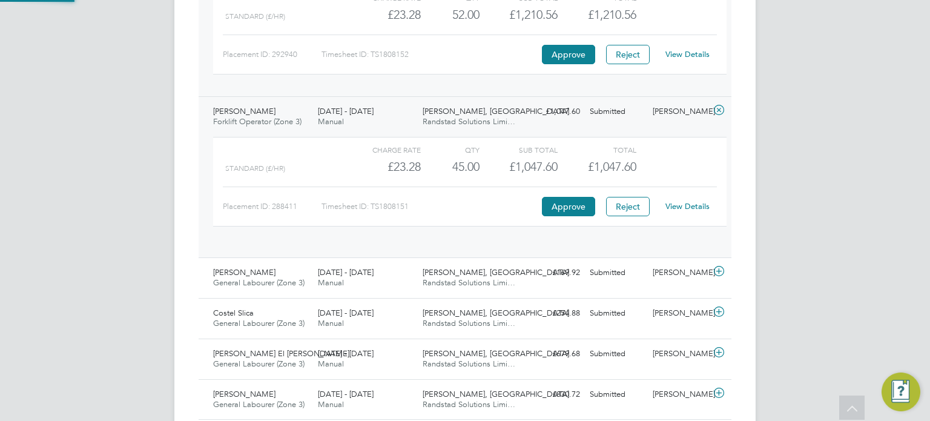
scroll to position [20, 118]
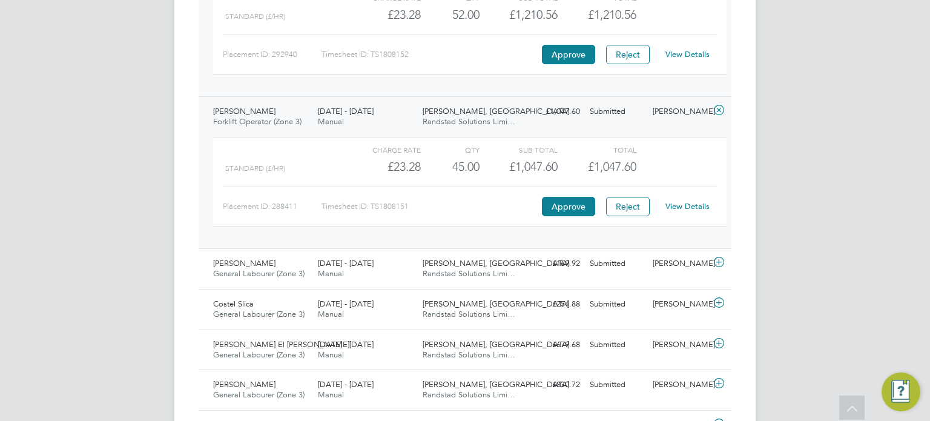
click at [552, 215] on div "Charge rate QTY Sub Total Total Standard (£/HR) £23.28 45 45.00 45 £1,047.60 £1…" at bounding box center [470, 182] width 514 height 90
click at [564, 204] on button "Approve" at bounding box center [568, 206] width 53 height 19
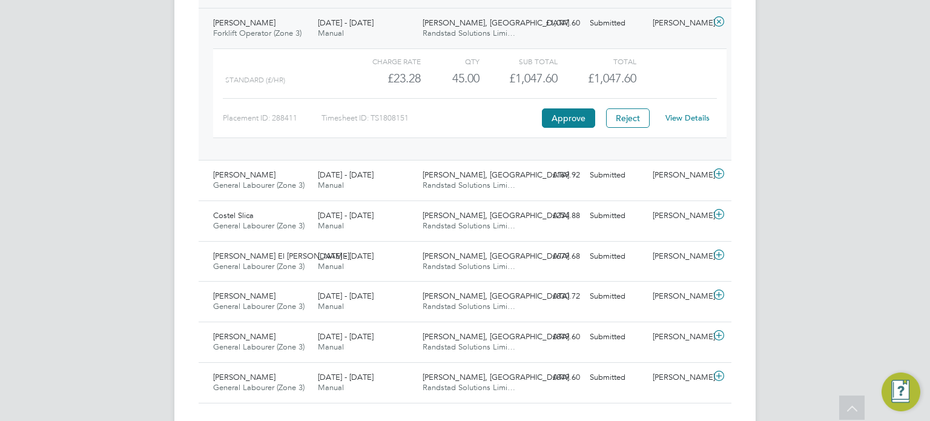
scroll to position [663, 0]
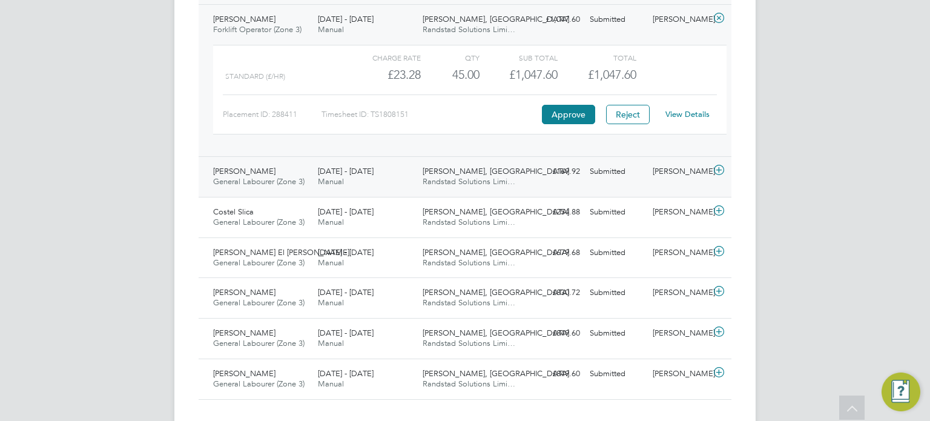
click at [439, 168] on span "[PERSON_NAME], [GEOGRAPHIC_DATA]" at bounding box center [496, 171] width 147 height 10
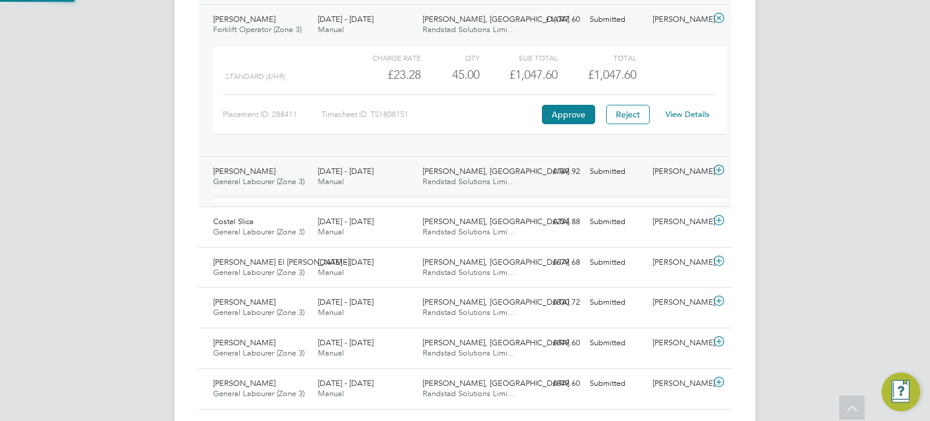
scroll to position [20, 118]
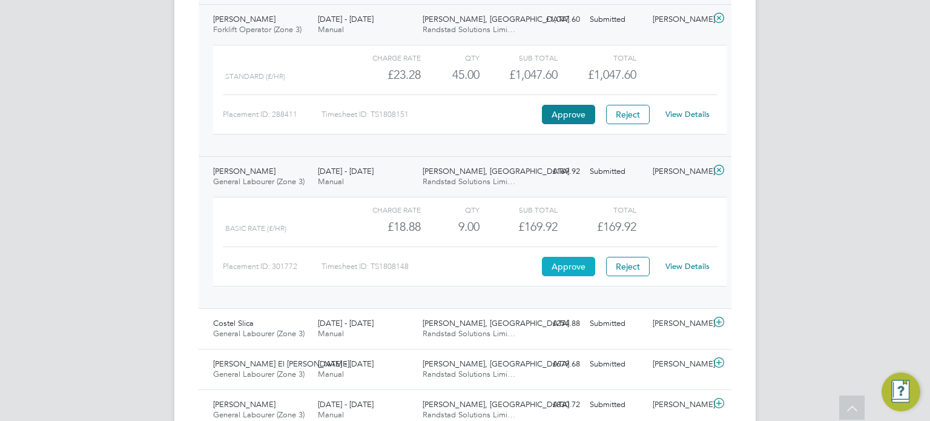
click at [572, 260] on button "Approve" at bounding box center [568, 266] width 53 height 19
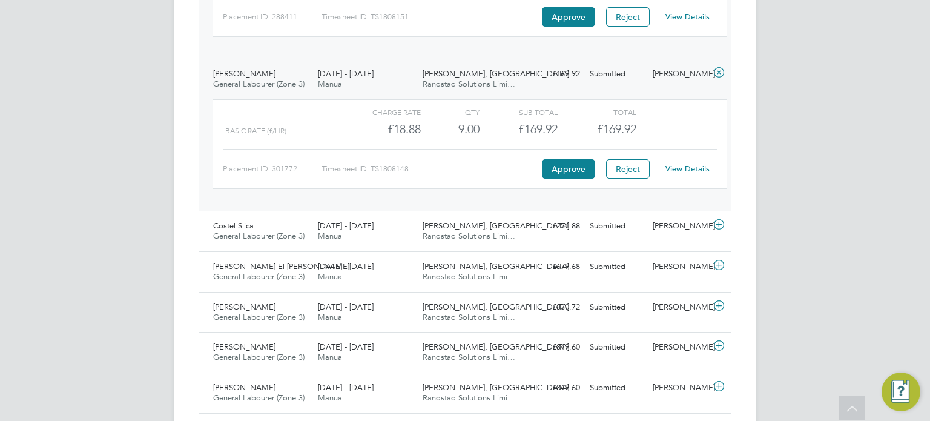
scroll to position [761, 0]
click at [443, 225] on span "[PERSON_NAME], [GEOGRAPHIC_DATA]" at bounding box center [496, 225] width 147 height 10
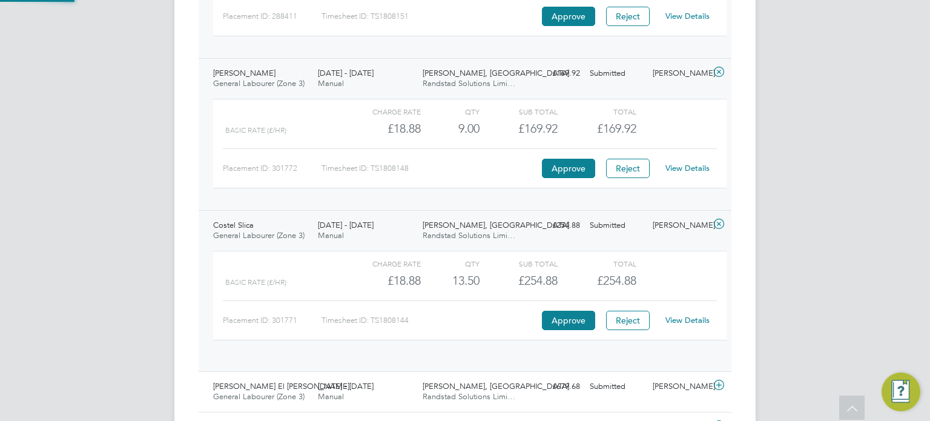
scroll to position [20, 118]
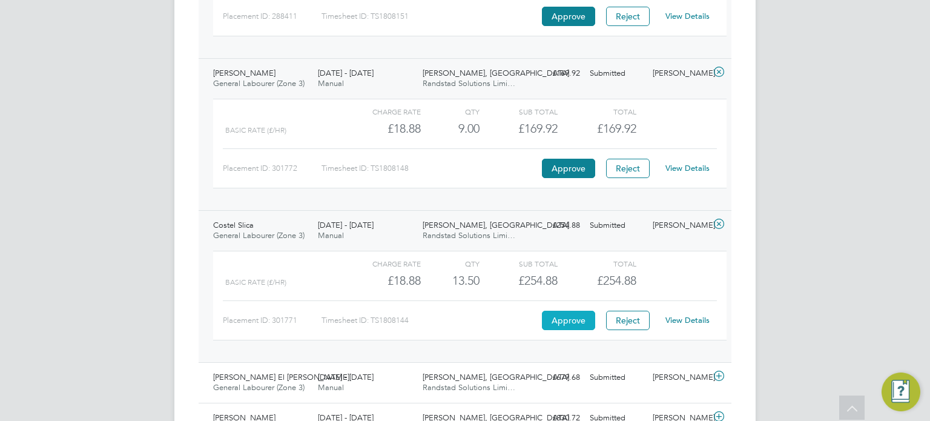
click at [567, 319] on button "Approve" at bounding box center [568, 320] width 53 height 19
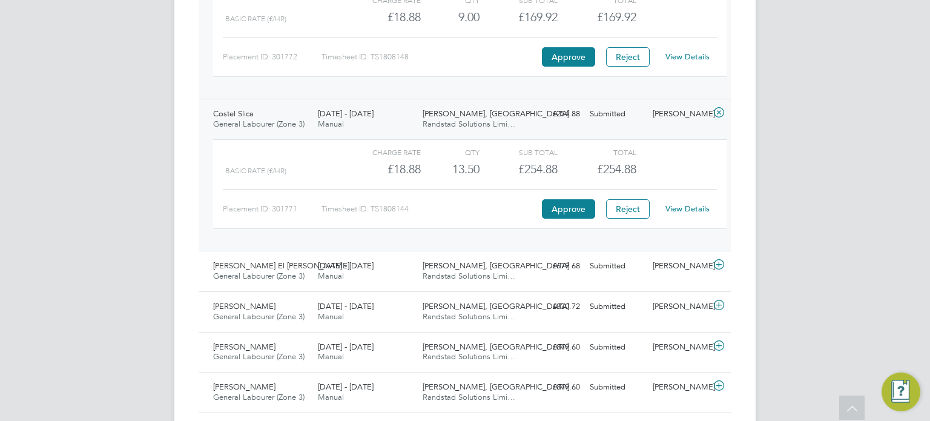
scroll to position [904, 0]
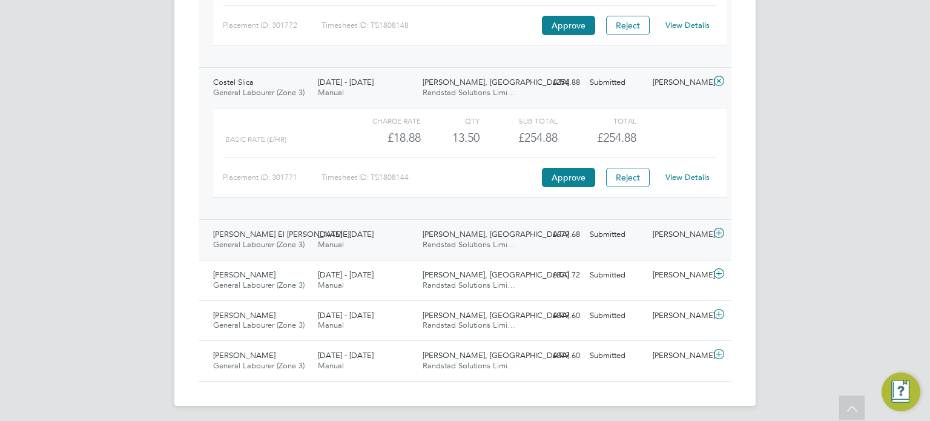
click at [450, 239] on span "Randstad Solutions Limi…" at bounding box center [469, 244] width 93 height 10
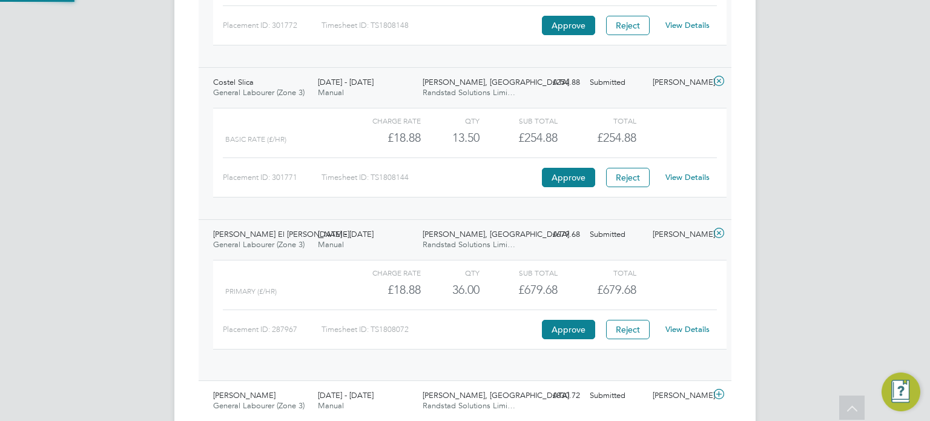
scroll to position [20, 118]
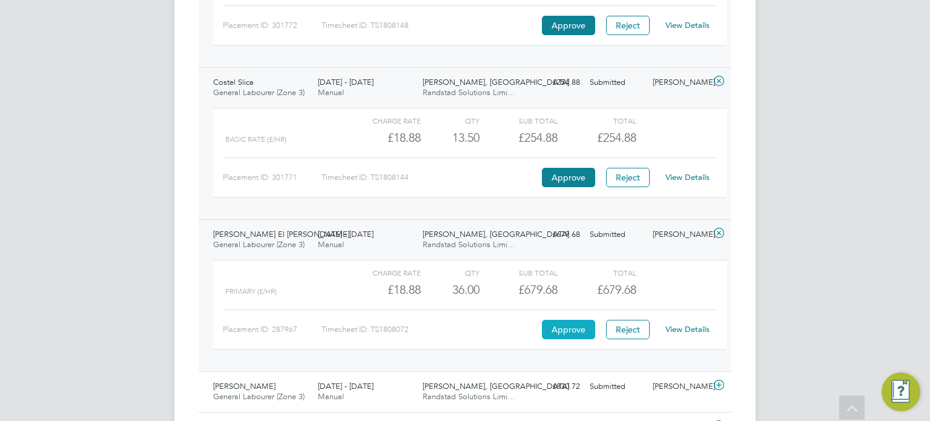
click at [557, 326] on button "Approve" at bounding box center [568, 329] width 53 height 19
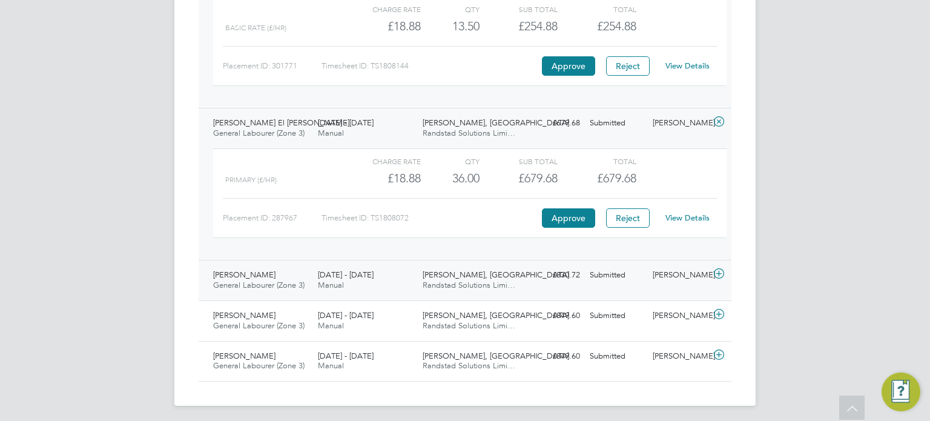
click at [440, 288] on div "Roman Fields, Banbury Randstad Solutions Limi…" at bounding box center [470, 280] width 105 height 30
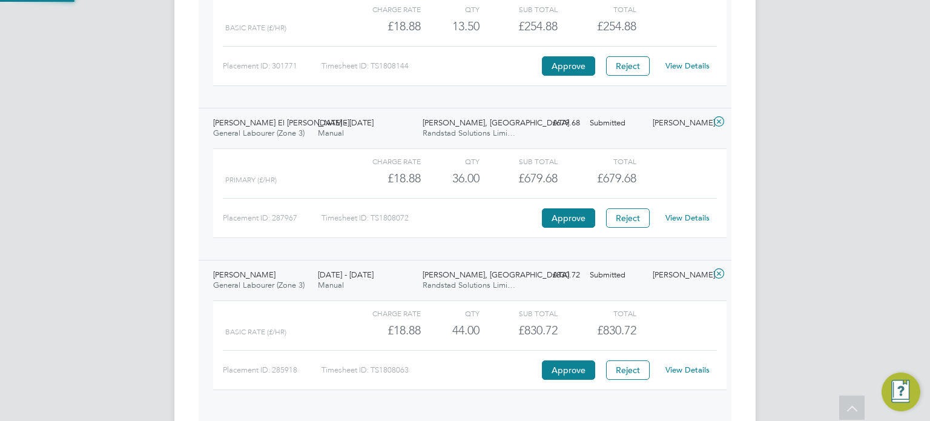
scroll to position [20, 118]
click at [552, 364] on button "Approve" at bounding box center [568, 369] width 53 height 19
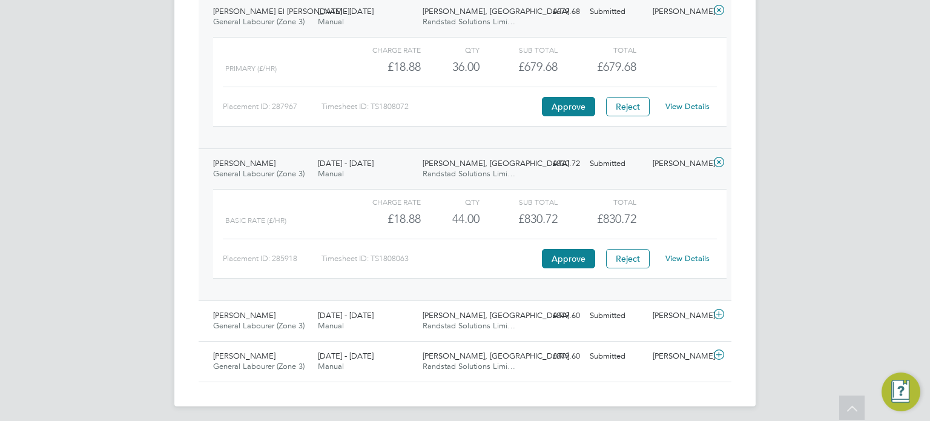
scroll to position [1126, 0]
click at [427, 328] on div "Roman Fields, Banbury Randstad Solutions Limi…" at bounding box center [470, 322] width 105 height 30
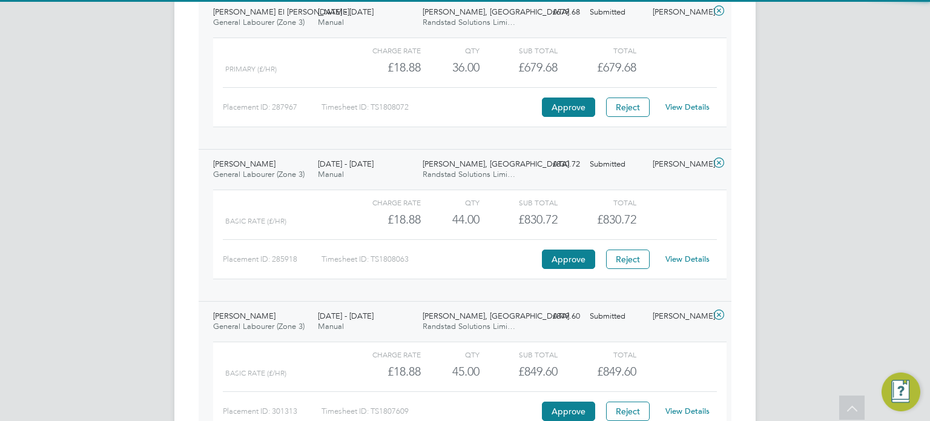
scroll to position [1238, 0]
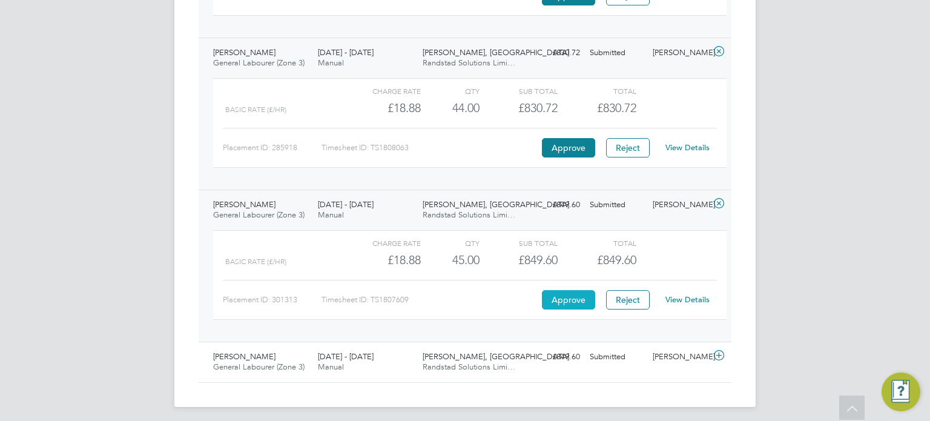
click at [566, 299] on button "Approve" at bounding box center [568, 299] width 53 height 19
click at [423, 356] on span "Roman Fields, Banbury" at bounding box center [496, 356] width 147 height 10
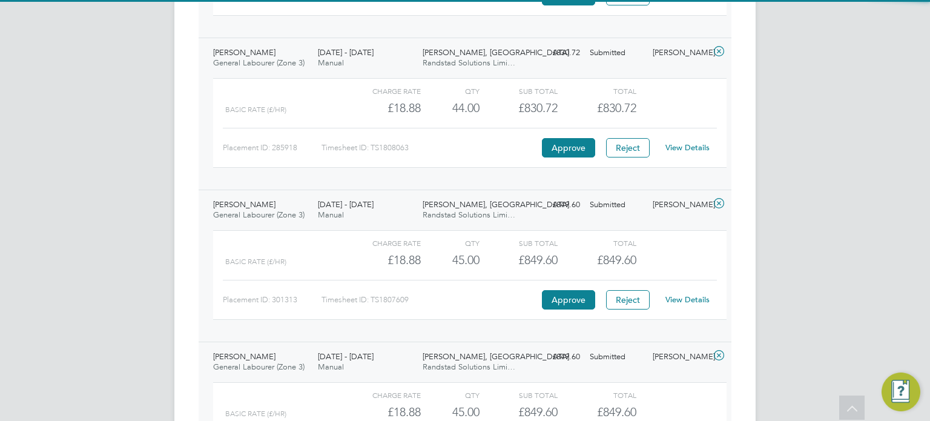
scroll to position [1348, 0]
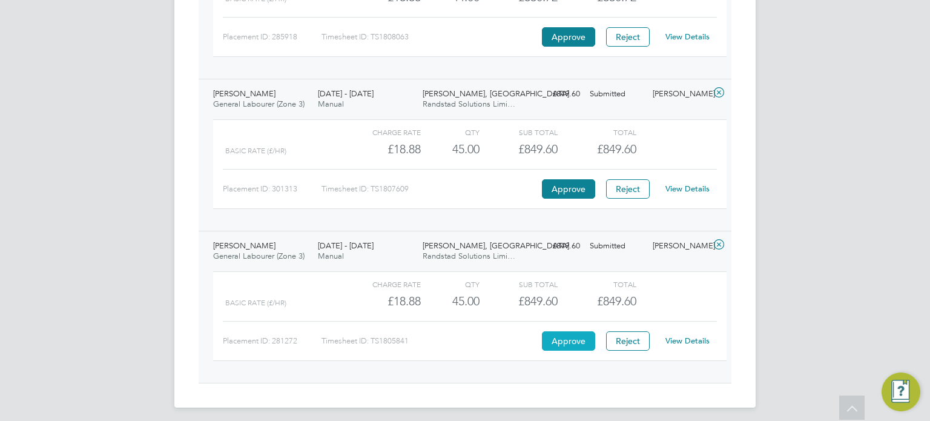
click at [565, 331] on button "Approve" at bounding box center [568, 340] width 53 height 19
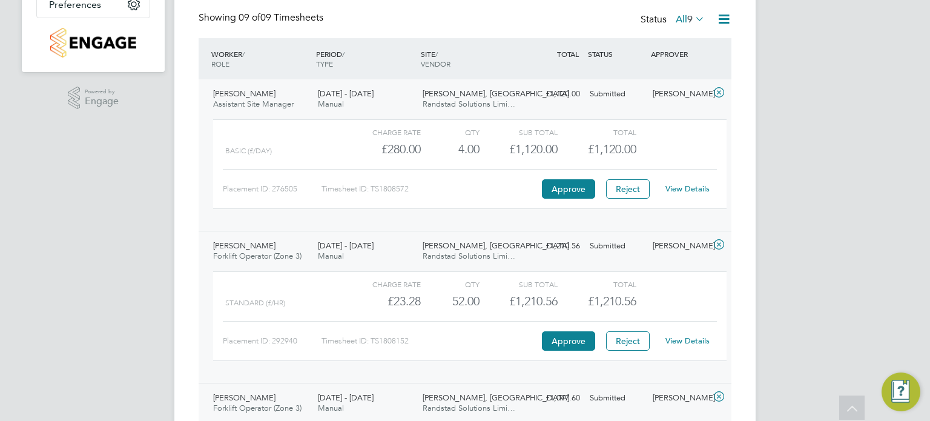
scroll to position [0, 0]
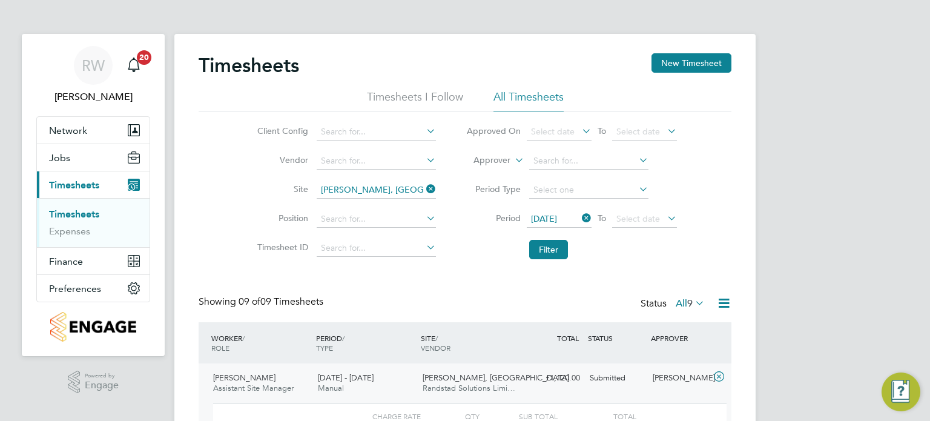
click at [550, 215] on span "18 Aug 2025" at bounding box center [544, 218] width 26 height 11
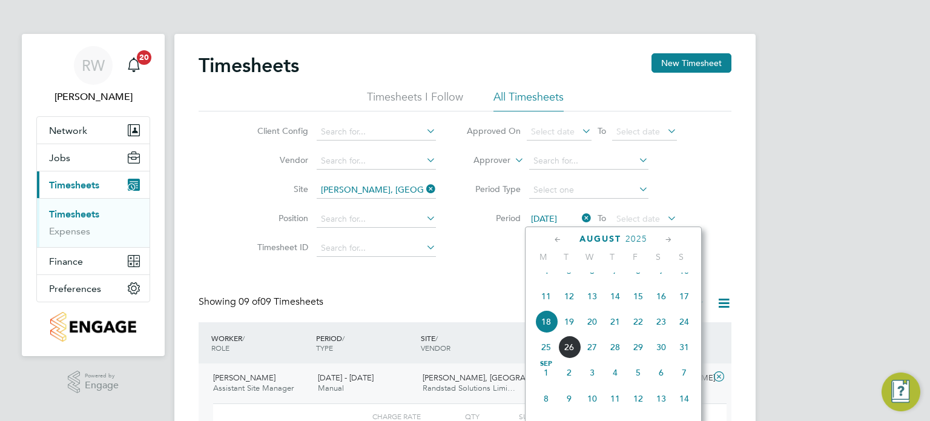
click at [545, 359] on span "25" at bounding box center [546, 347] width 23 height 23
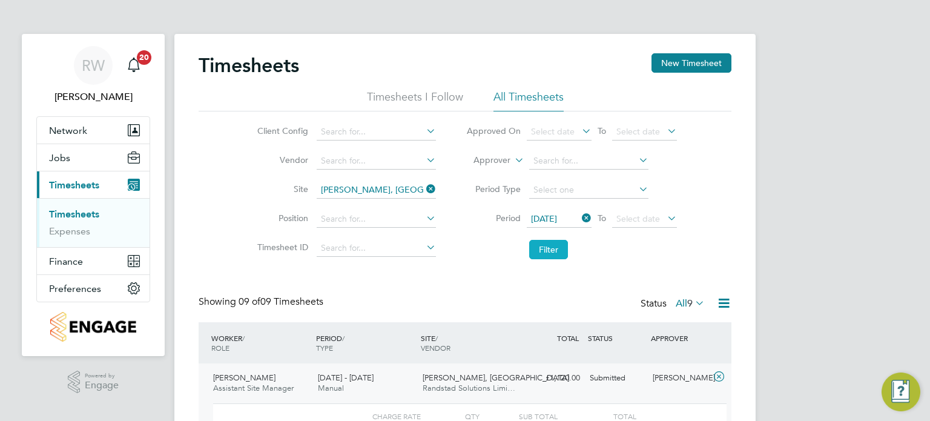
click at [559, 251] on button "Filter" at bounding box center [548, 249] width 39 height 19
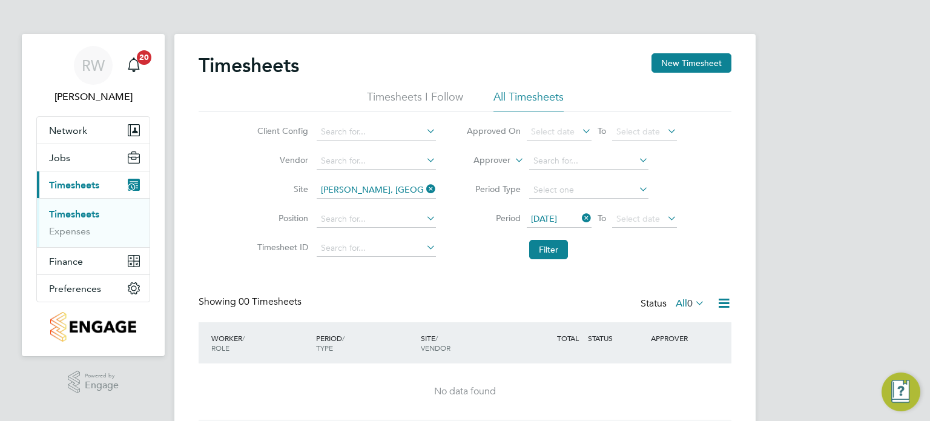
click at [553, 215] on span "25 Aug 2025" at bounding box center [544, 218] width 26 height 11
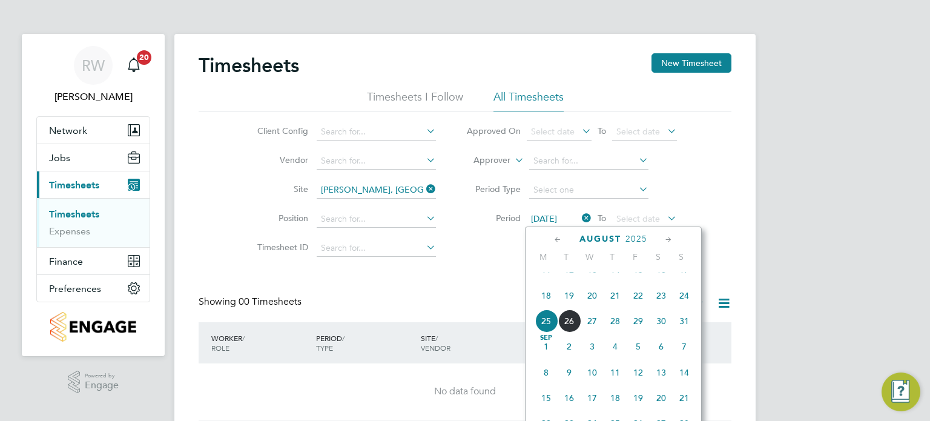
click at [549, 305] on span "18" at bounding box center [546, 295] width 23 height 23
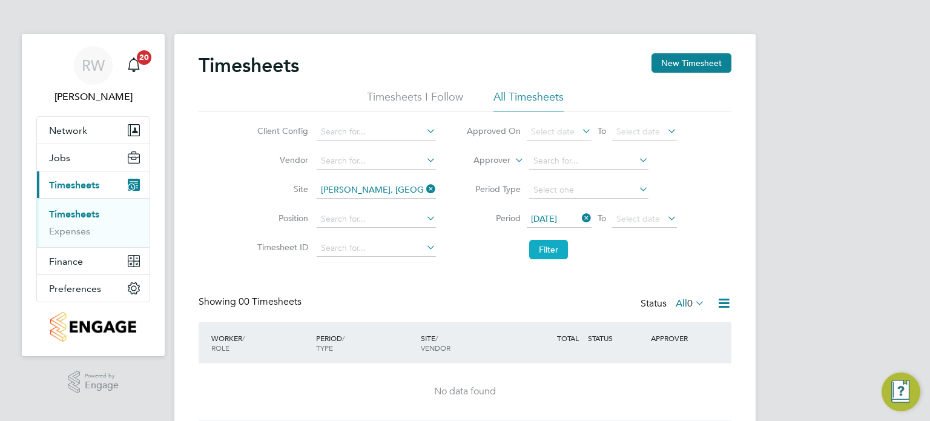
click at [550, 242] on button "Filter" at bounding box center [548, 249] width 39 height 19
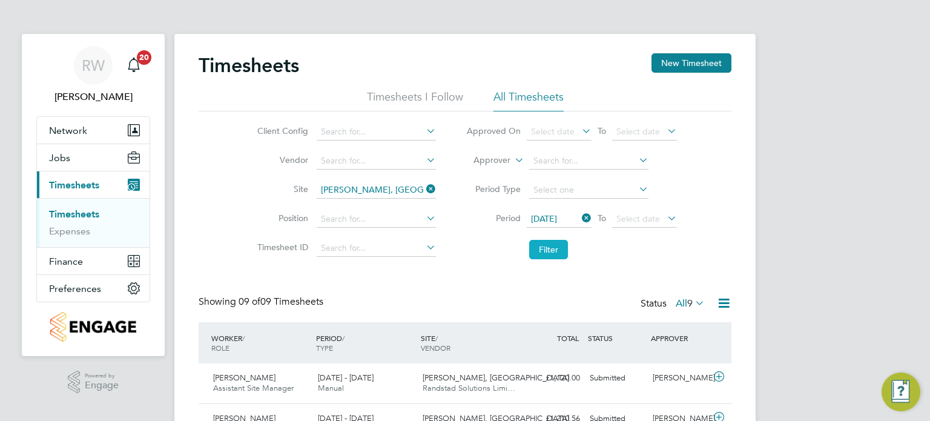
scroll to position [30, 105]
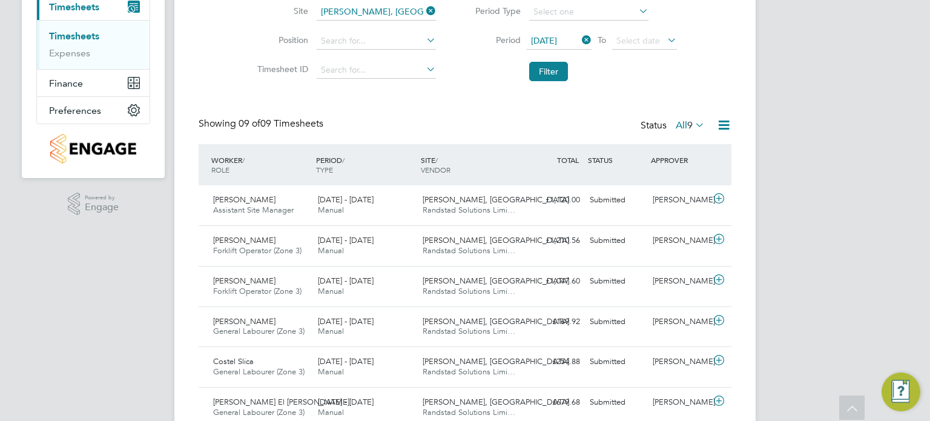
click at [676, 125] on label "All 9" at bounding box center [690, 125] width 29 height 12
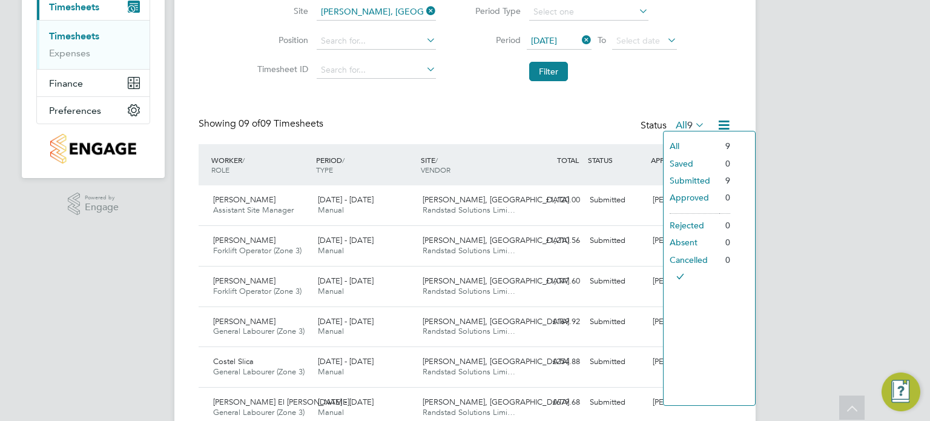
click at [678, 192] on li "Approved" at bounding box center [692, 197] width 56 height 17
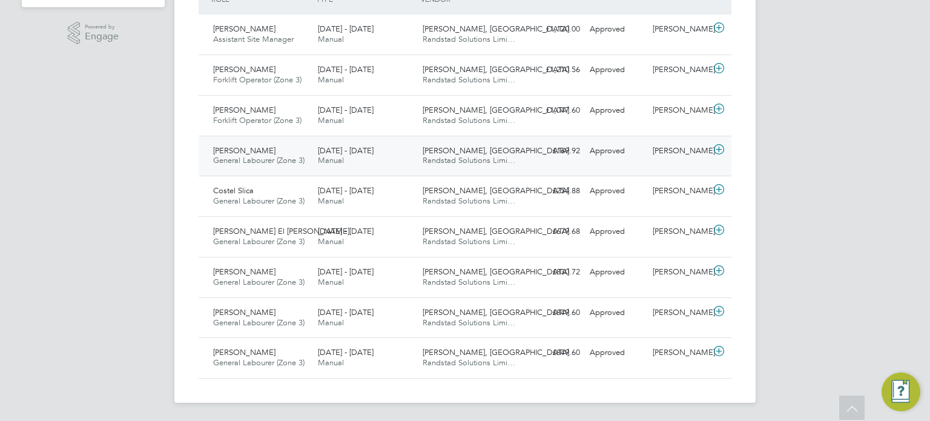
scroll to position [0, 0]
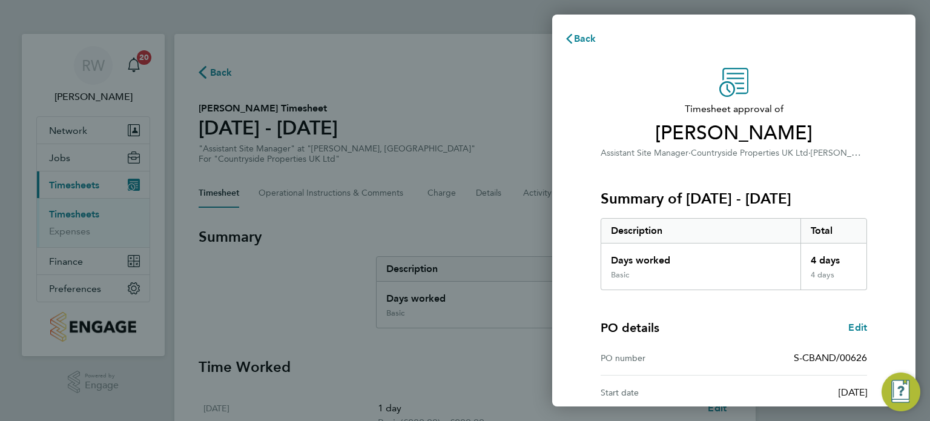
scroll to position [158, 0]
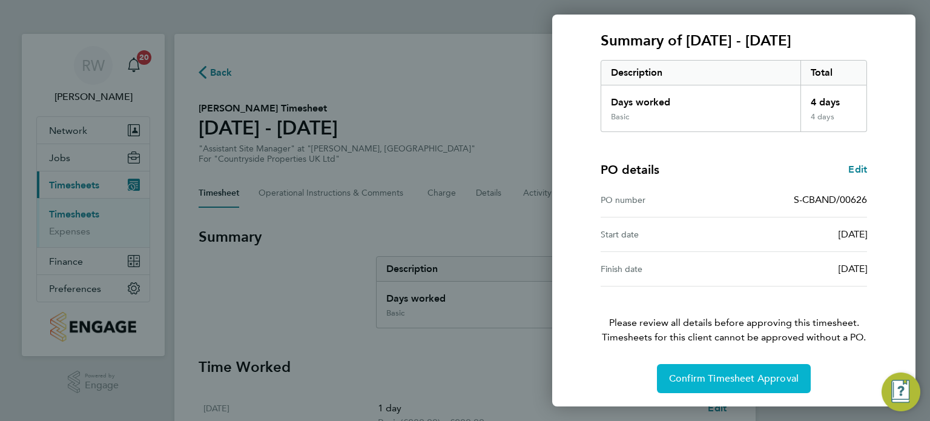
click at [715, 376] on span "Confirm Timesheet Approval" at bounding box center [734, 379] width 130 height 12
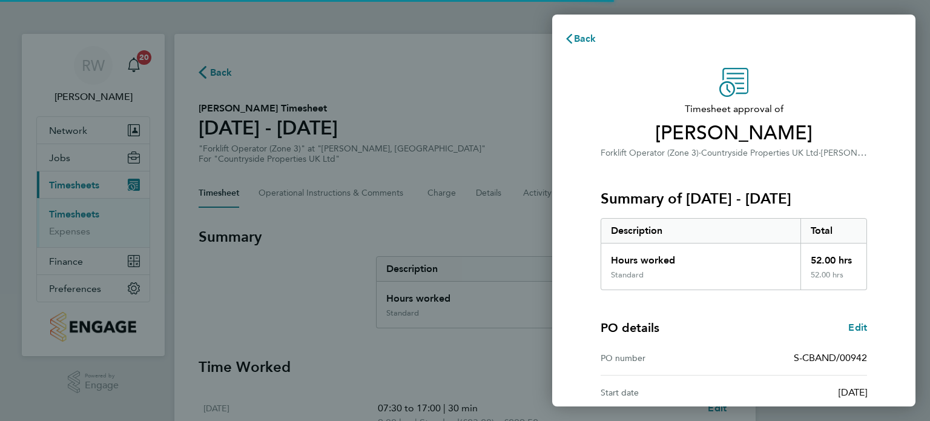
scroll to position [158, 0]
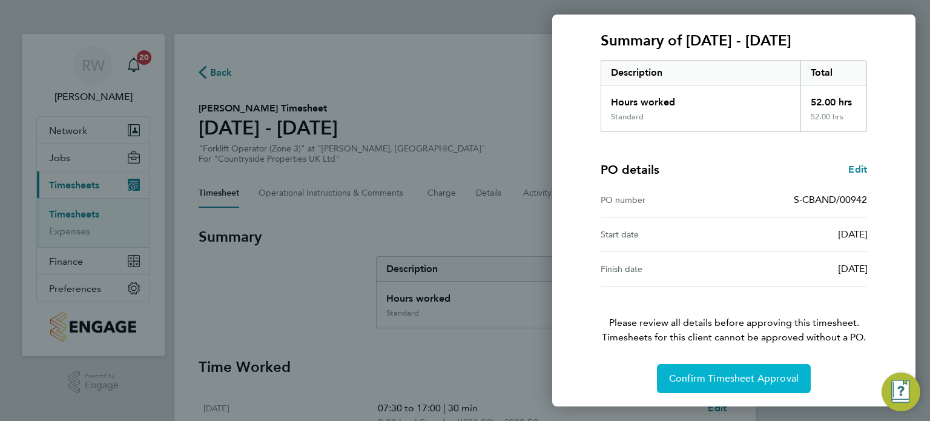
click at [683, 378] on span "Confirm Timesheet Approval" at bounding box center [734, 379] width 130 height 12
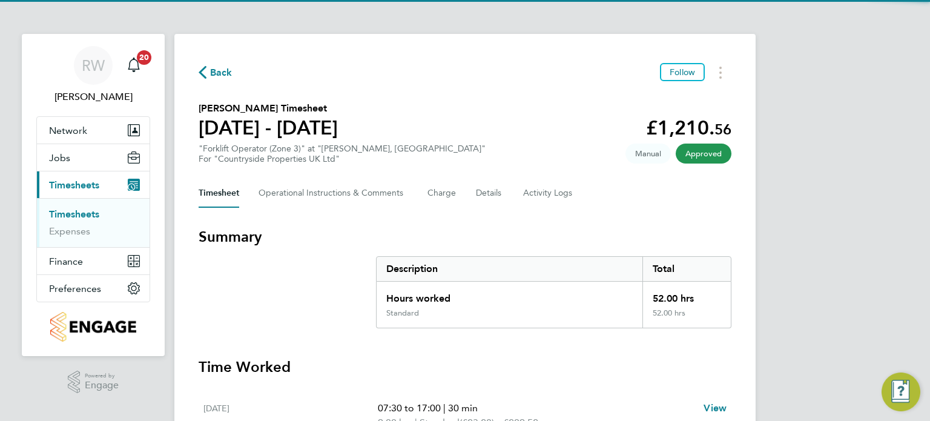
scroll to position [466, 0]
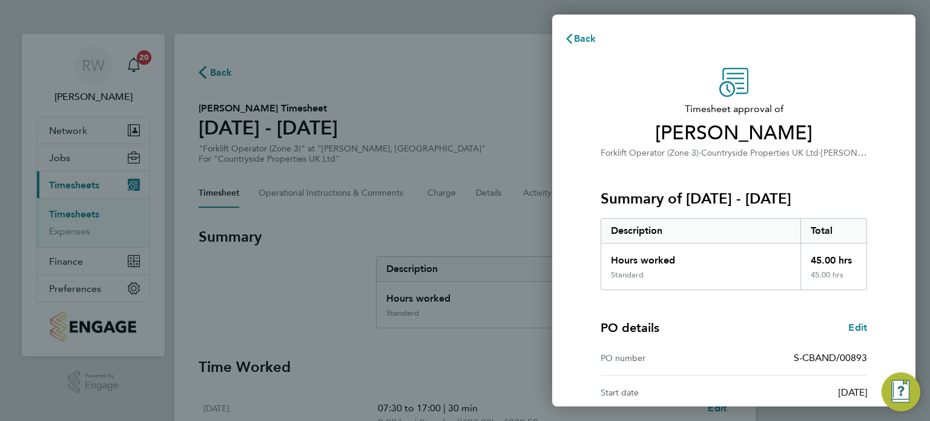
scroll to position [158, 0]
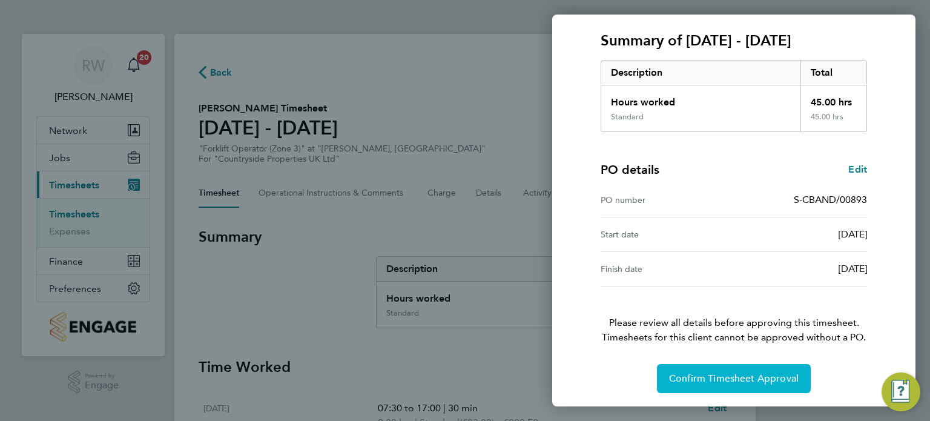
click at [678, 382] on span "Confirm Timesheet Approval" at bounding box center [734, 379] width 130 height 12
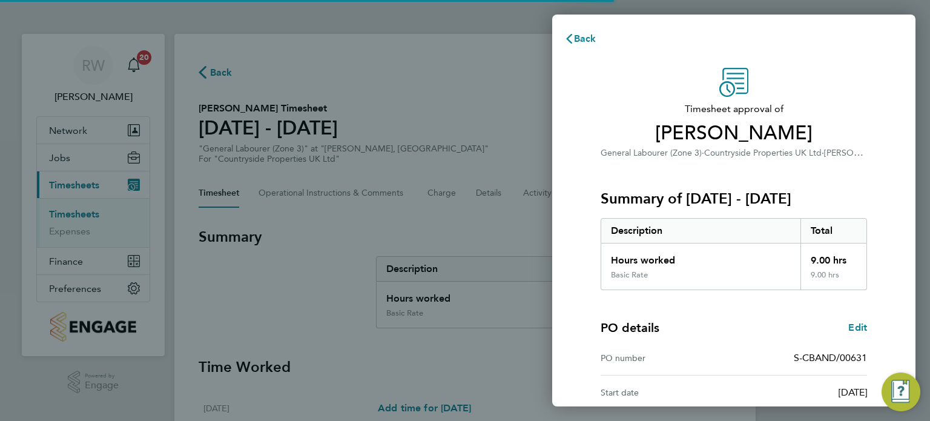
scroll to position [124, 0]
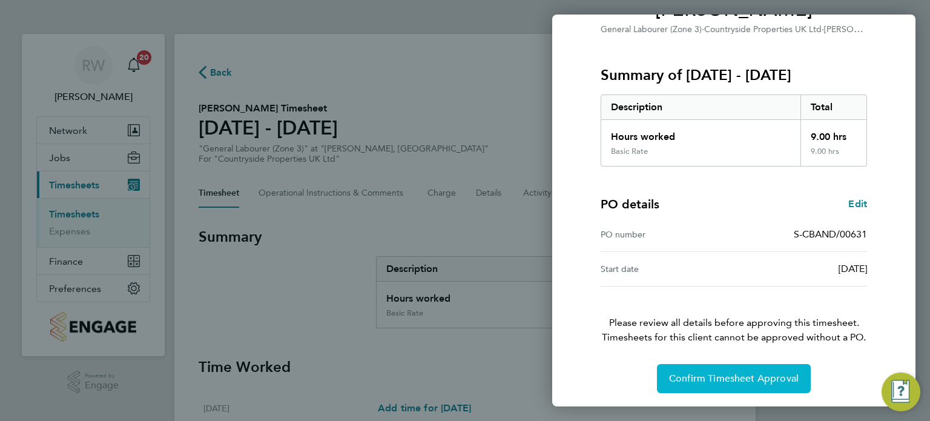
click at [705, 385] on button "Confirm Timesheet Approval" at bounding box center [734, 378] width 154 height 29
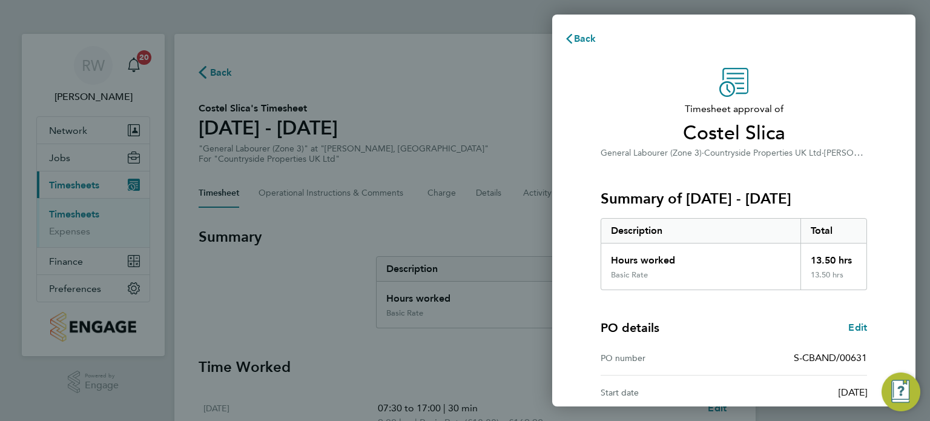
scroll to position [124, 0]
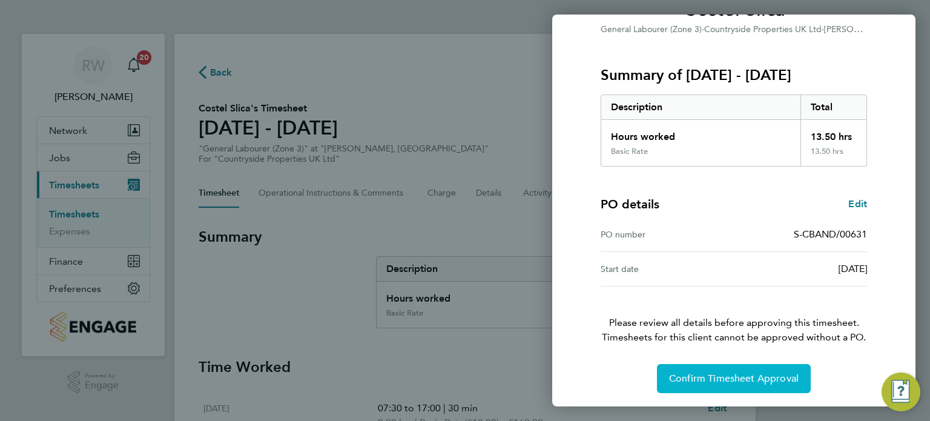
click at [680, 382] on span "Confirm Timesheet Approval" at bounding box center [734, 379] width 130 height 12
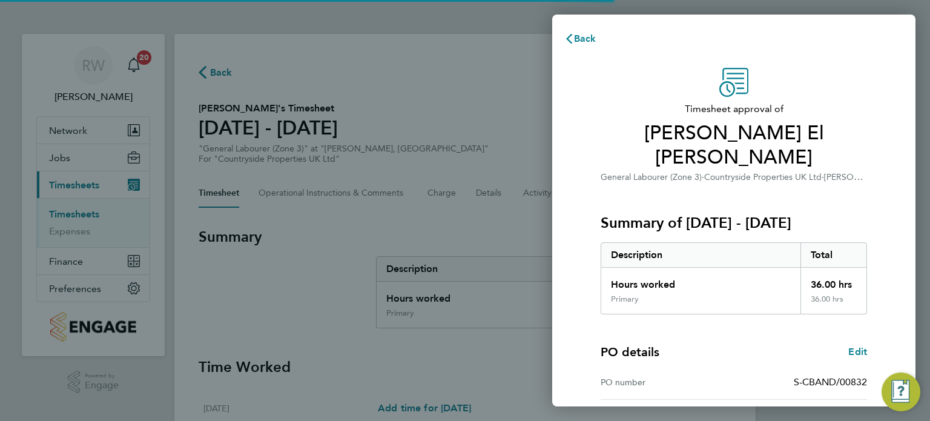
scroll to position [158, 0]
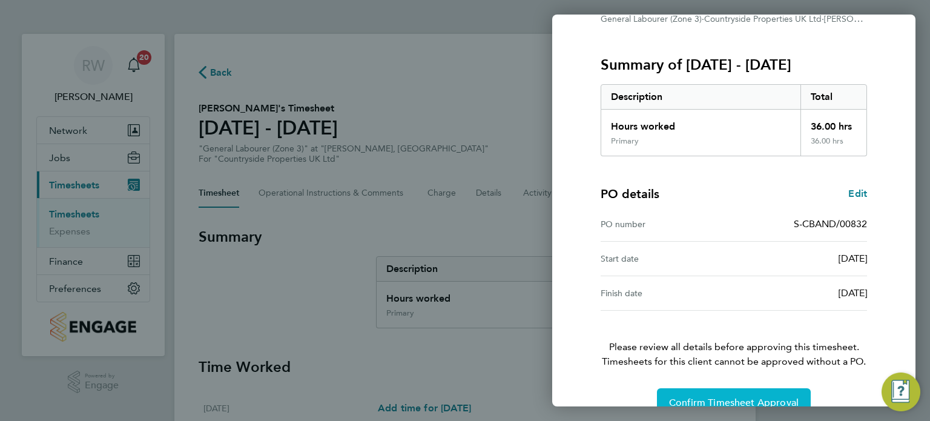
click at [690, 388] on button "Confirm Timesheet Approval" at bounding box center [734, 402] width 154 height 29
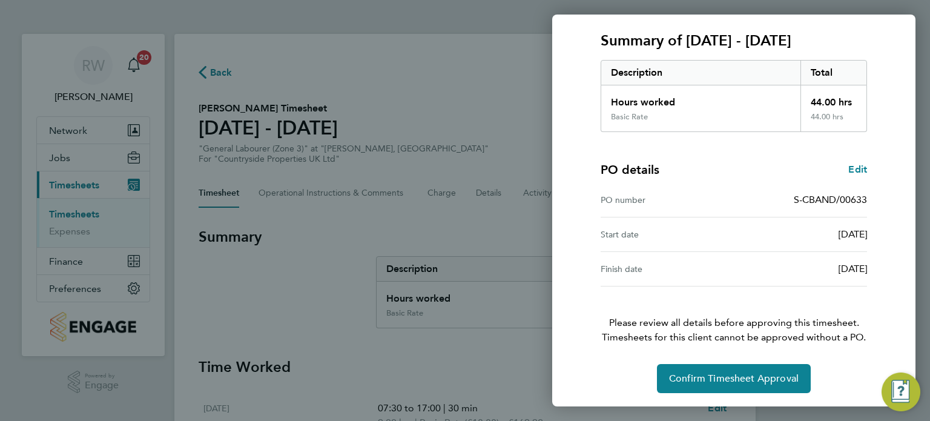
scroll to position [158, 0]
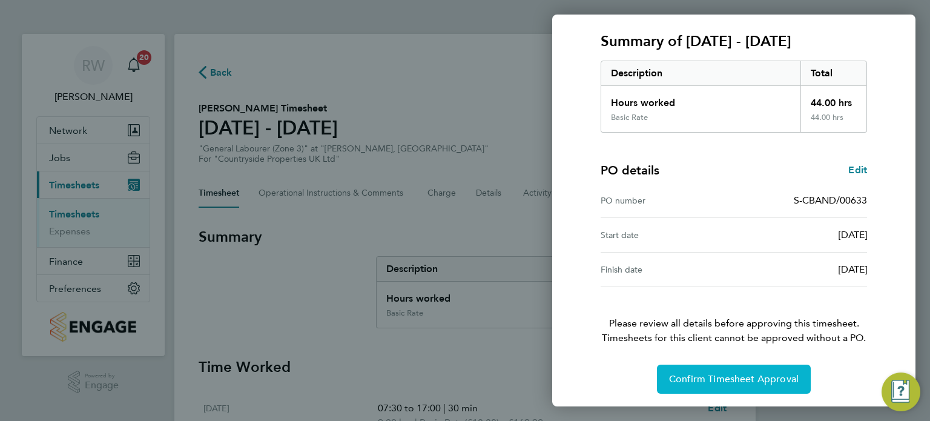
click at [696, 375] on span "Confirm Timesheet Approval" at bounding box center [734, 379] width 130 height 12
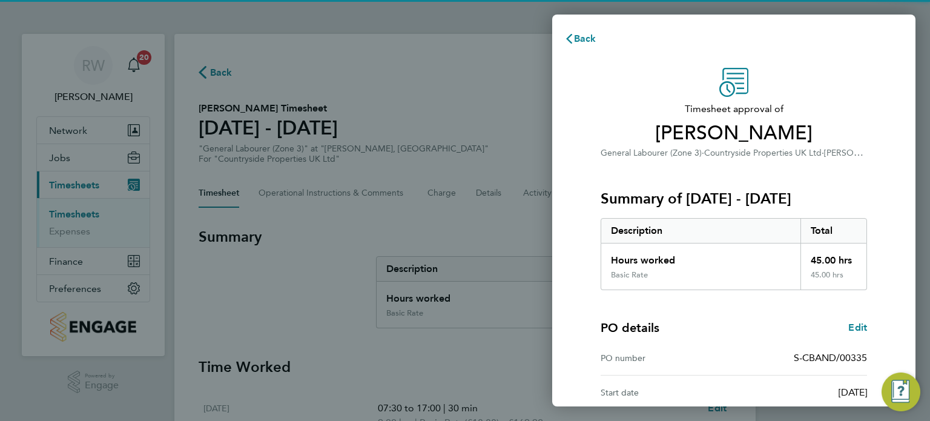
scroll to position [158, 0]
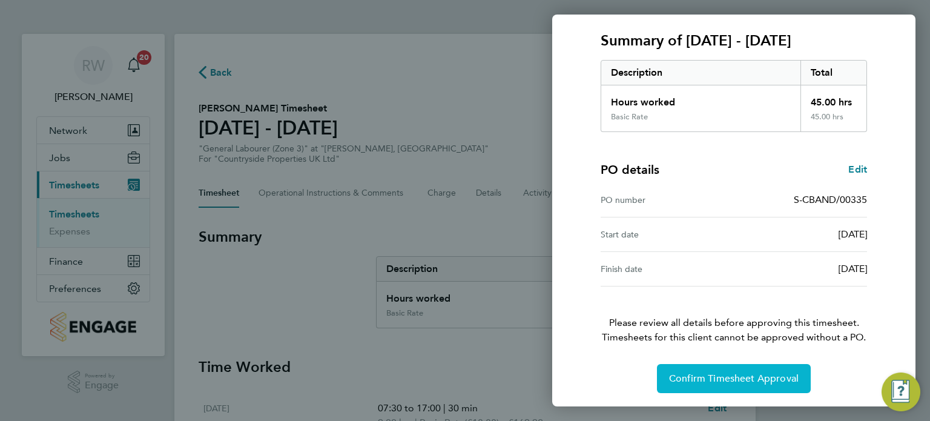
click at [682, 368] on button "Confirm Timesheet Approval" at bounding box center [734, 378] width 154 height 29
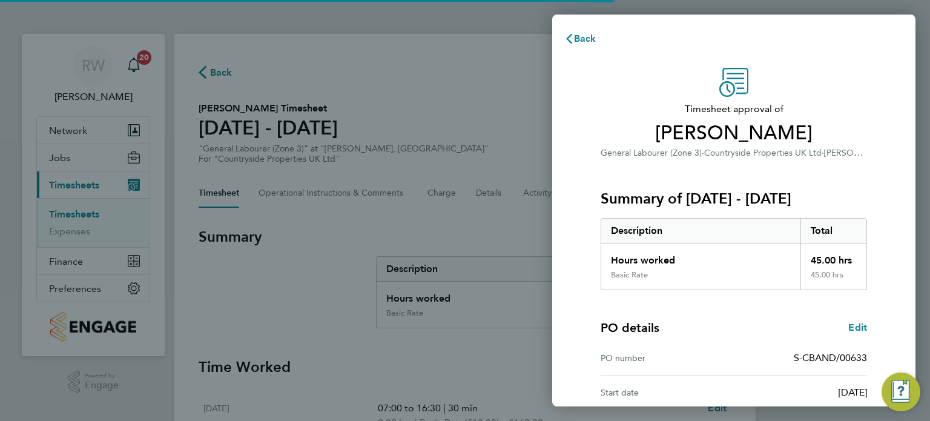
scroll to position [158, 0]
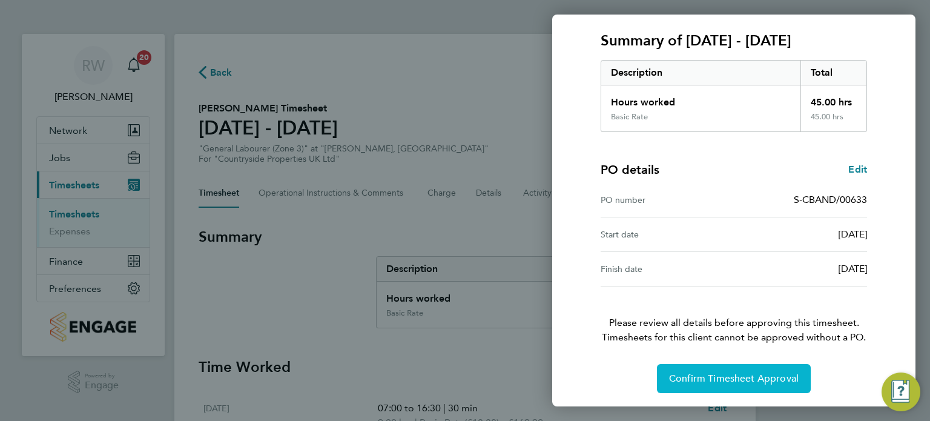
click at [721, 373] on span "Confirm Timesheet Approval" at bounding box center [734, 379] width 130 height 12
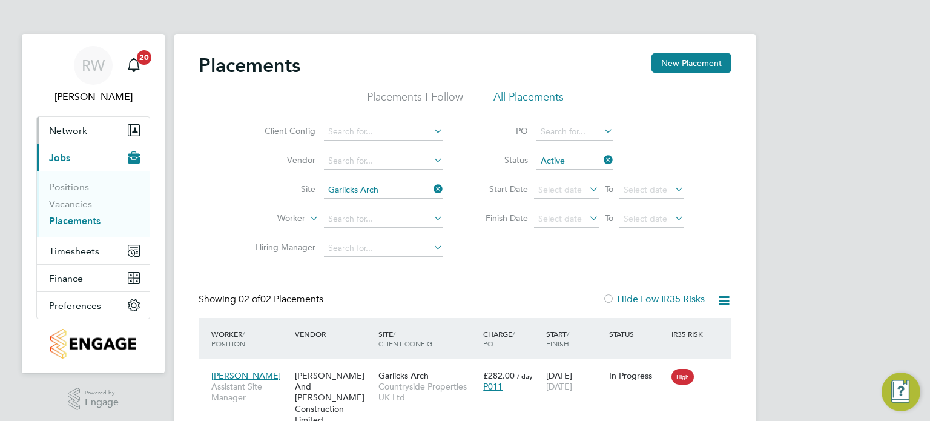
click at [79, 125] on span "Network" at bounding box center [68, 131] width 38 height 12
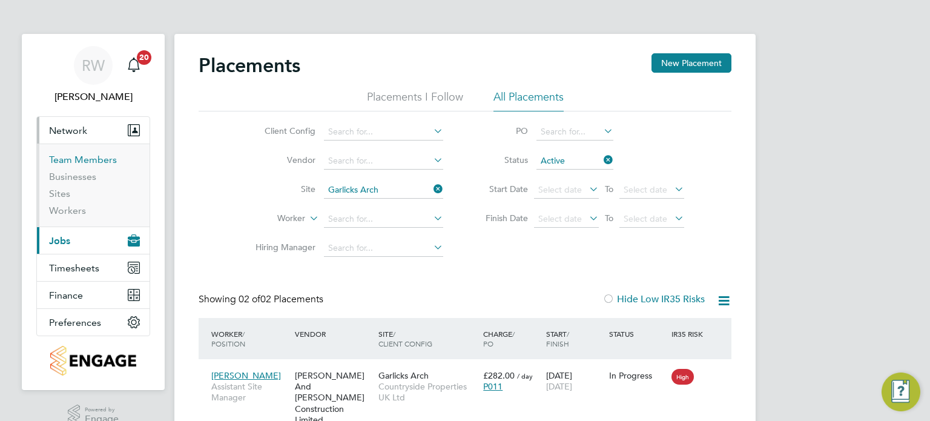
click at [80, 157] on link "Team Members" at bounding box center [83, 160] width 68 height 12
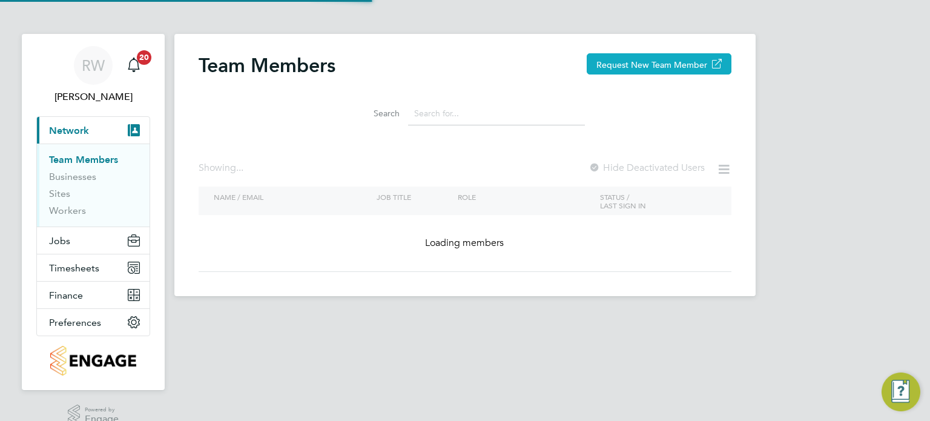
click at [665, 59] on button "Request New Team Member" at bounding box center [659, 63] width 145 height 21
